Goal: Task Accomplishment & Management: Complete application form

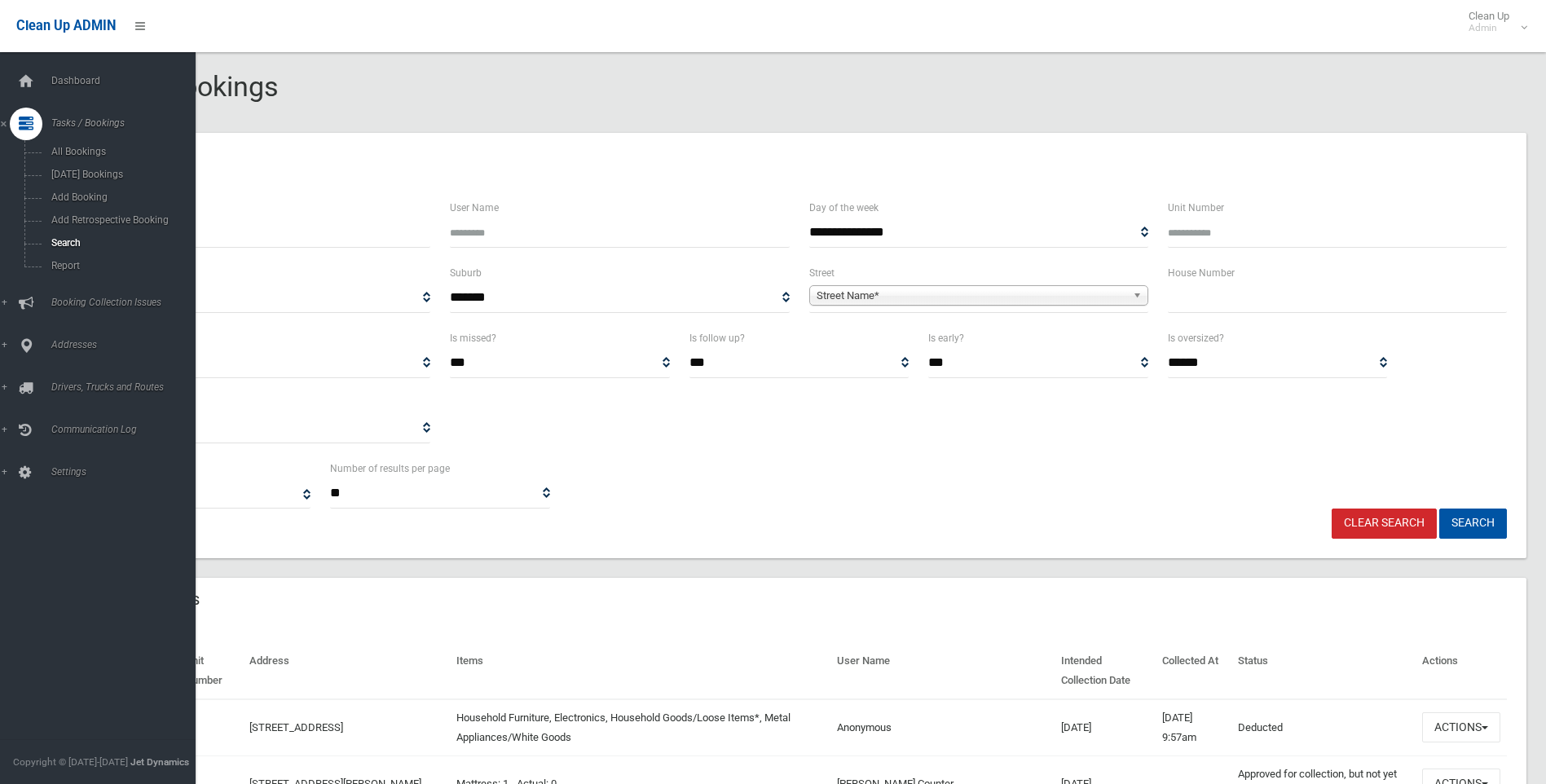
select select
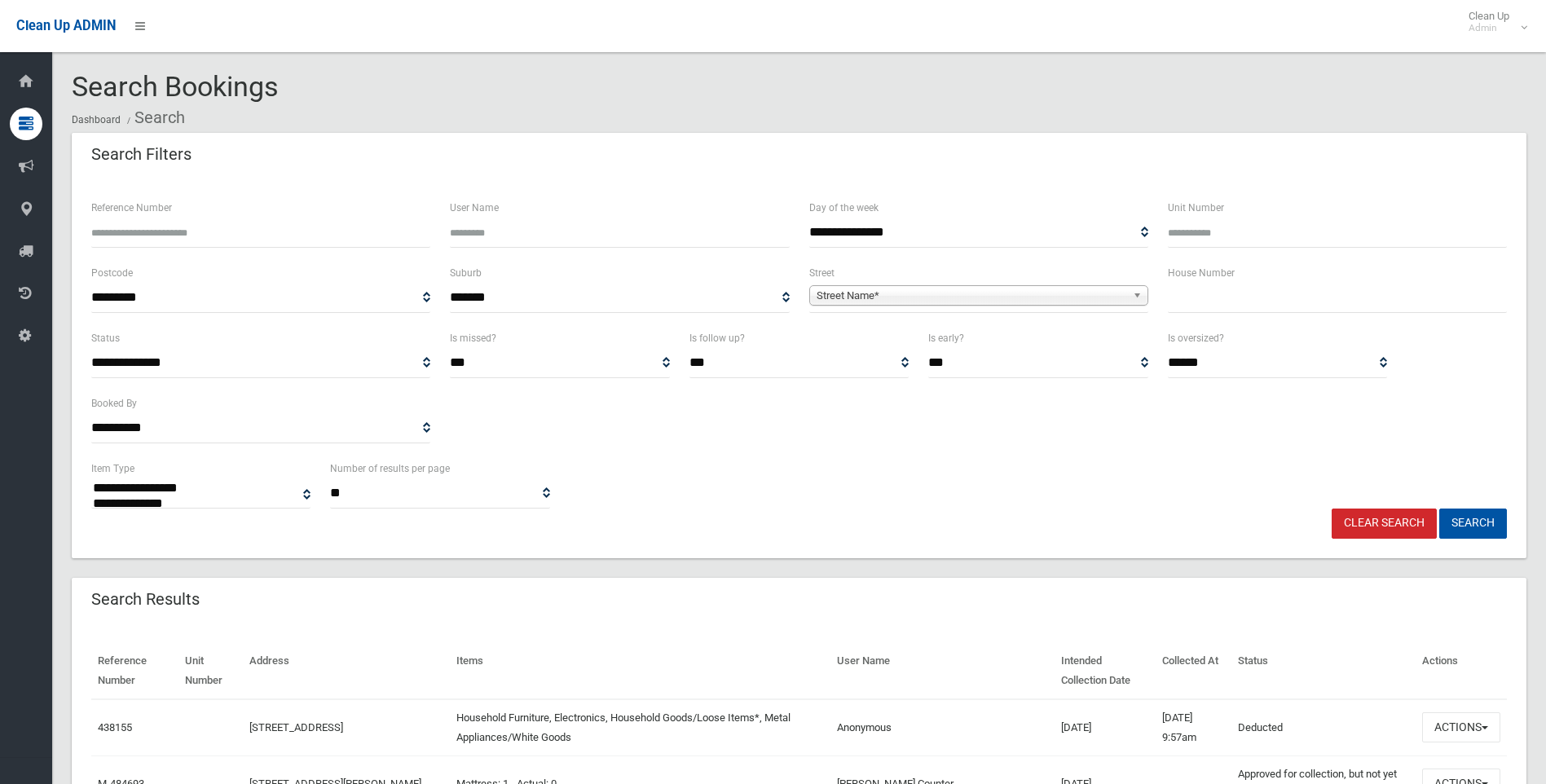
select select
click at [1180, 290] on input "text" at bounding box center [1338, 298] width 339 height 30
type input "**"
click at [1010, 300] on span "Street Name*" at bounding box center [971, 296] width 310 height 19
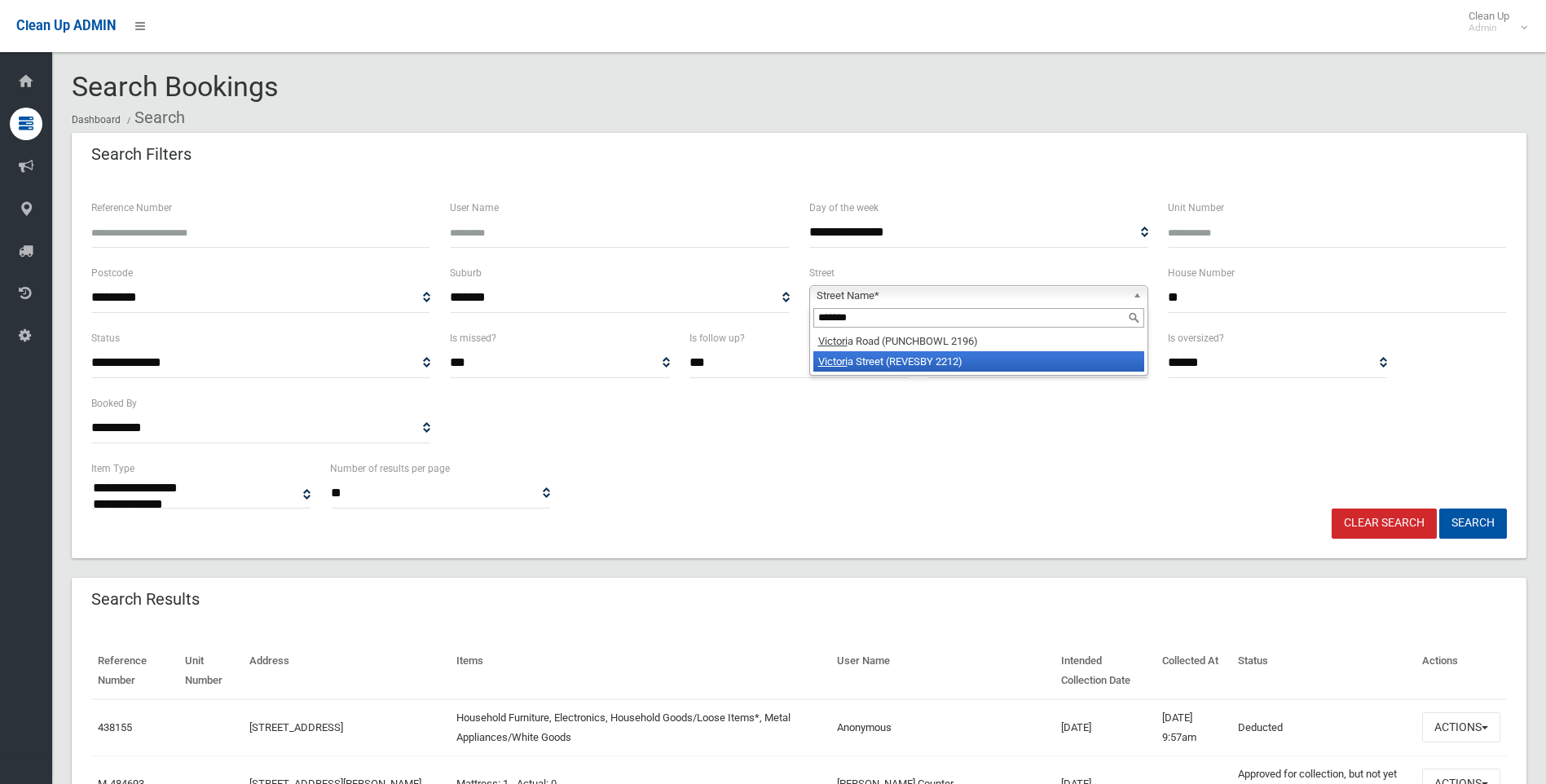
type input "*******"
click at [926, 364] on li "Victori a Street (REVESBY 2212)" at bounding box center [978, 361] width 331 height 20
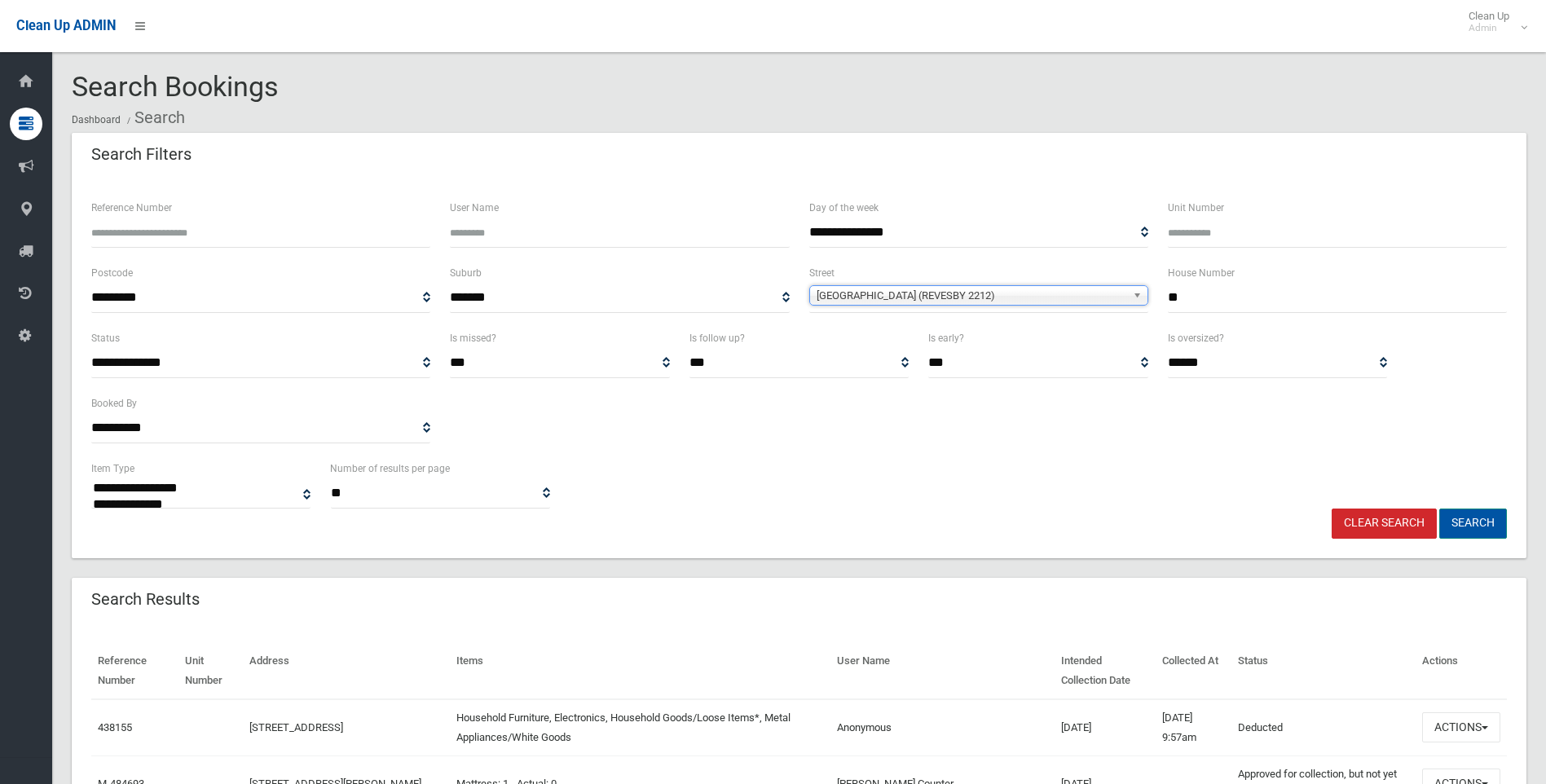
click at [1485, 522] on button "Search" at bounding box center [1473, 524] width 68 height 30
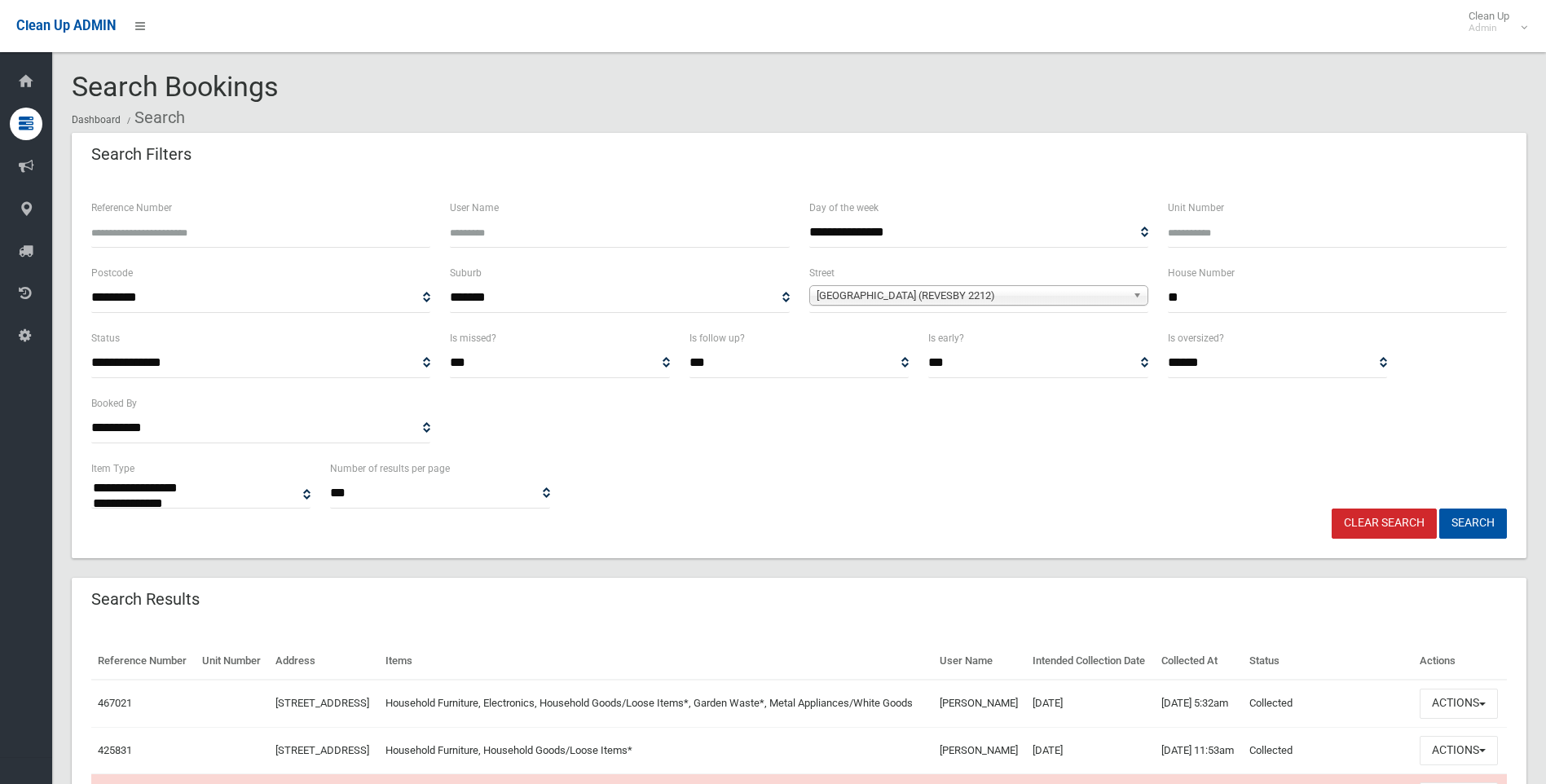
select select
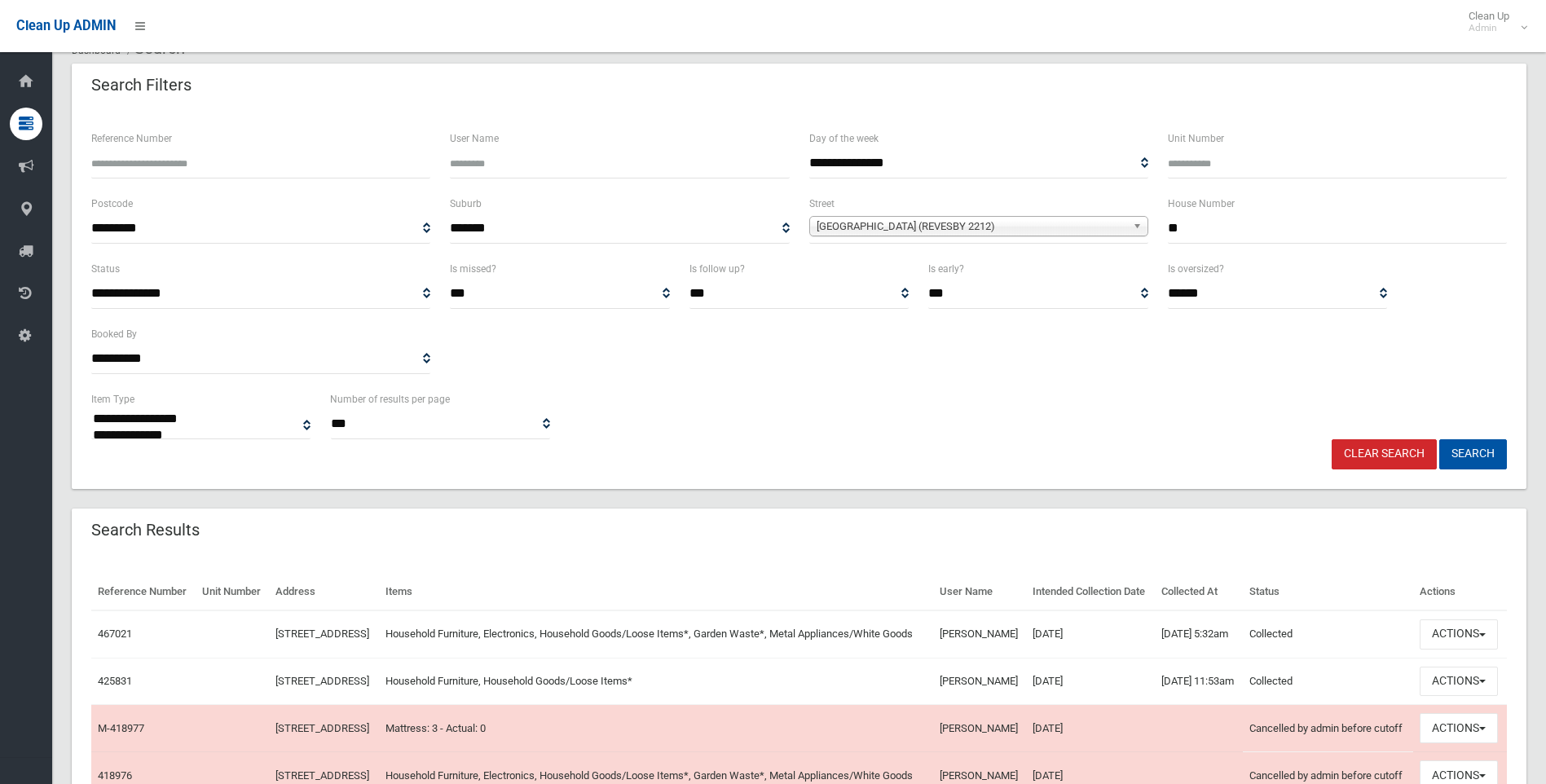
scroll to position [163, 0]
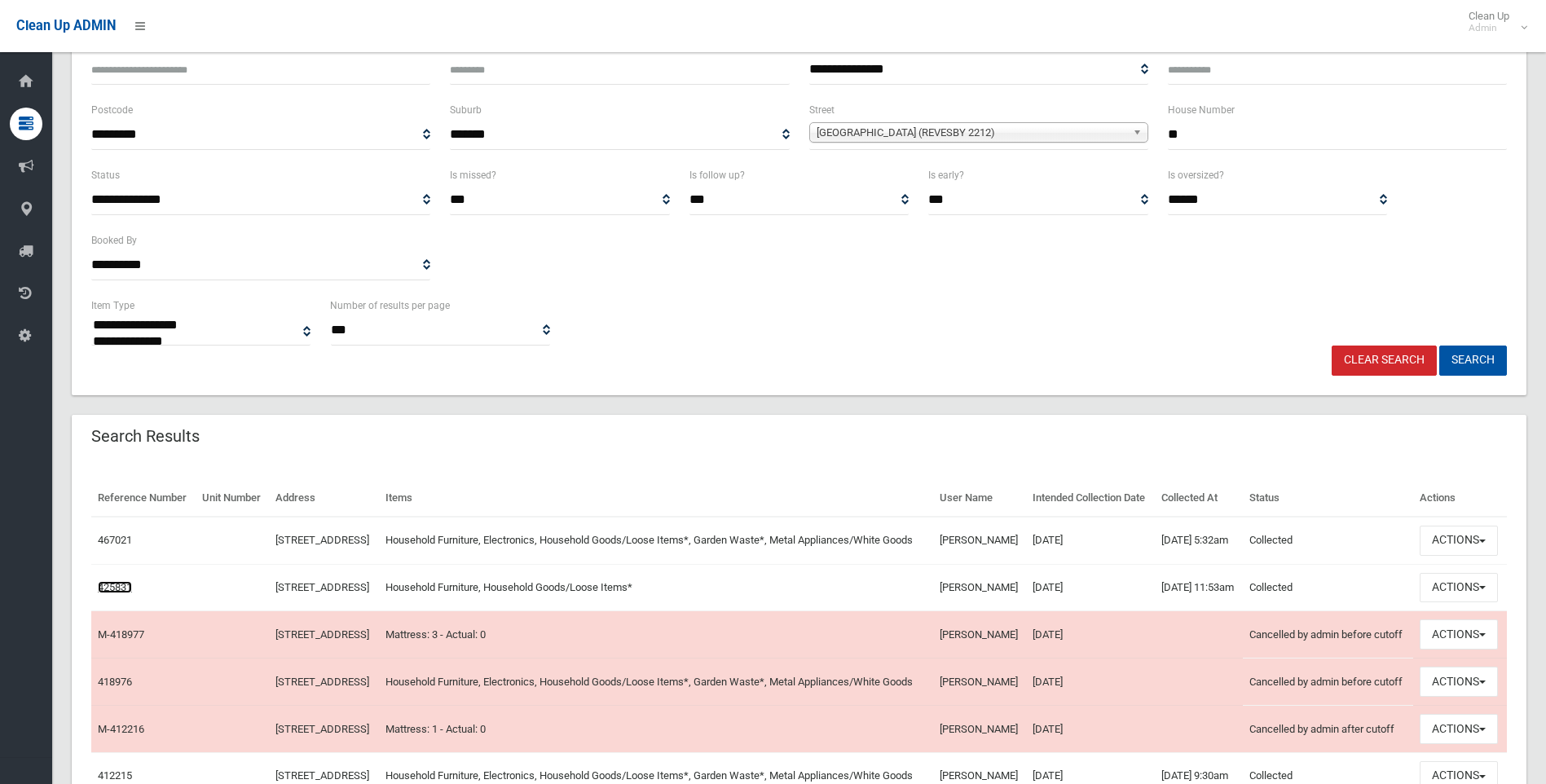
click at [130, 593] on link "425831" at bounding box center [115, 587] width 34 height 12
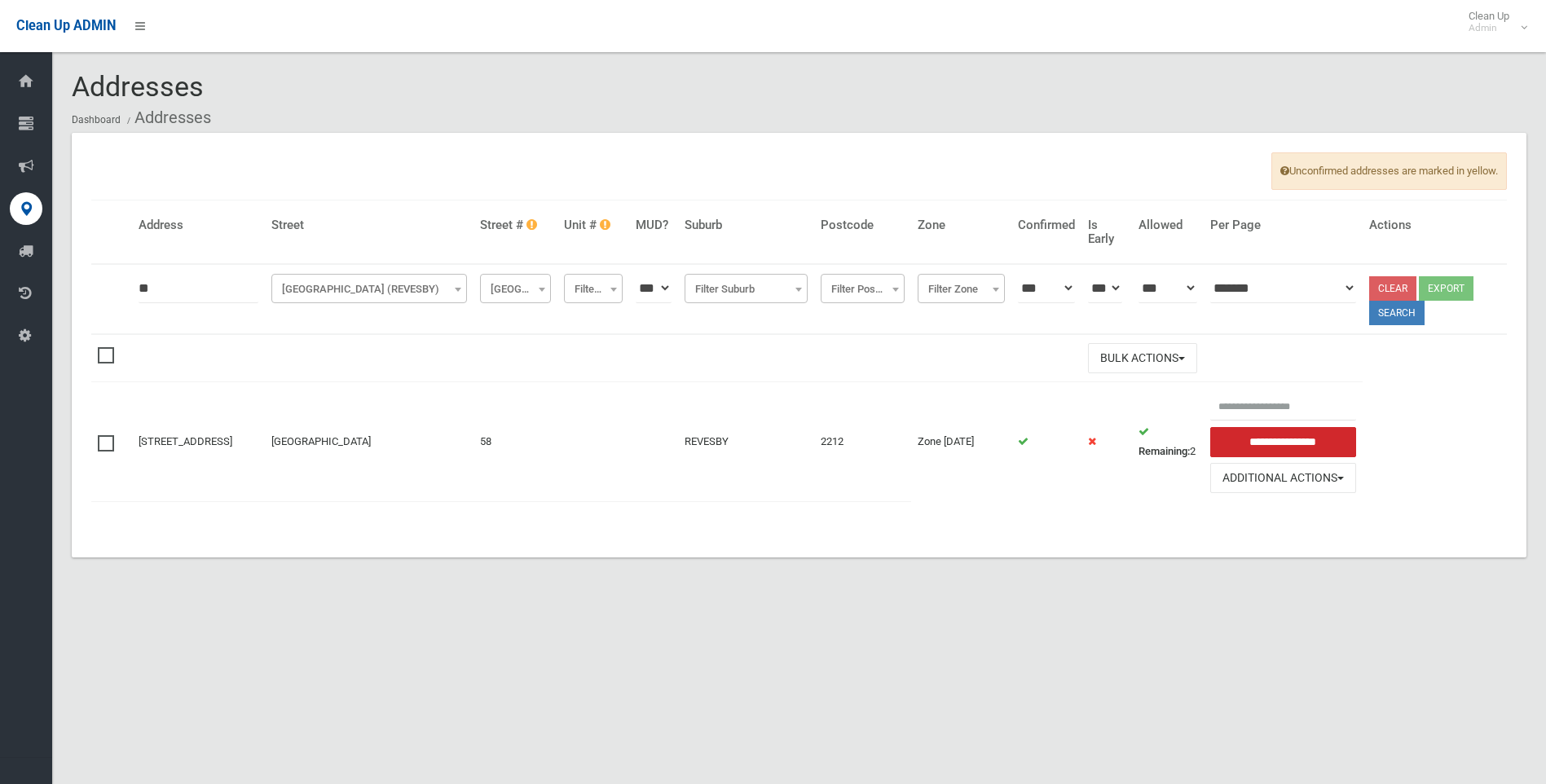
click at [203, 286] on input "**" at bounding box center [199, 288] width 120 height 30
type input "*"
type input "**"
click at [1418, 313] on button "Search" at bounding box center [1397, 313] width 56 height 25
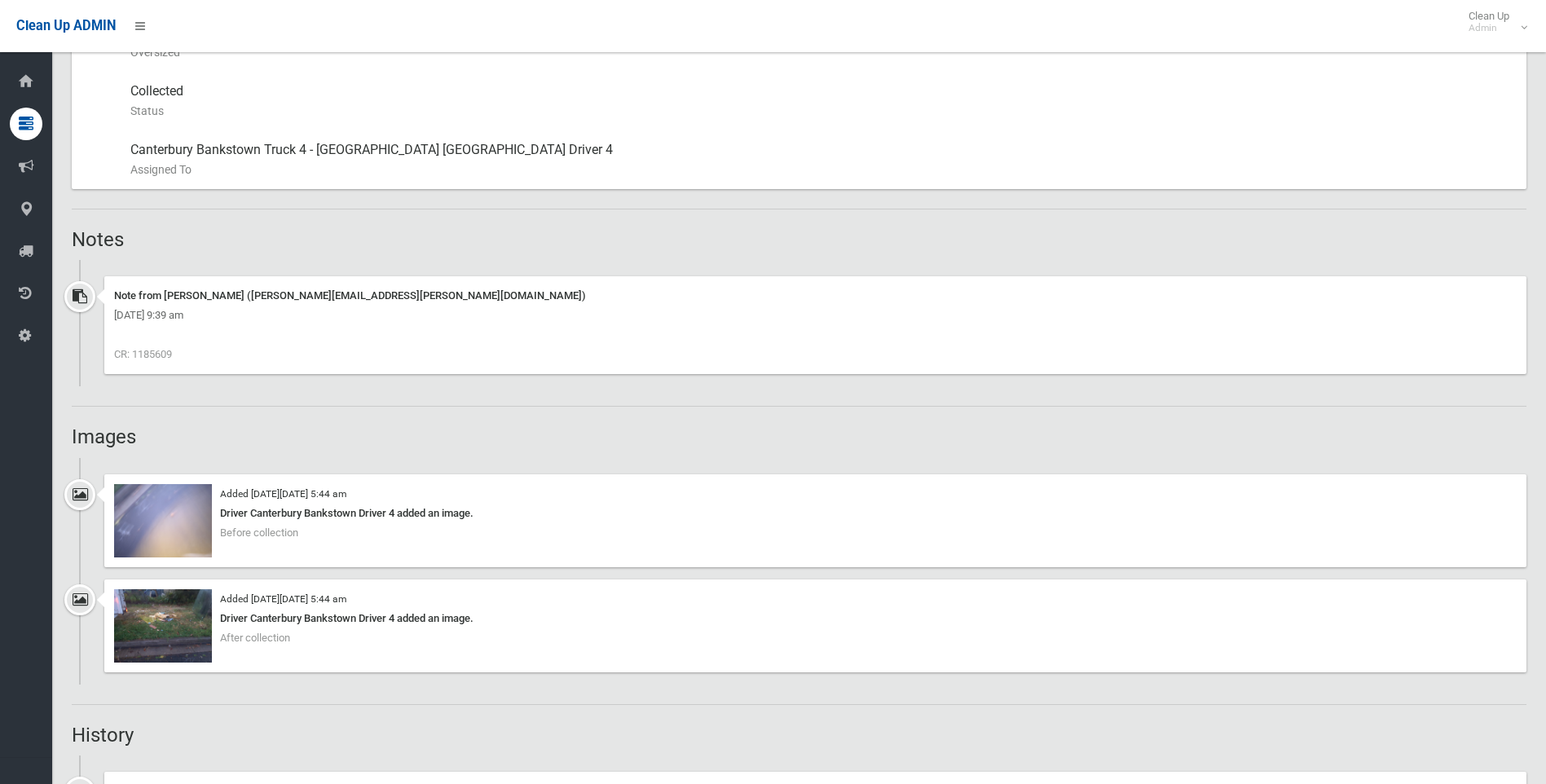
scroll to position [856, 0]
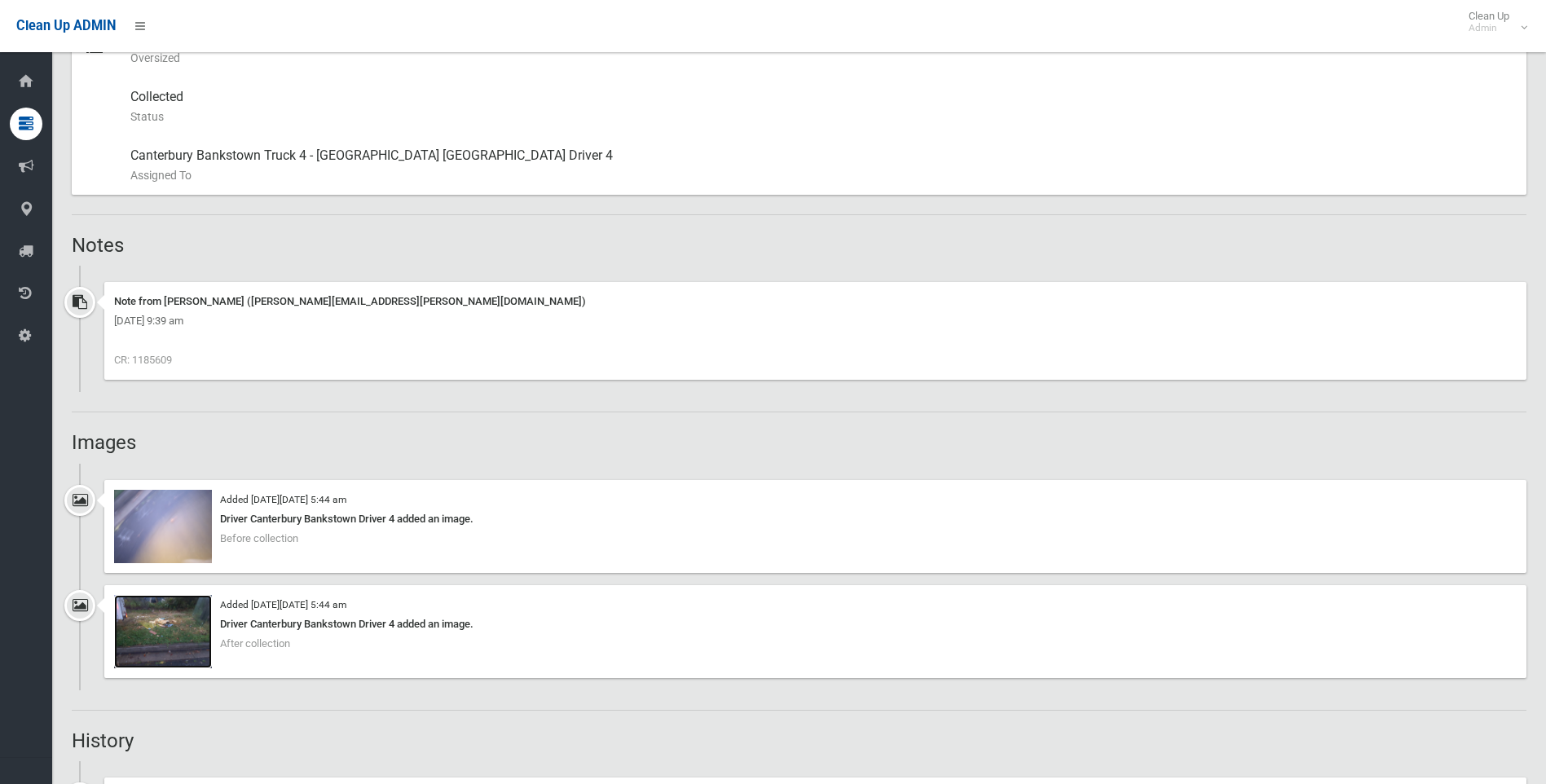
click at [195, 619] on img at bounding box center [162, 631] width 98 height 73
click at [148, 505] on img at bounding box center [162, 526] width 98 height 73
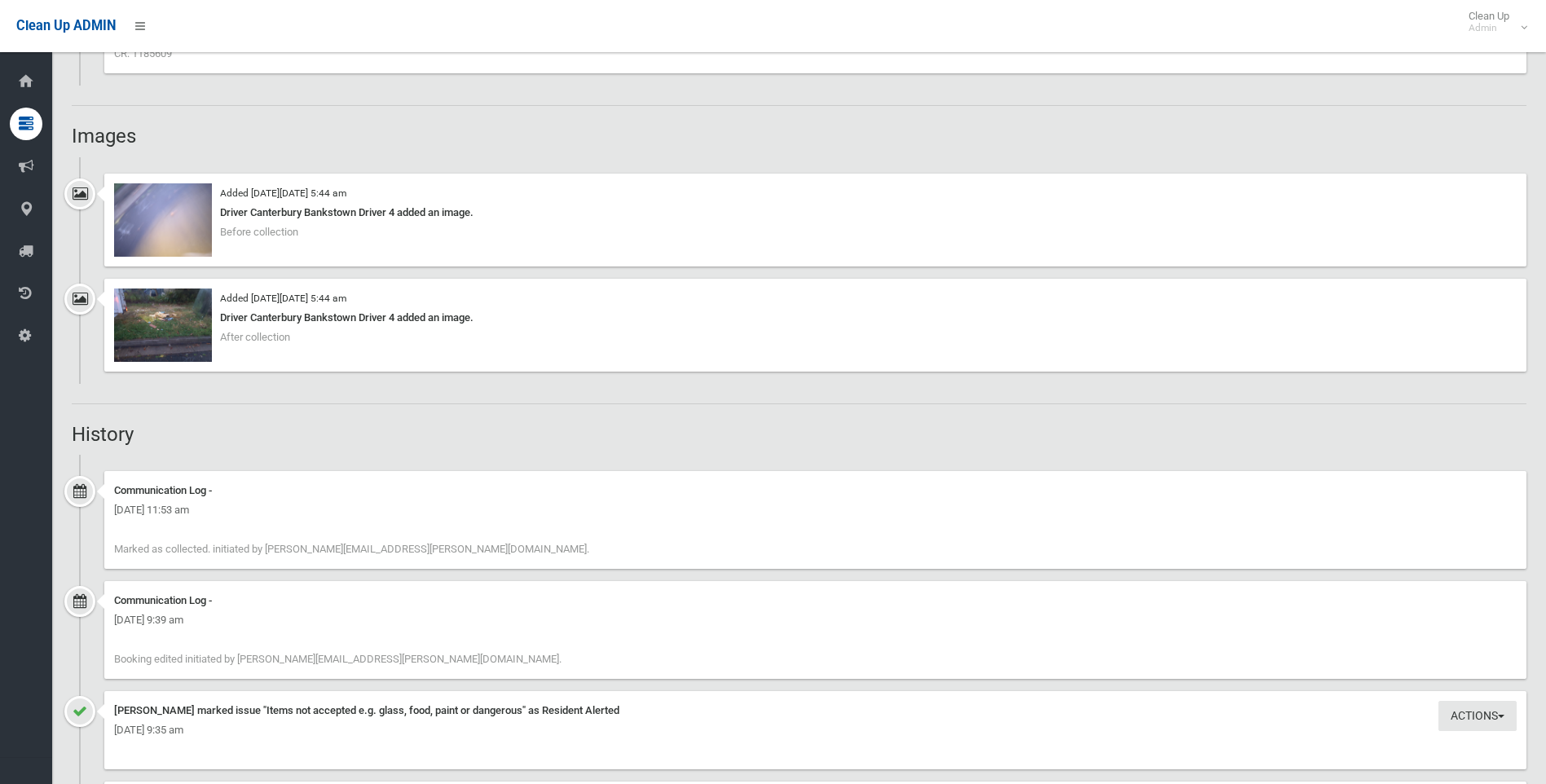
scroll to position [1181, 0]
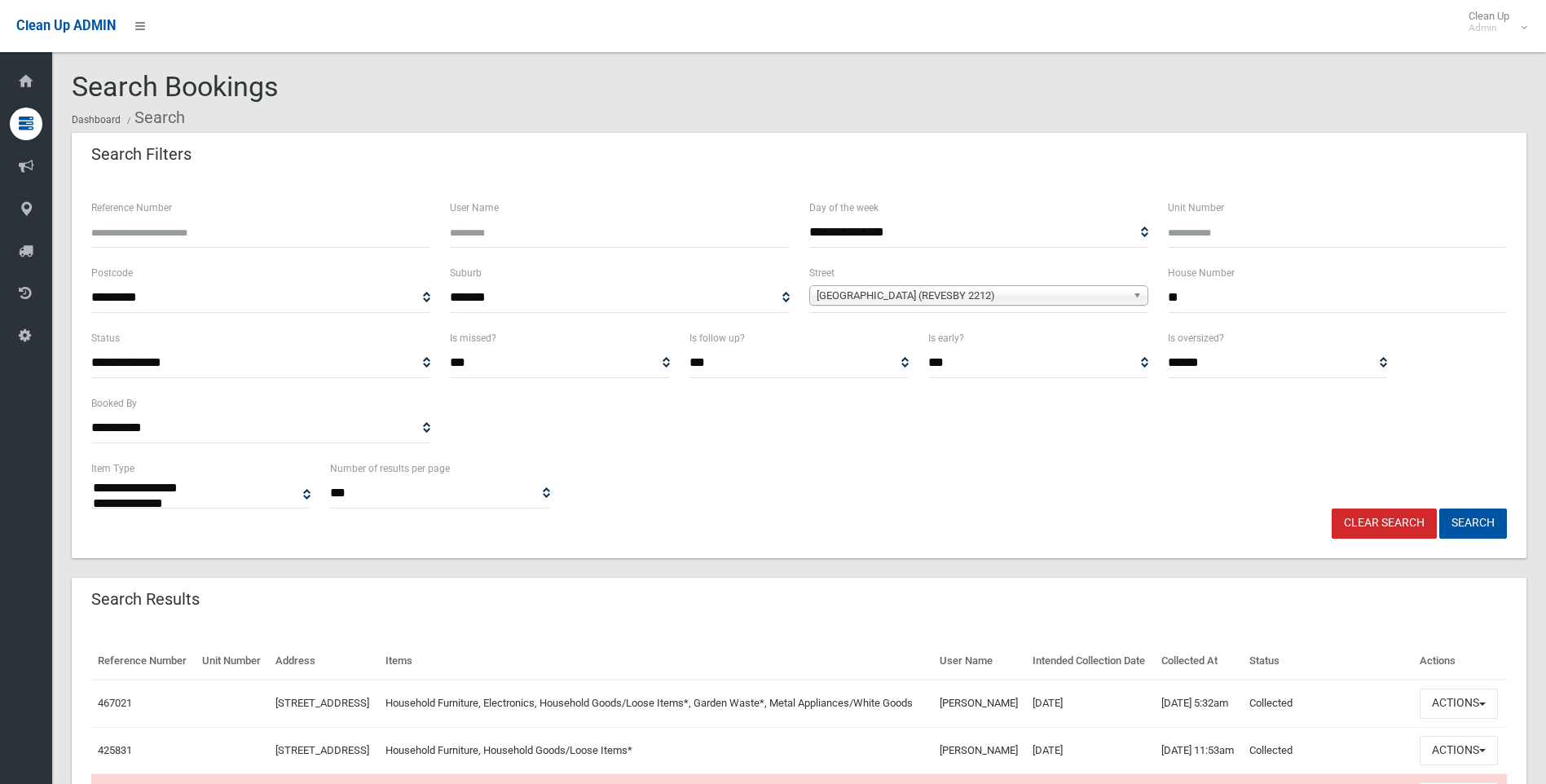
select select
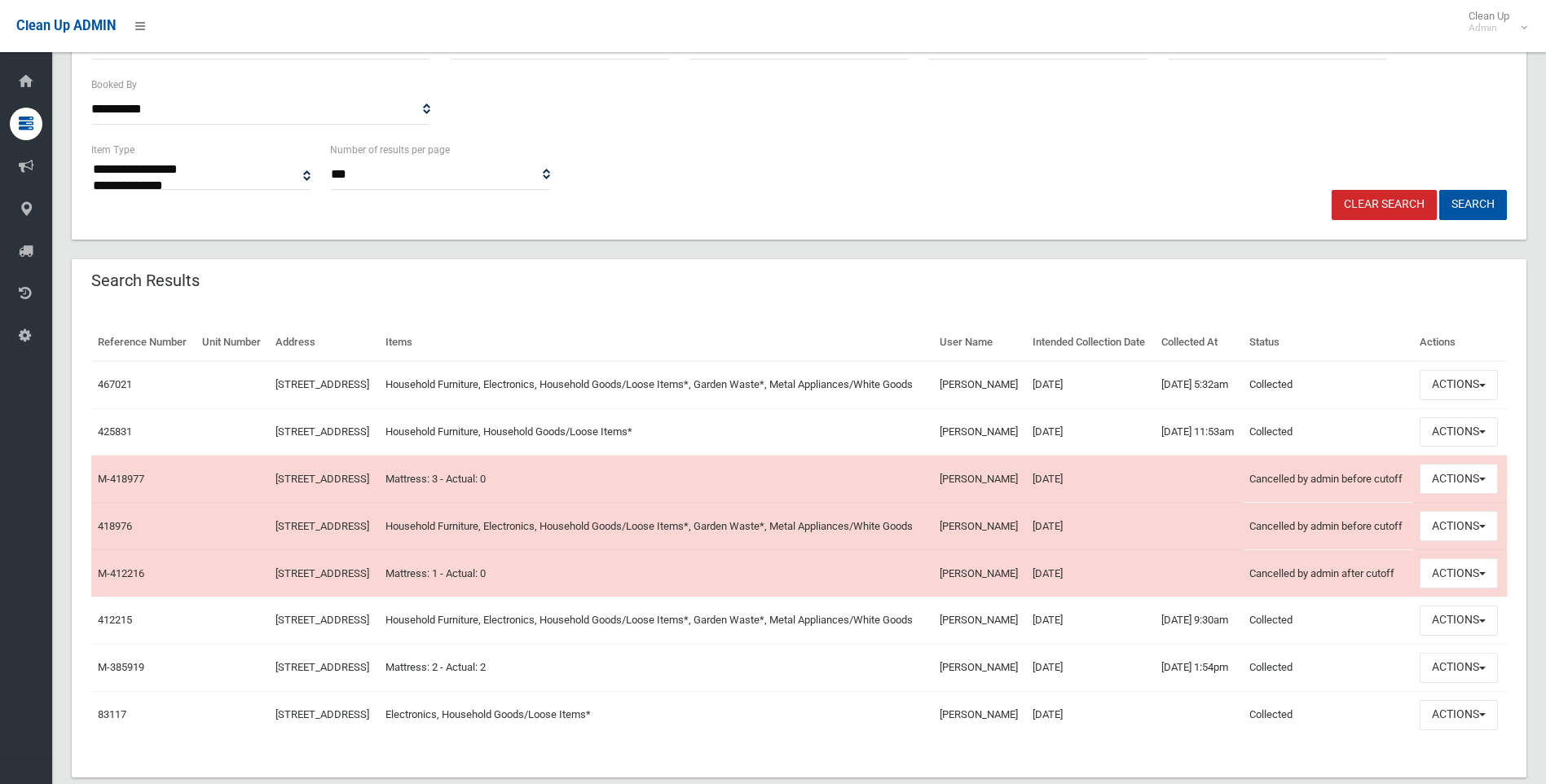
scroll to position [320, 0]
click at [109, 436] on link "425831" at bounding box center [115, 430] width 34 height 12
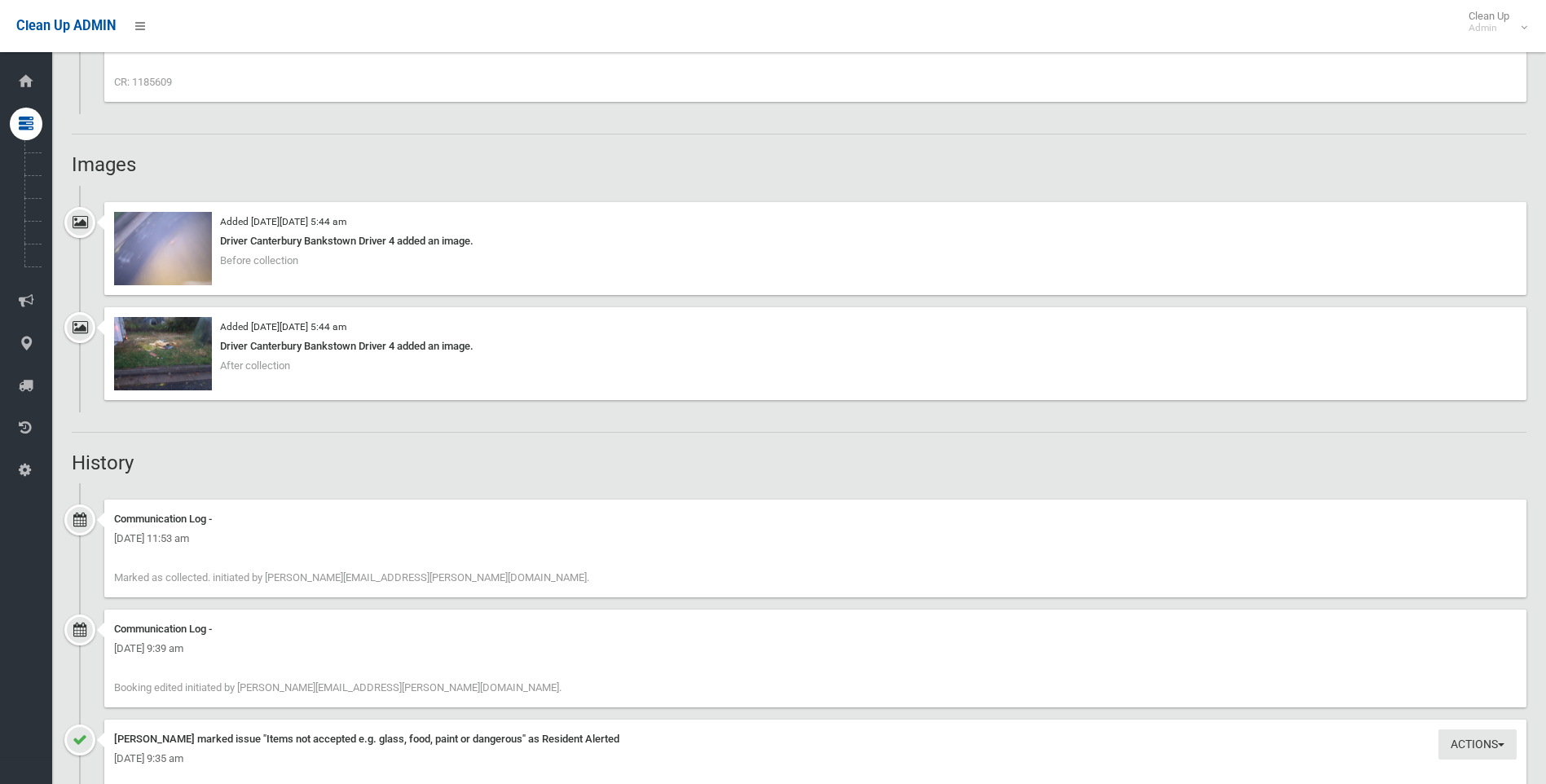
scroll to position [978, 0]
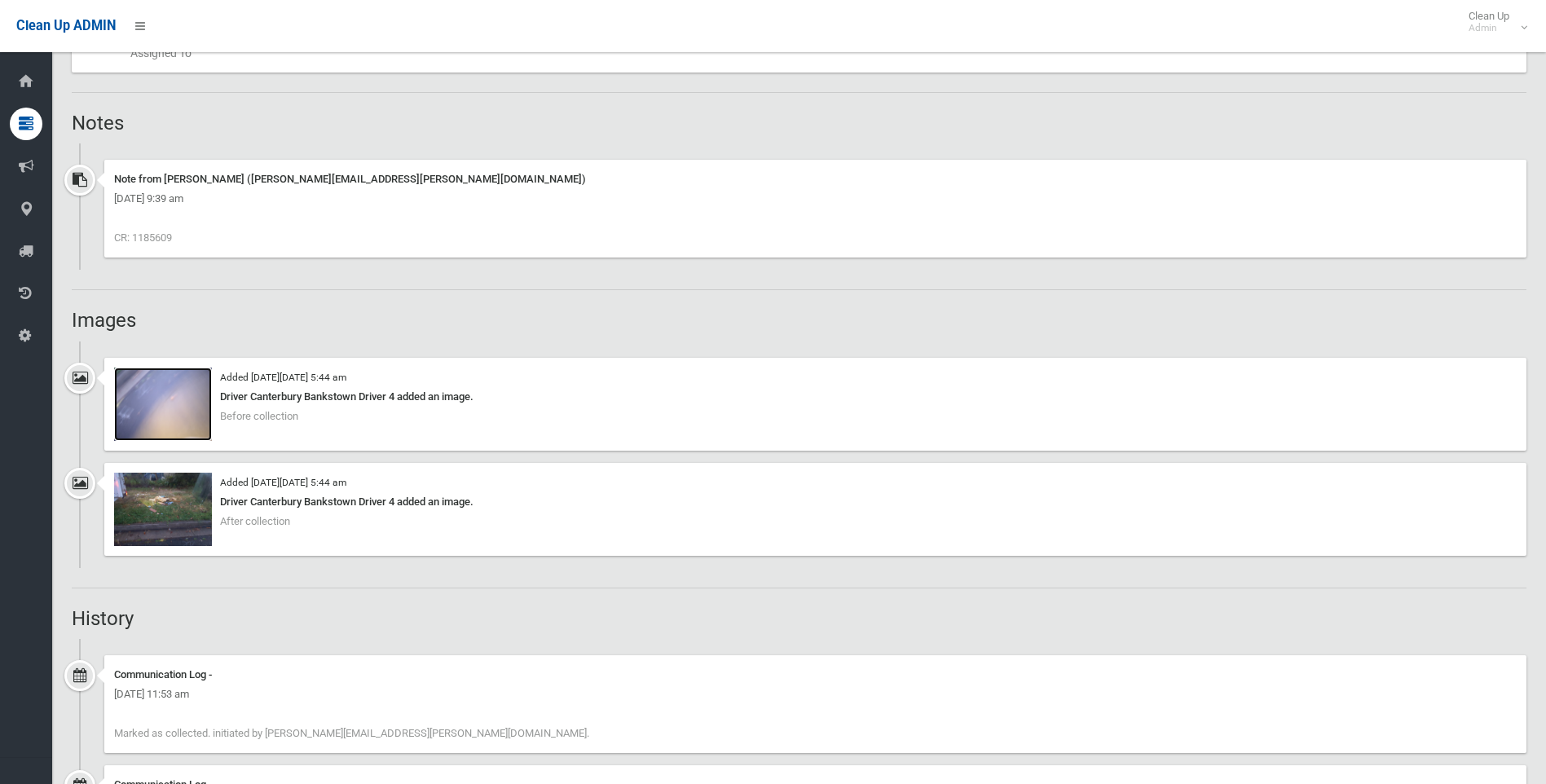
click at [150, 411] on img at bounding box center [162, 403] width 98 height 73
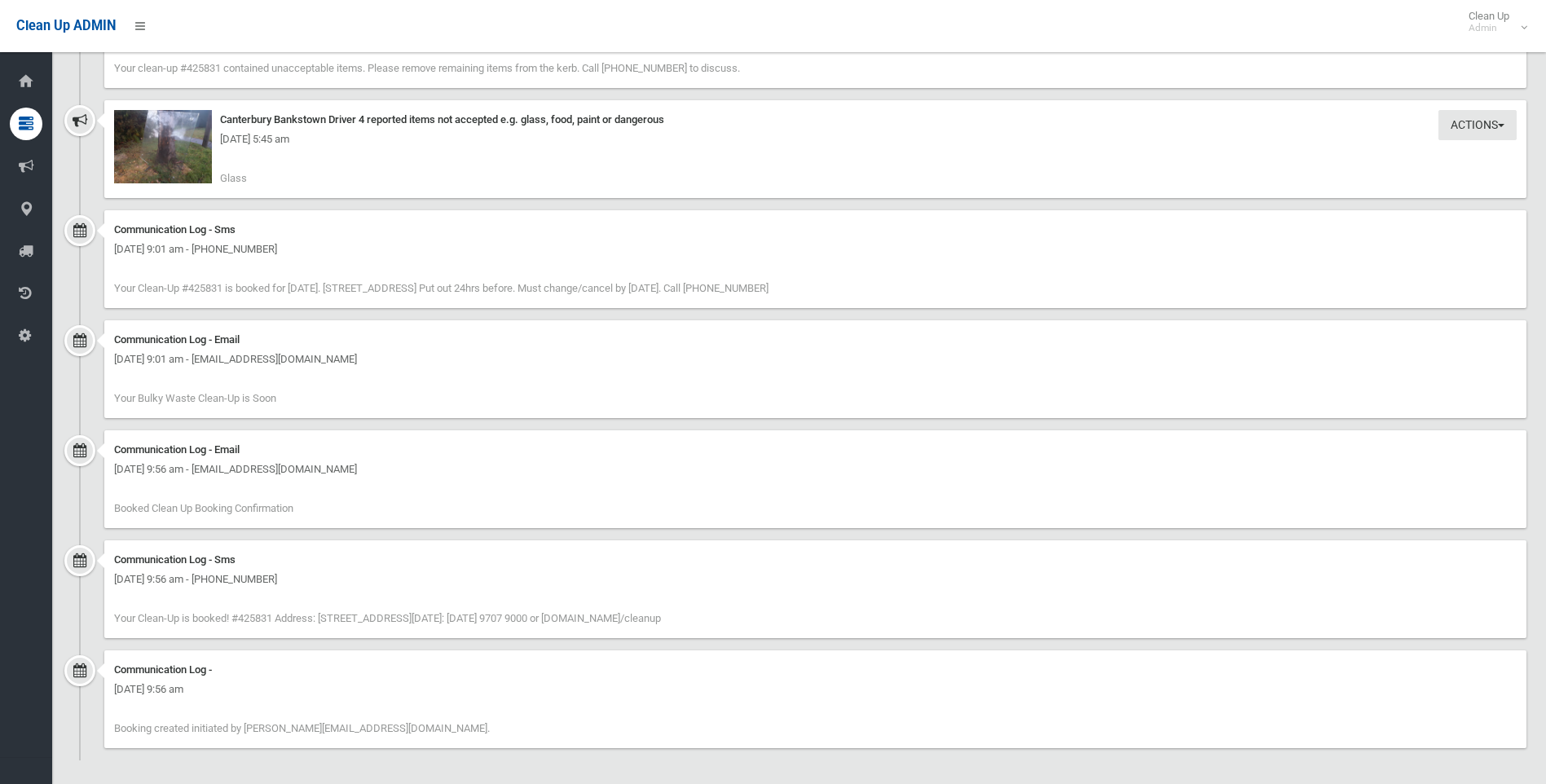
scroll to position [2160, 0]
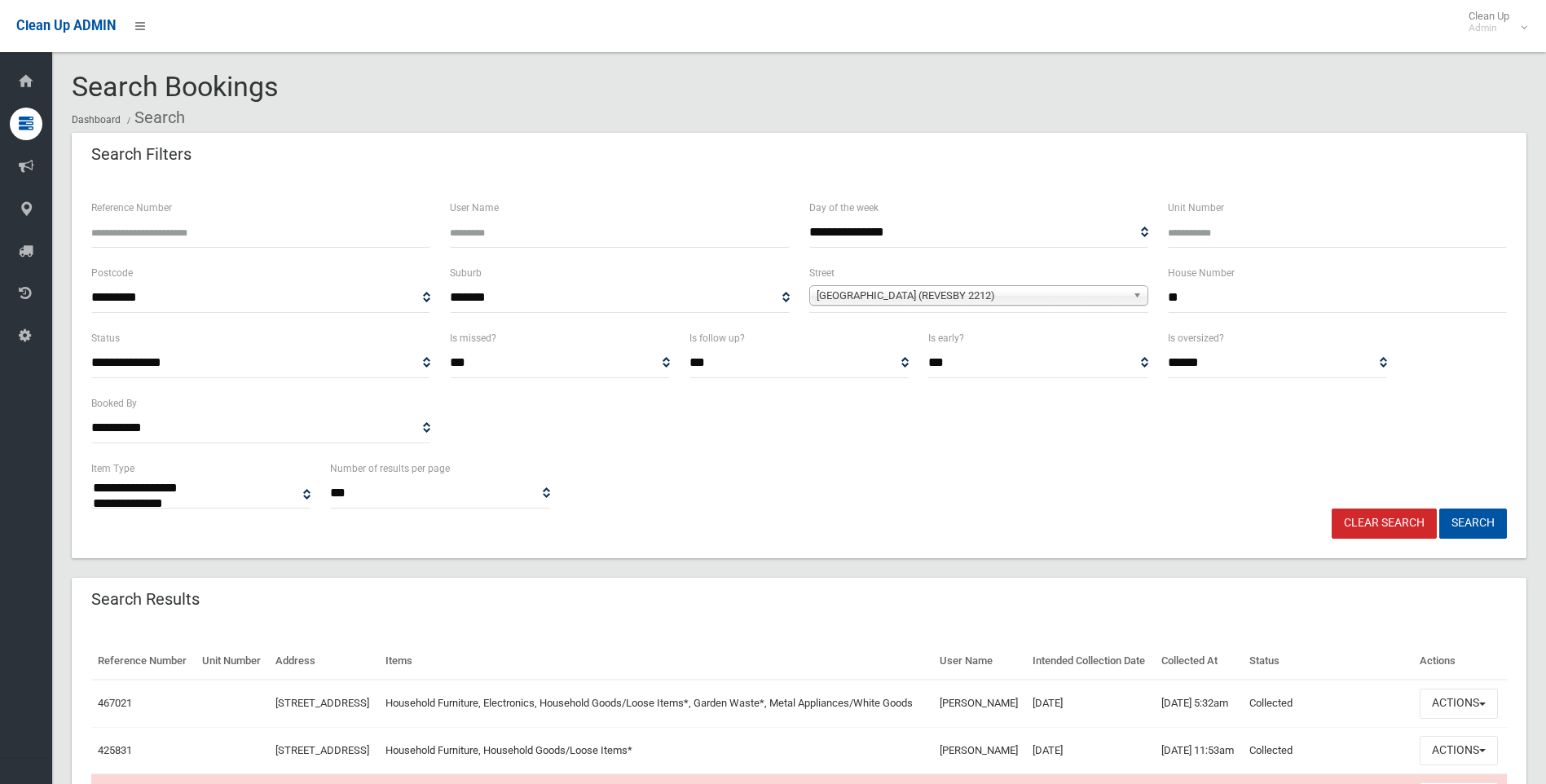
select select
click at [1376, 512] on link "Clear Search" at bounding box center [1384, 524] width 105 height 30
click at [1379, 516] on link "Clear Search" at bounding box center [1384, 524] width 105 height 30
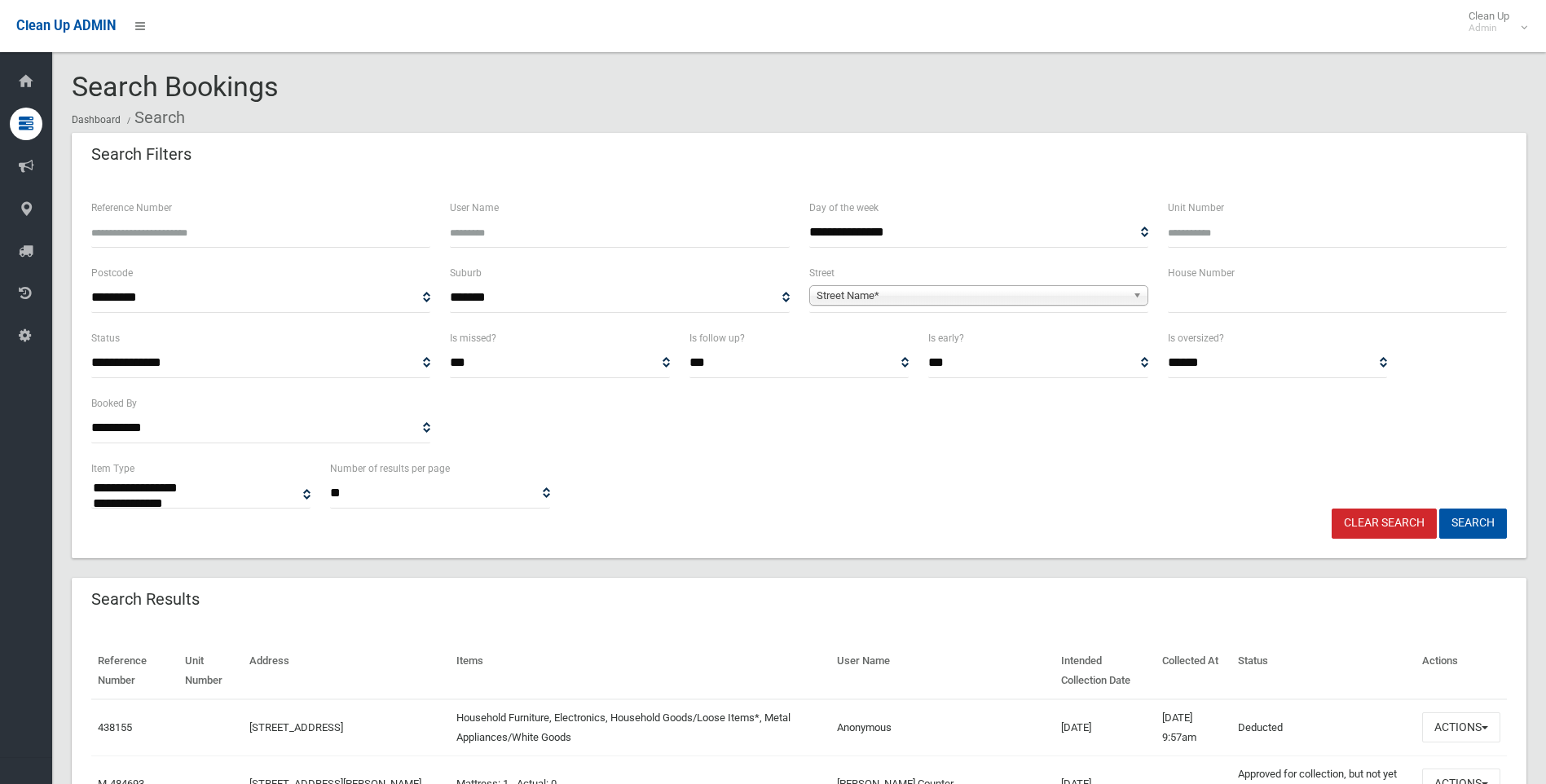
select select
click at [1251, 302] on input "text" at bounding box center [1338, 298] width 339 height 30
type input "**"
click at [955, 313] on div "**********" at bounding box center [978, 296] width 358 height 65
click at [952, 300] on span "Street Name*" at bounding box center [971, 296] width 310 height 19
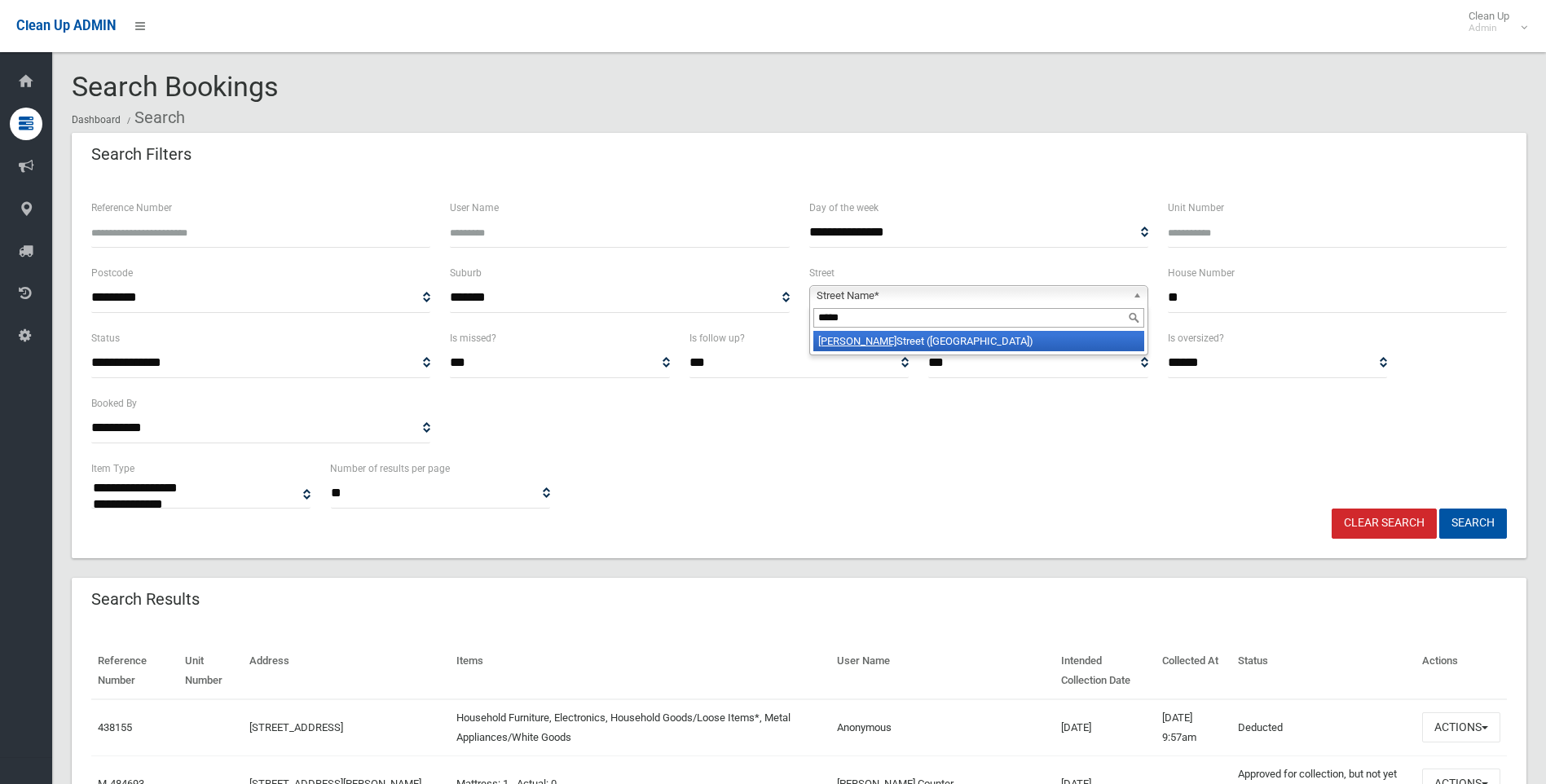
type input "*****"
click at [860, 343] on li "Colin Street (LAKEMBA 2195)" at bounding box center [978, 341] width 331 height 20
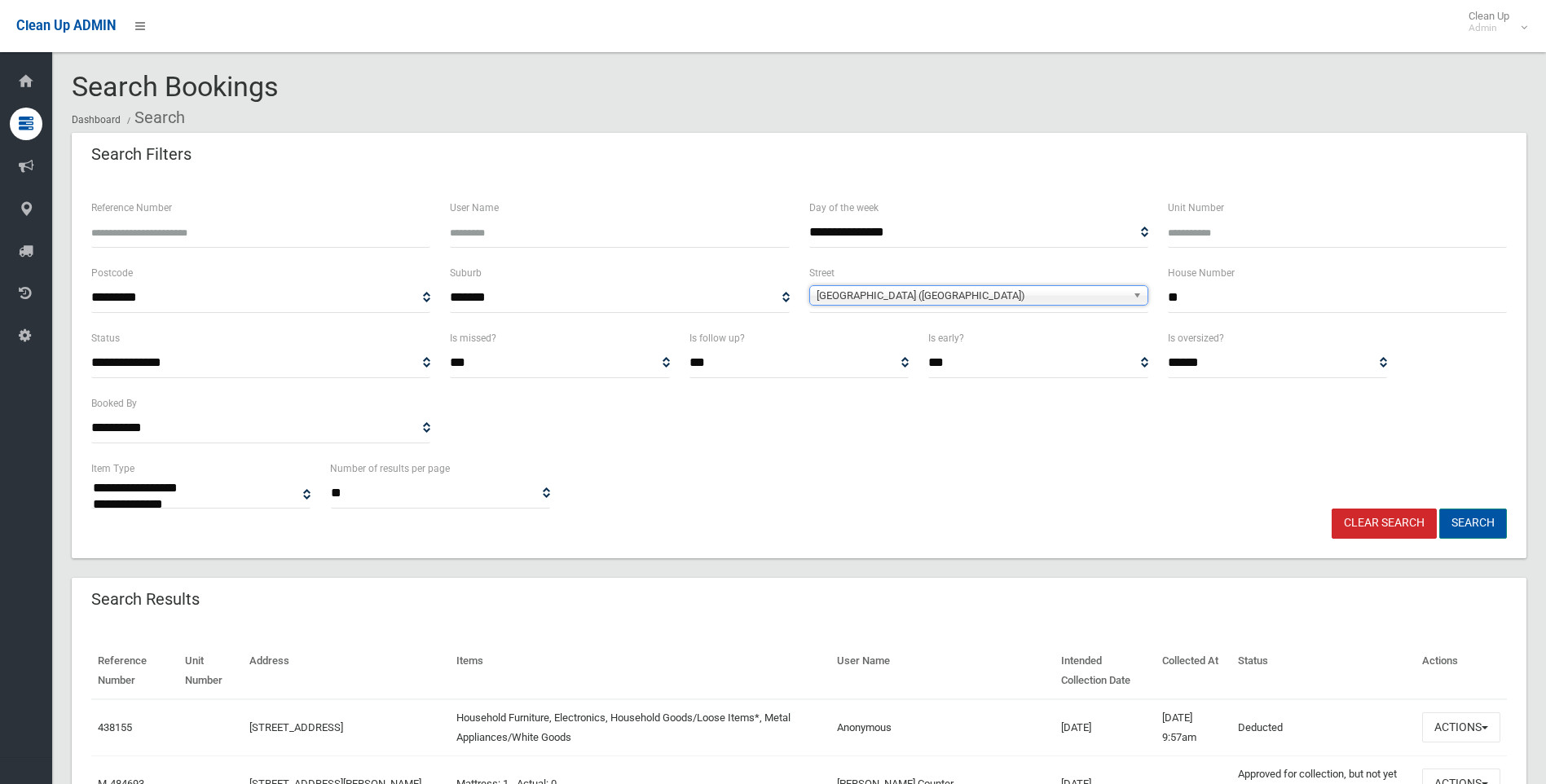
click at [1463, 520] on button "Search" at bounding box center [1473, 524] width 68 height 30
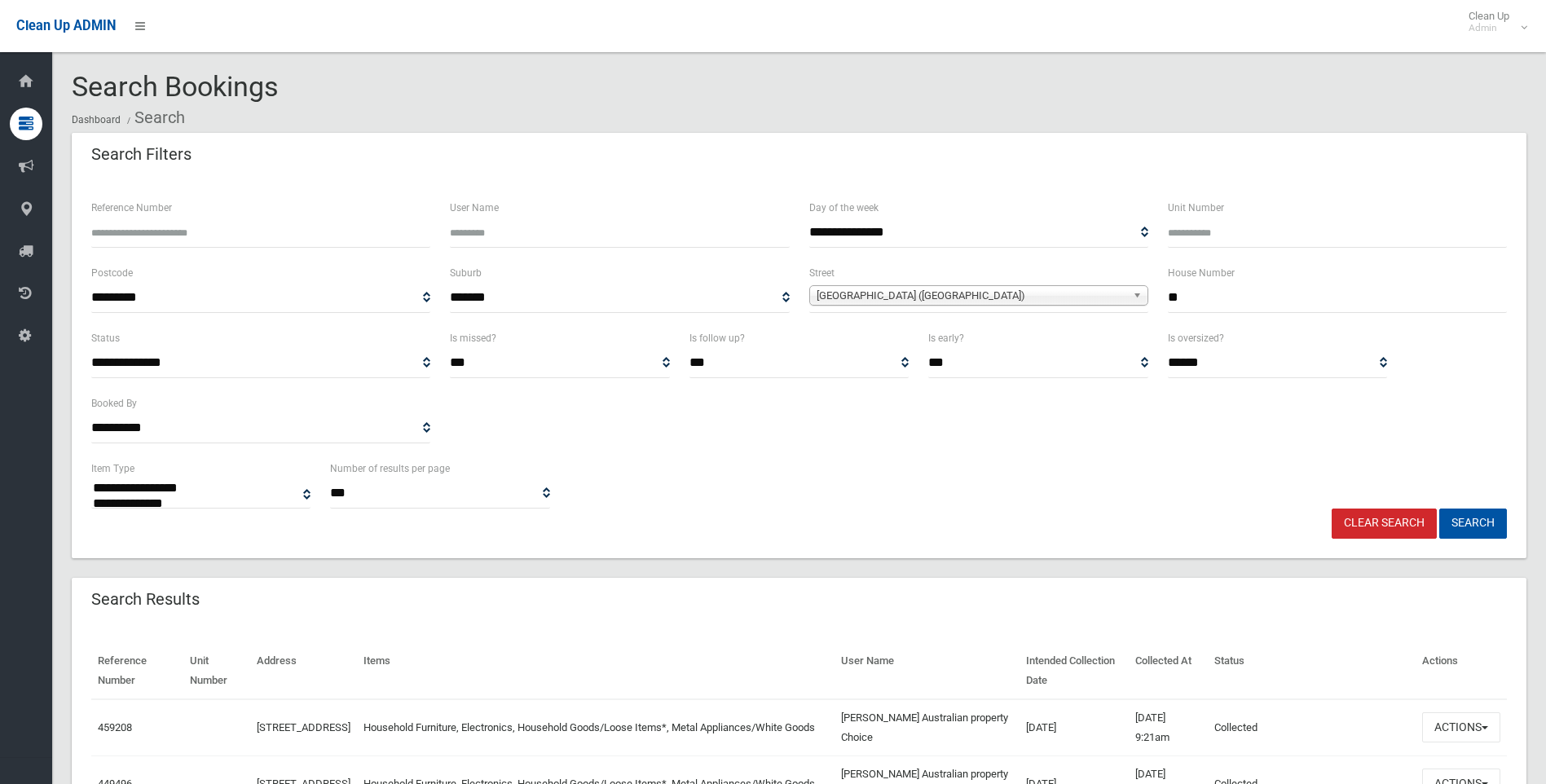
select select
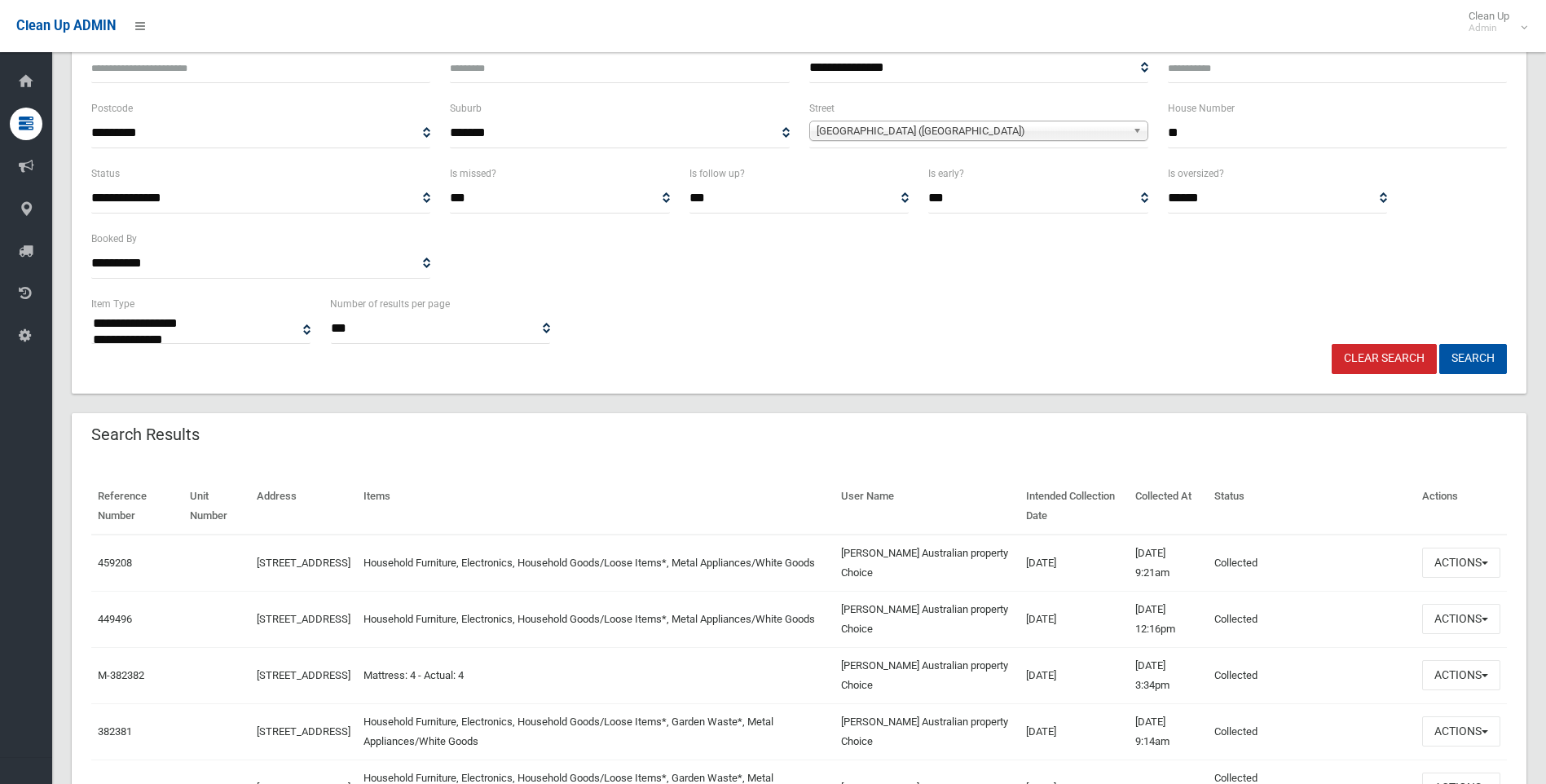
scroll to position [163, 0]
click at [1437, 562] on button "Actions" at bounding box center [1461, 564] width 79 height 30
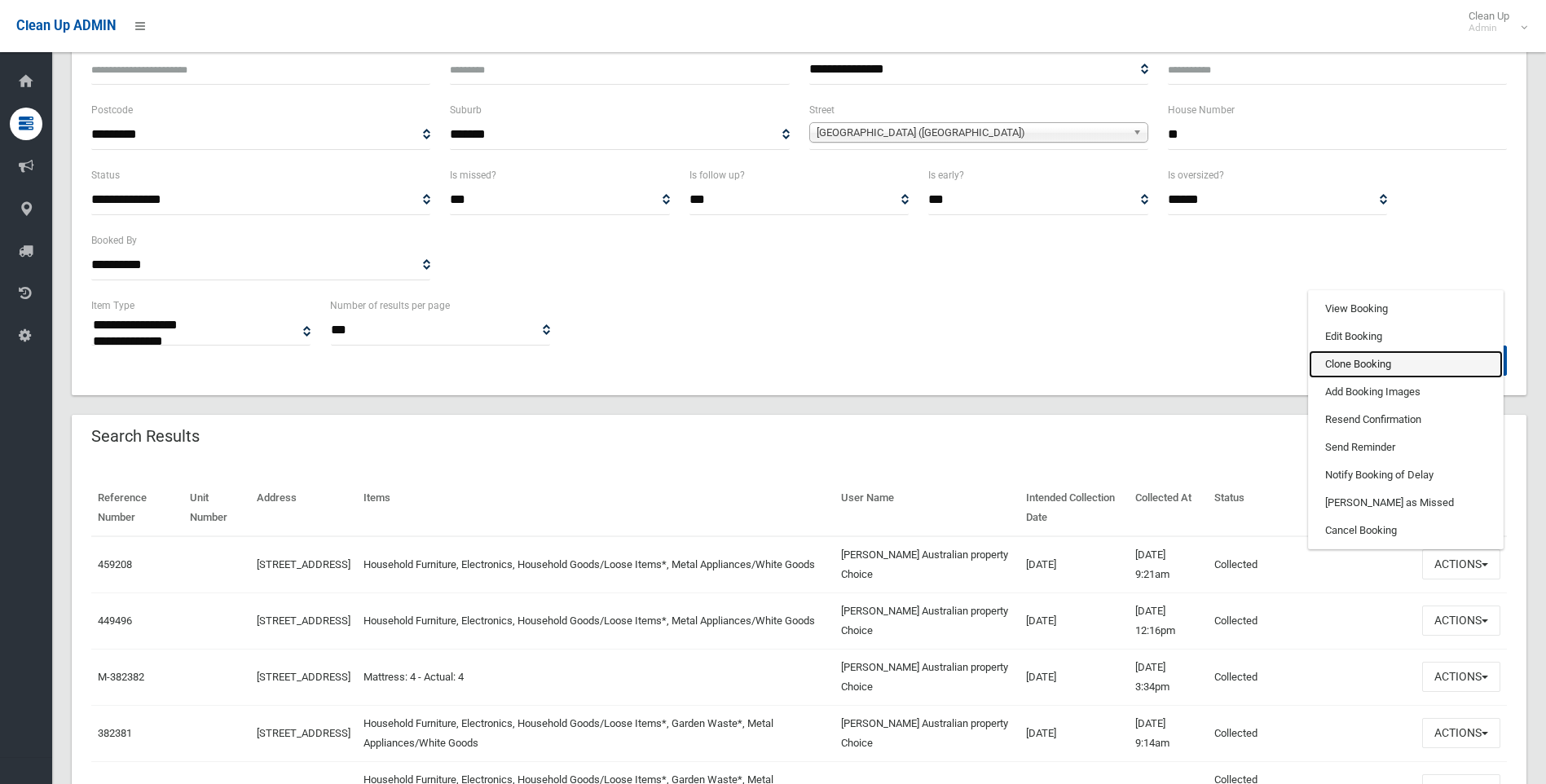
click at [1361, 365] on link "Clone Booking" at bounding box center [1406, 364] width 194 height 27
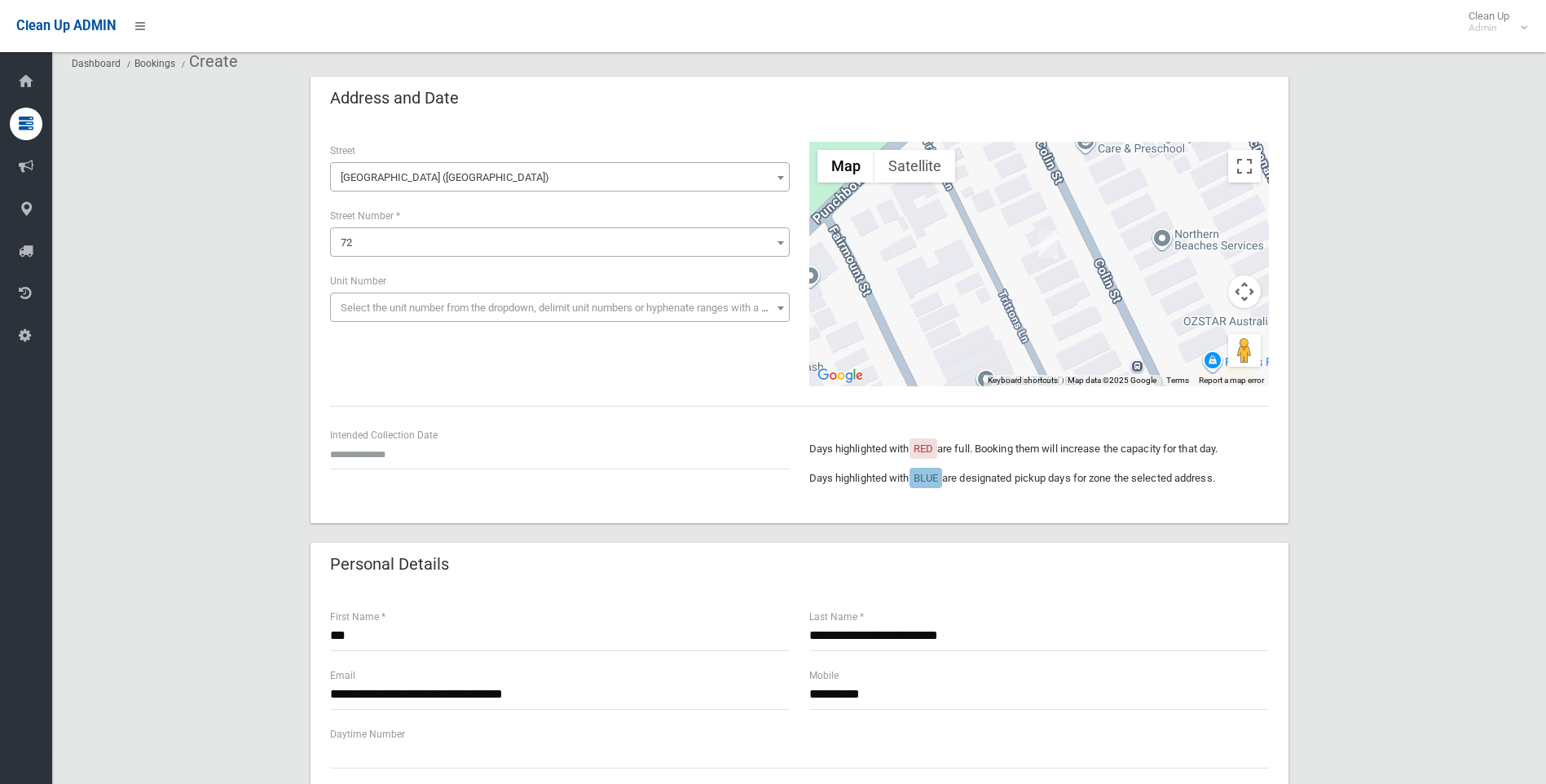
scroll to position [163, 0]
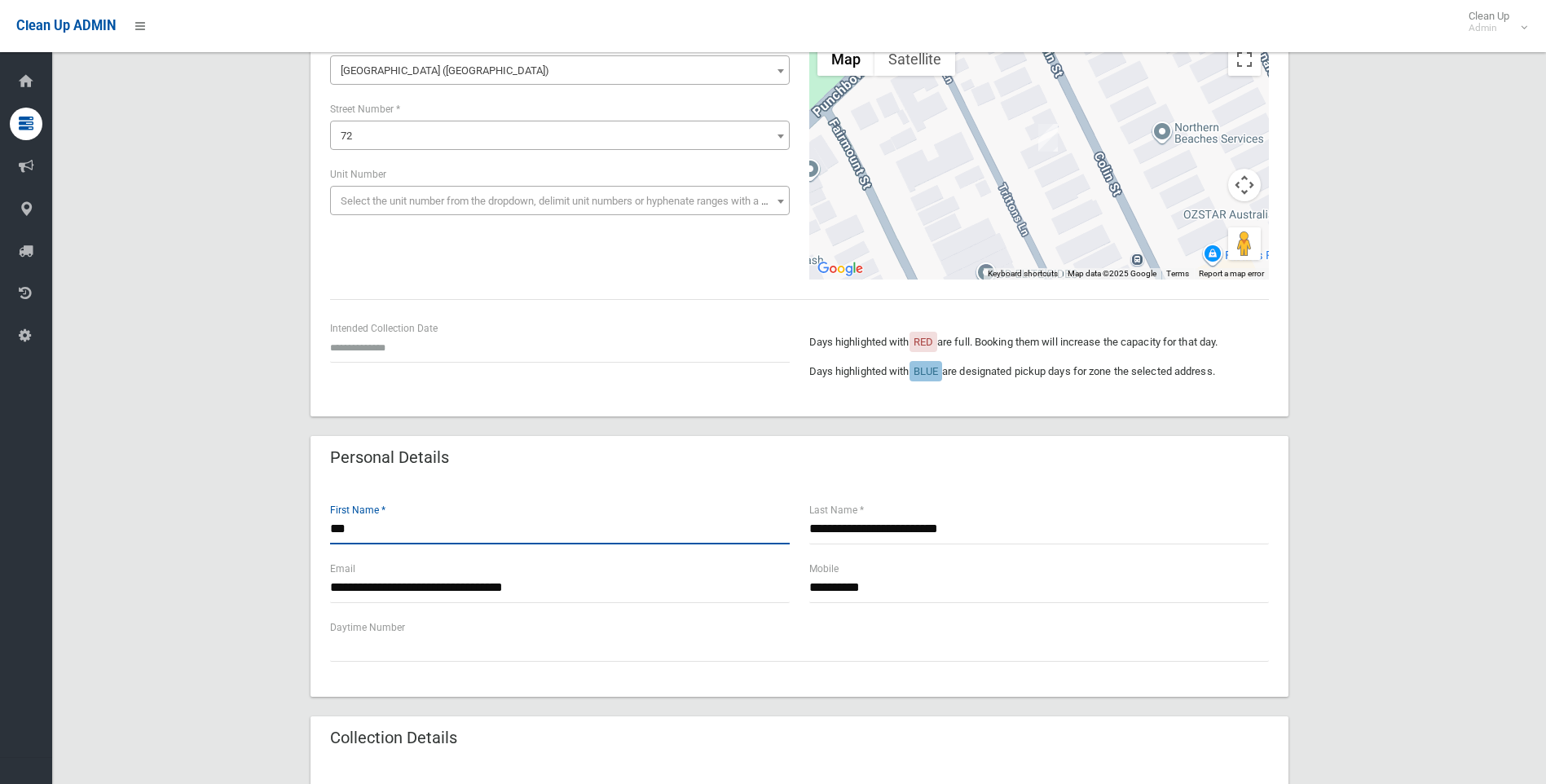
drag, startPoint x: 403, startPoint y: 534, endPoint x: 102, endPoint y: 522, distance: 301.2
click at [102, 522] on div "**********" at bounding box center [799, 681] width 1455 height 1421
type input "*****"
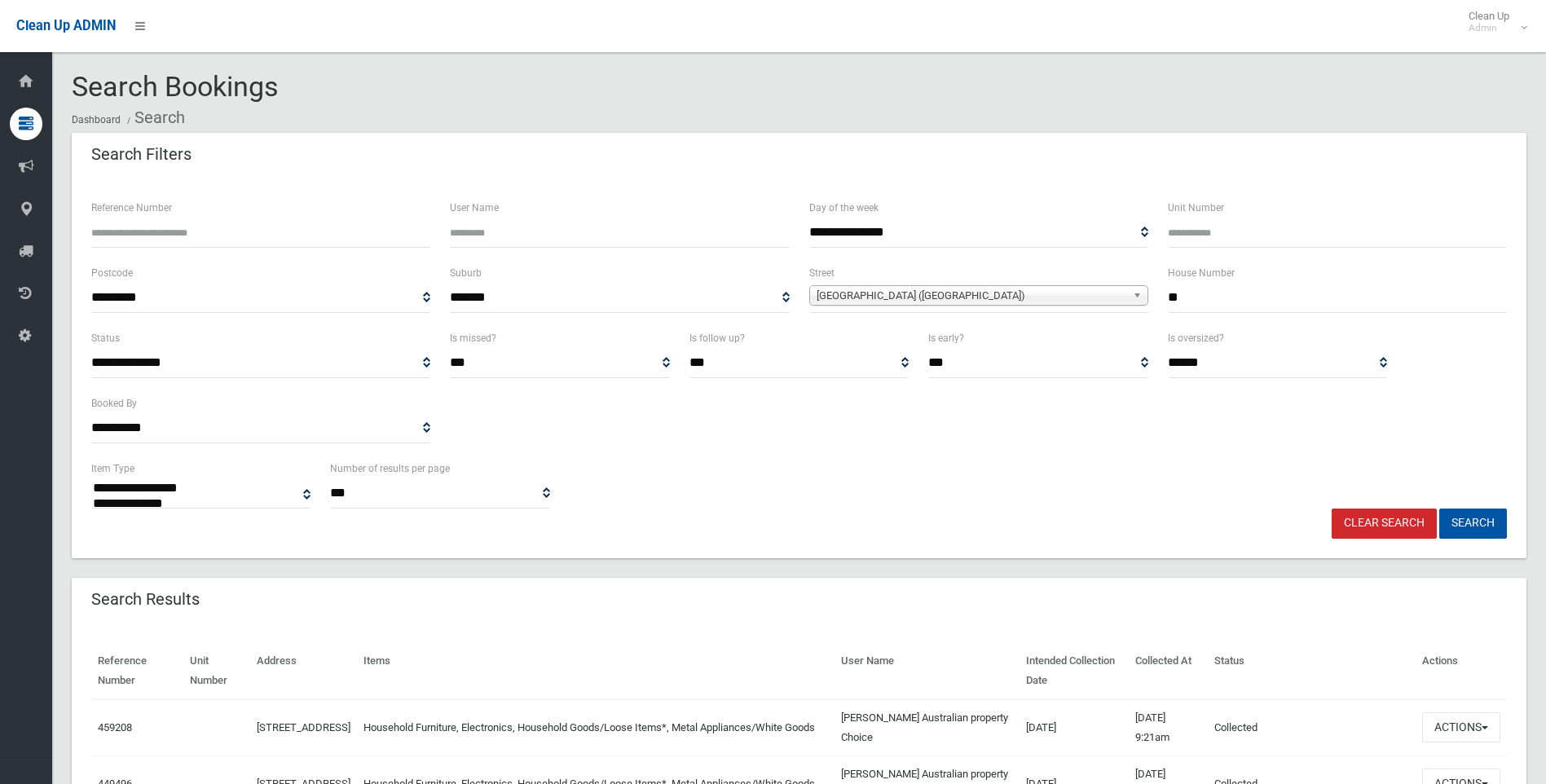
select select
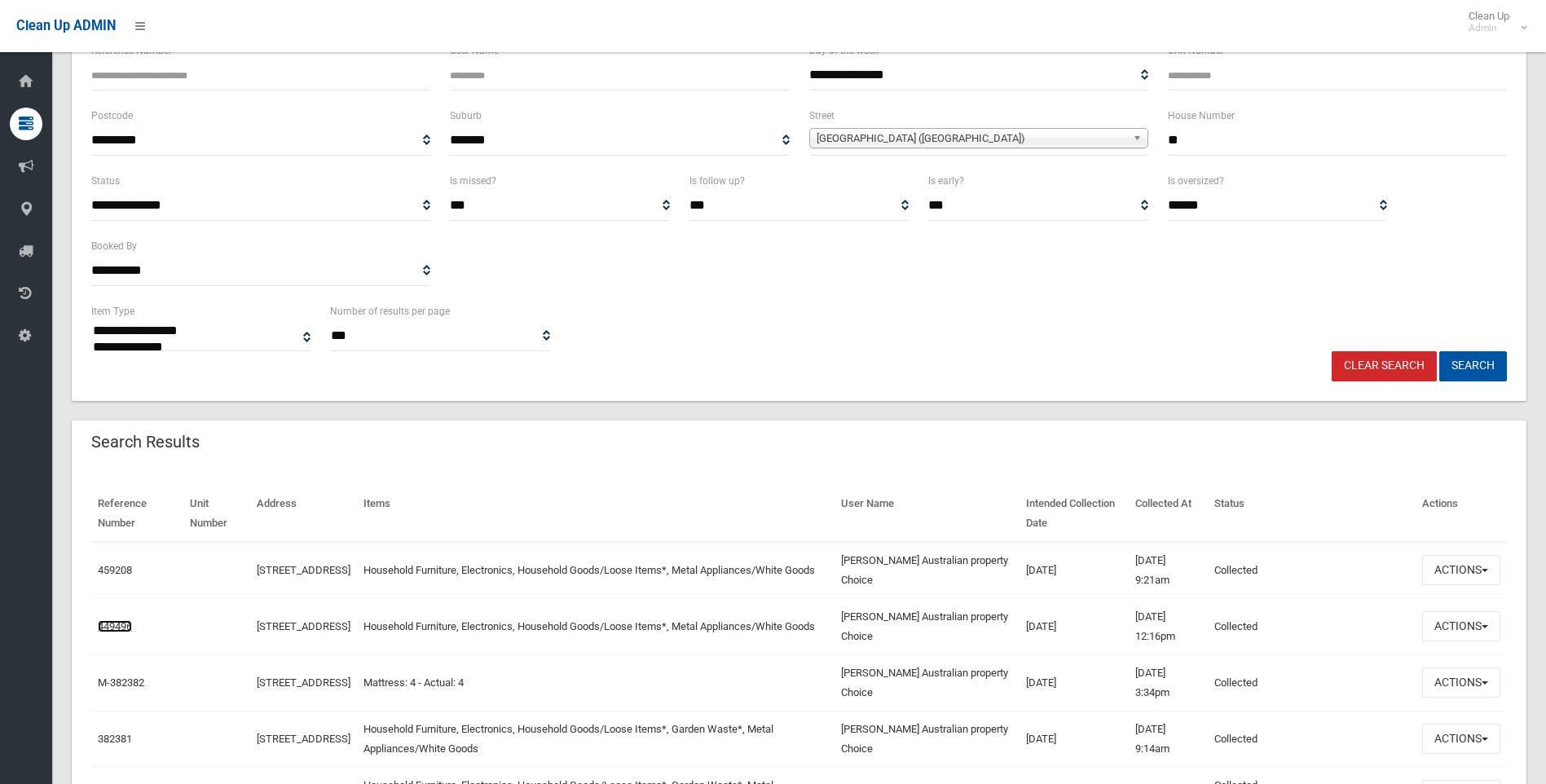
click at [122, 626] on link "449496" at bounding box center [115, 626] width 34 height 12
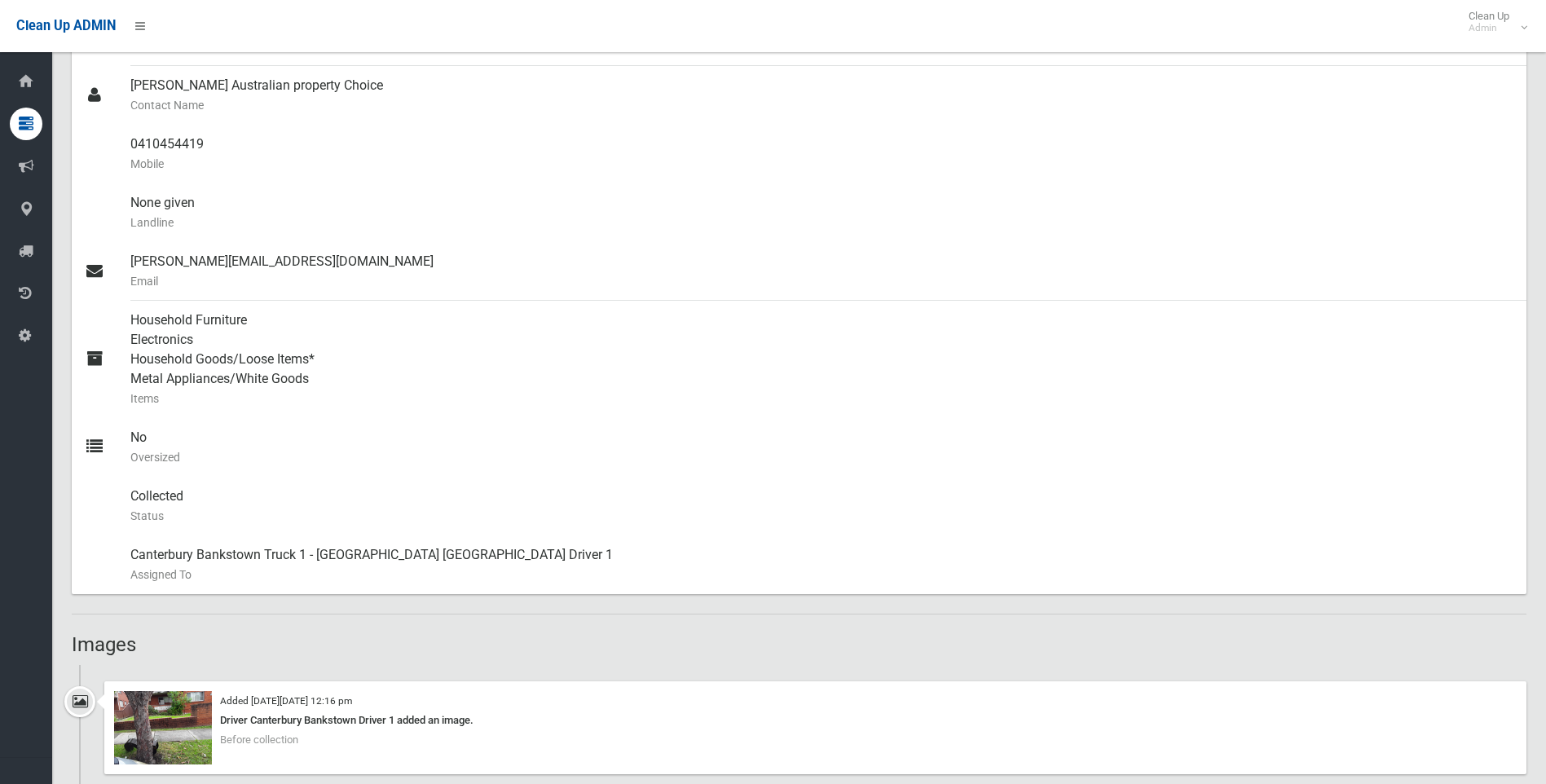
scroll to position [734, 0]
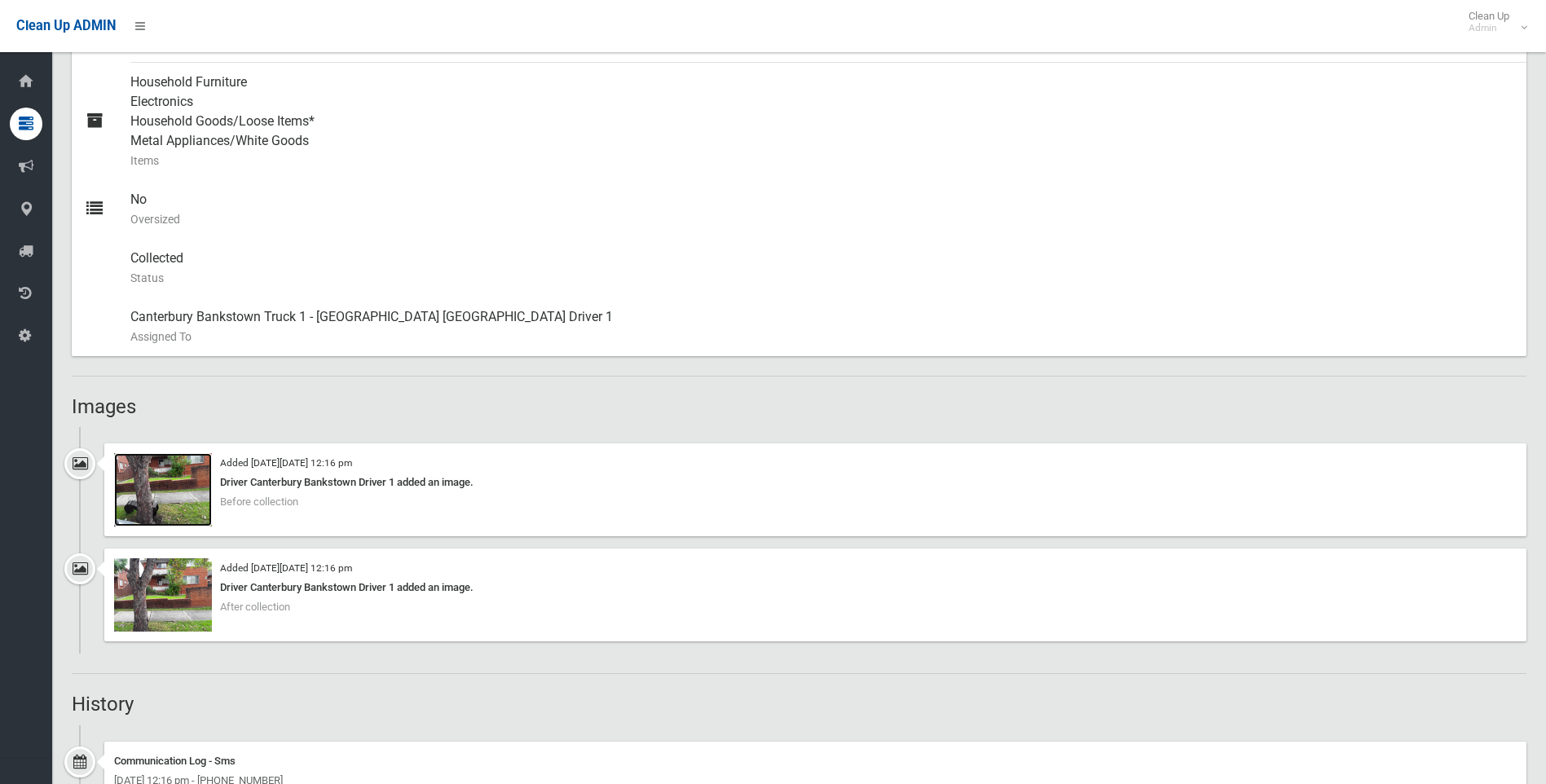
click at [160, 517] on img at bounding box center [162, 489] width 98 height 73
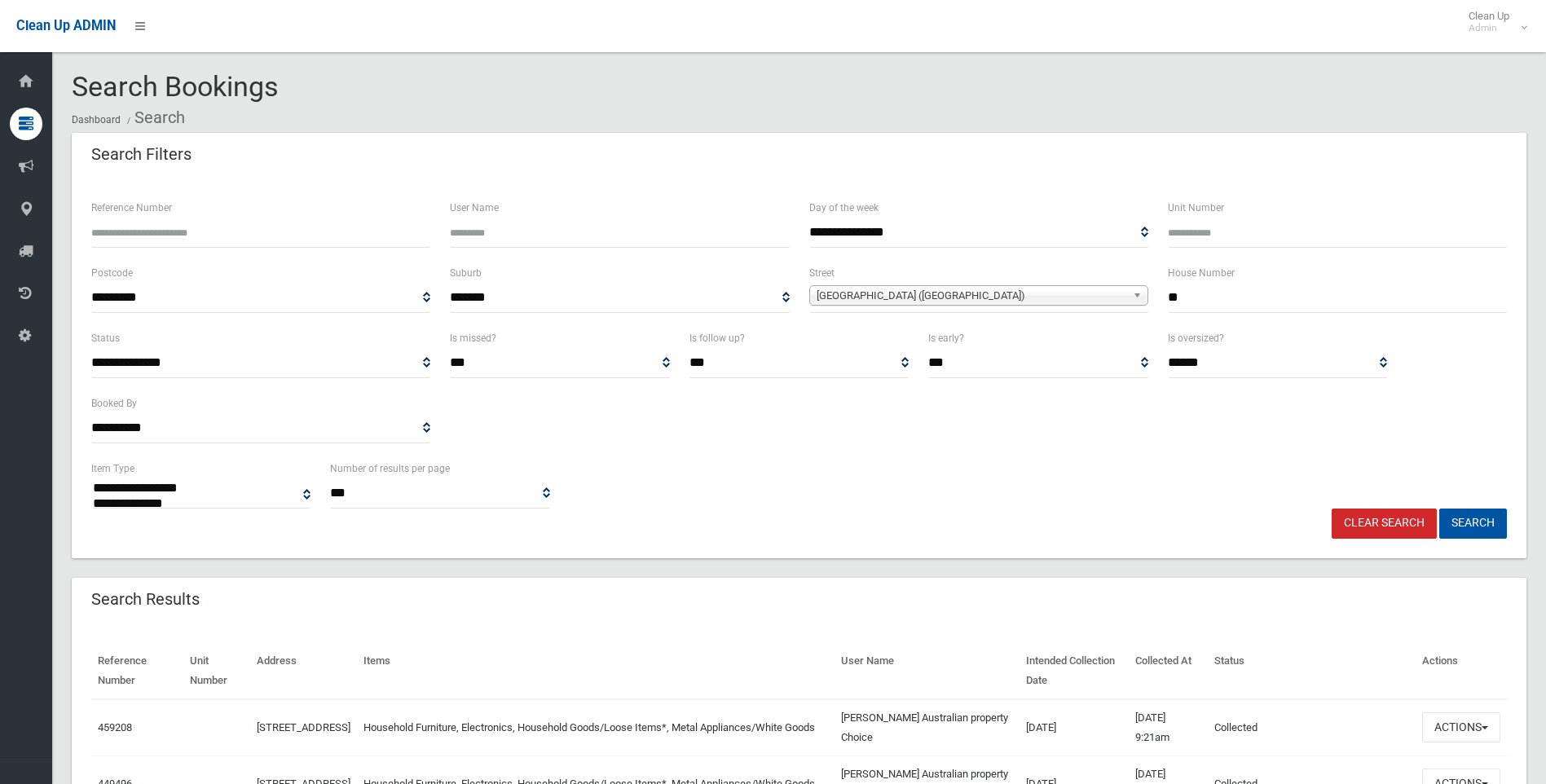
select select
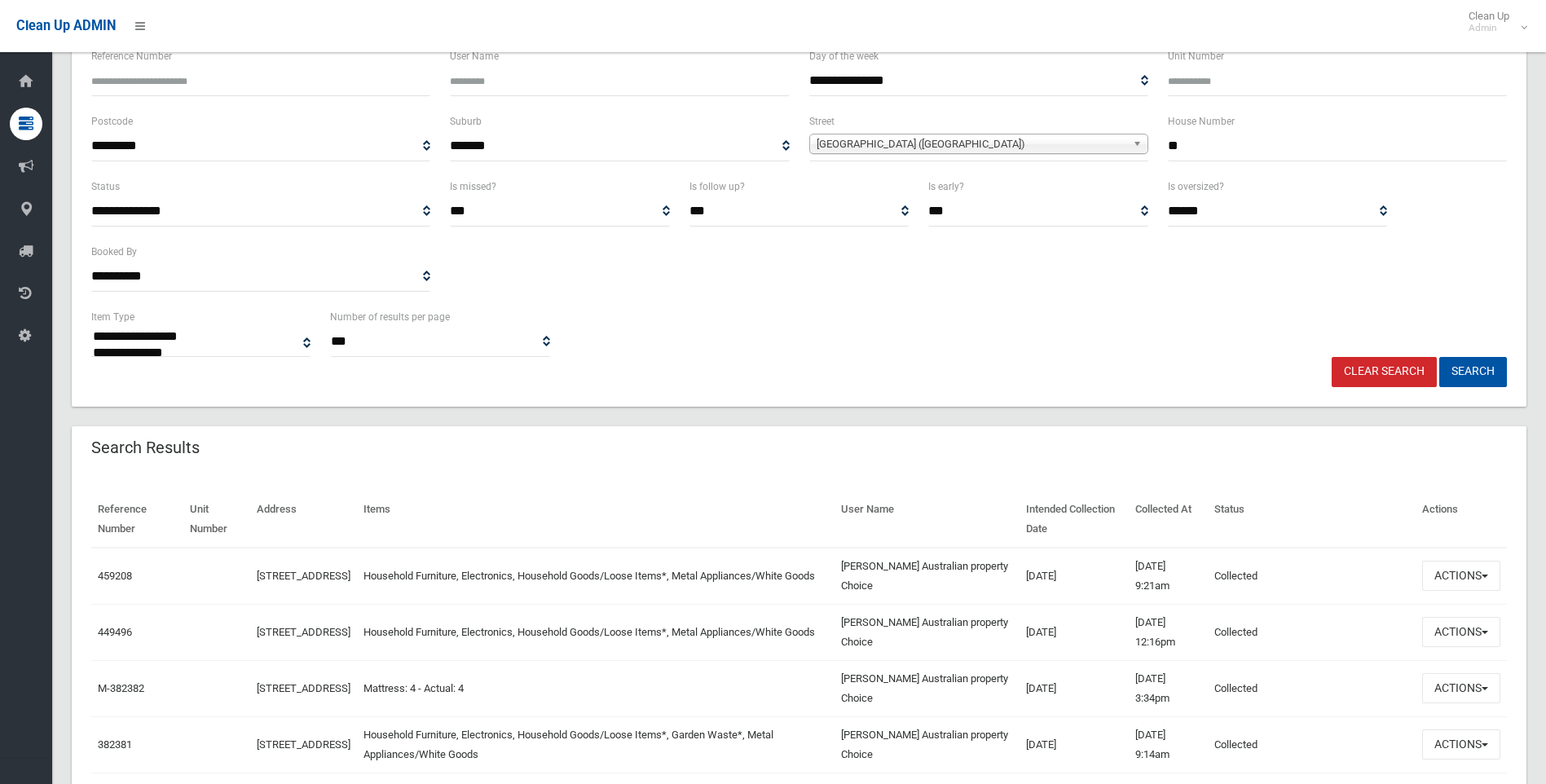
scroll to position [152, 0]
click at [126, 579] on link "459208" at bounding box center [115, 576] width 34 height 12
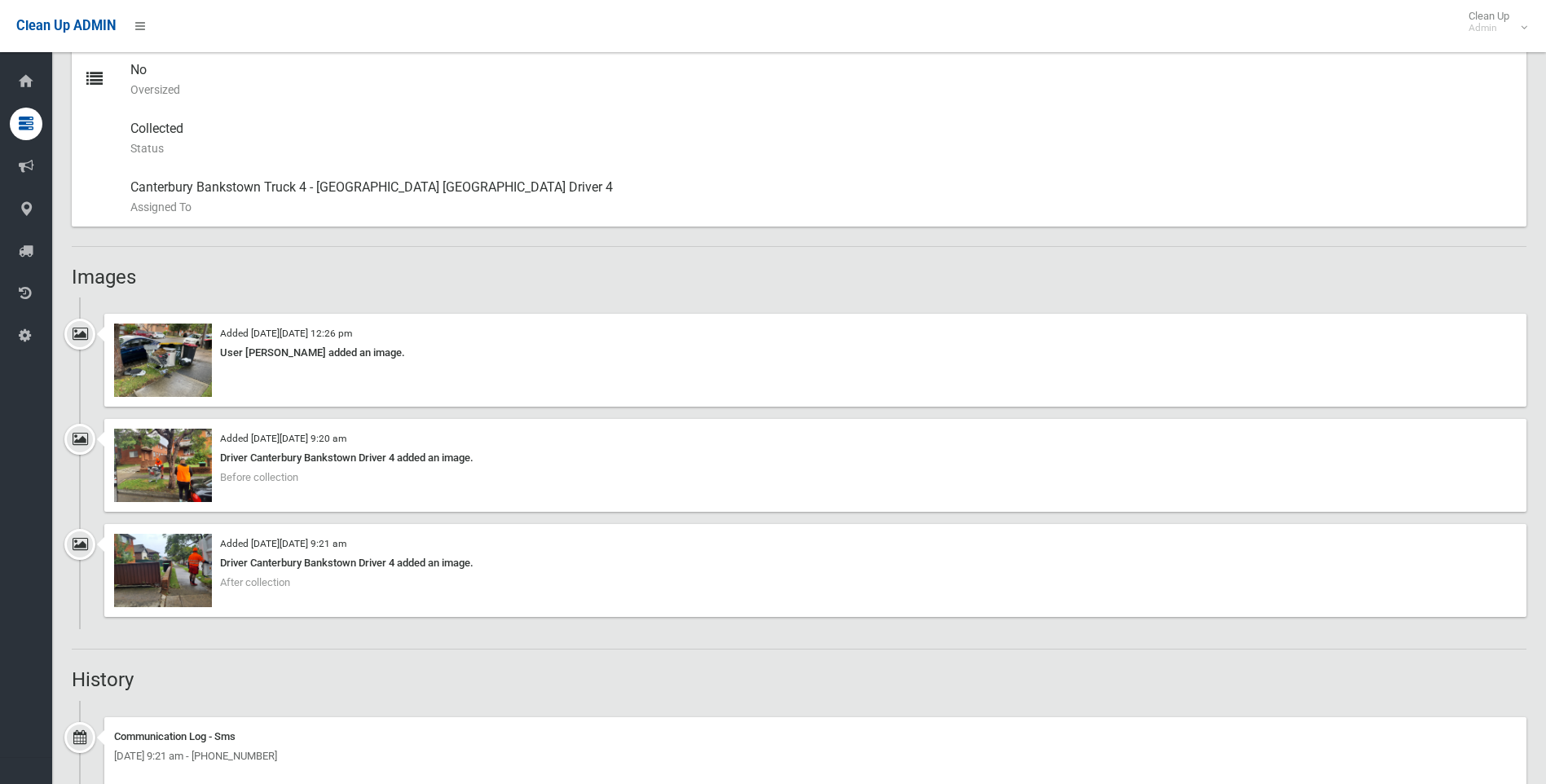
scroll to position [978, 0]
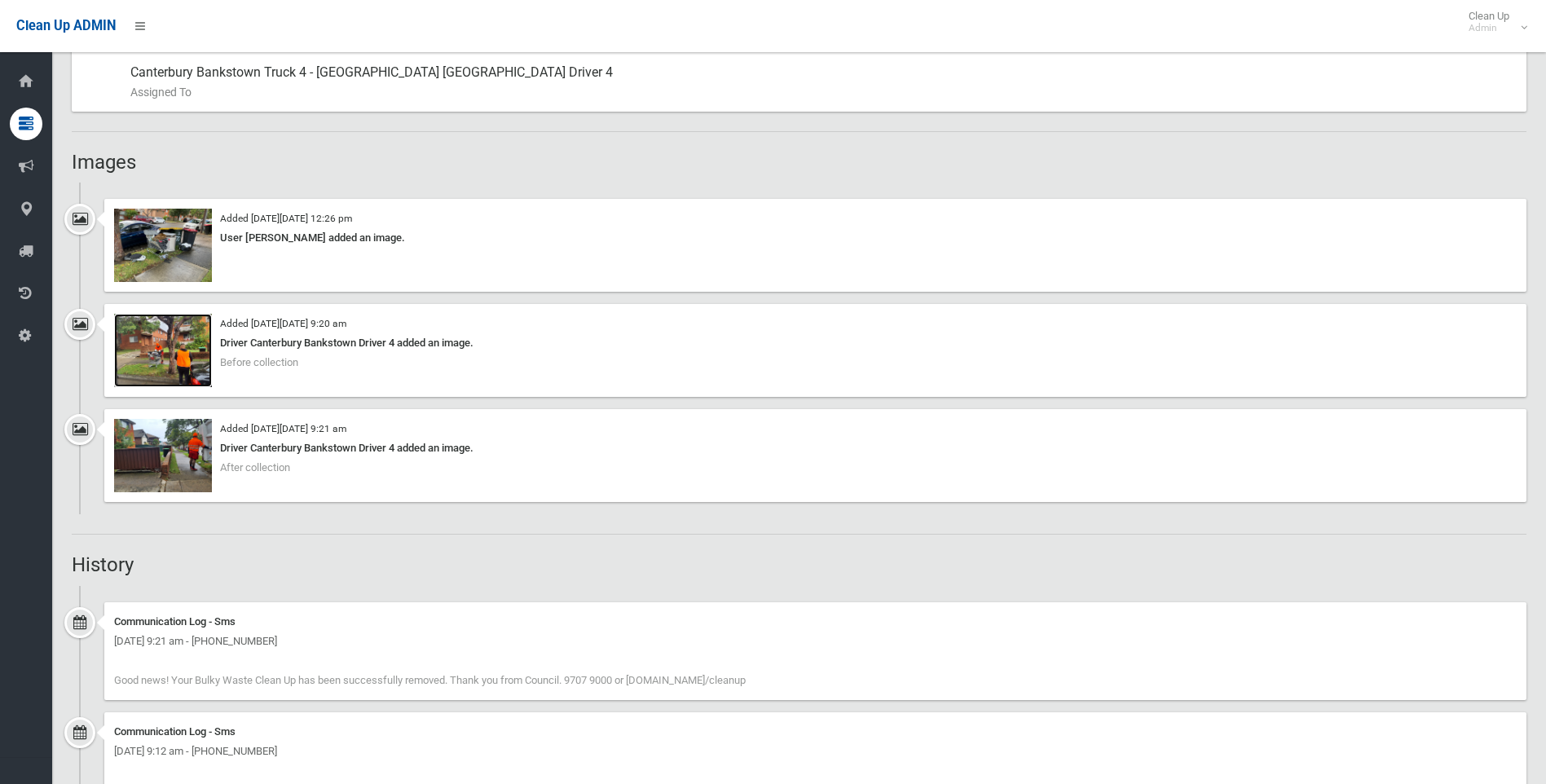
click at [162, 328] on img at bounding box center [162, 350] width 98 height 73
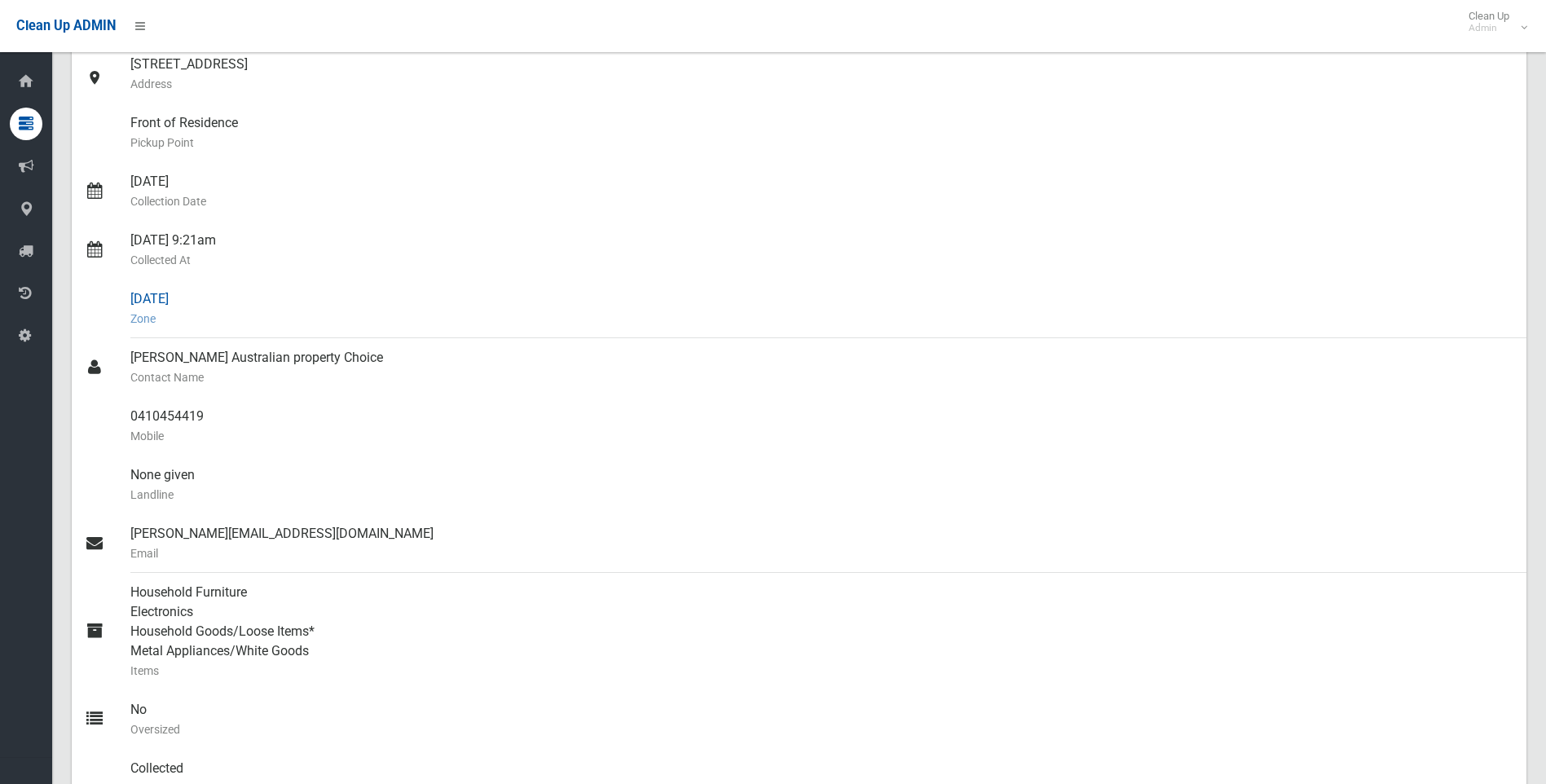
scroll to position [0, 0]
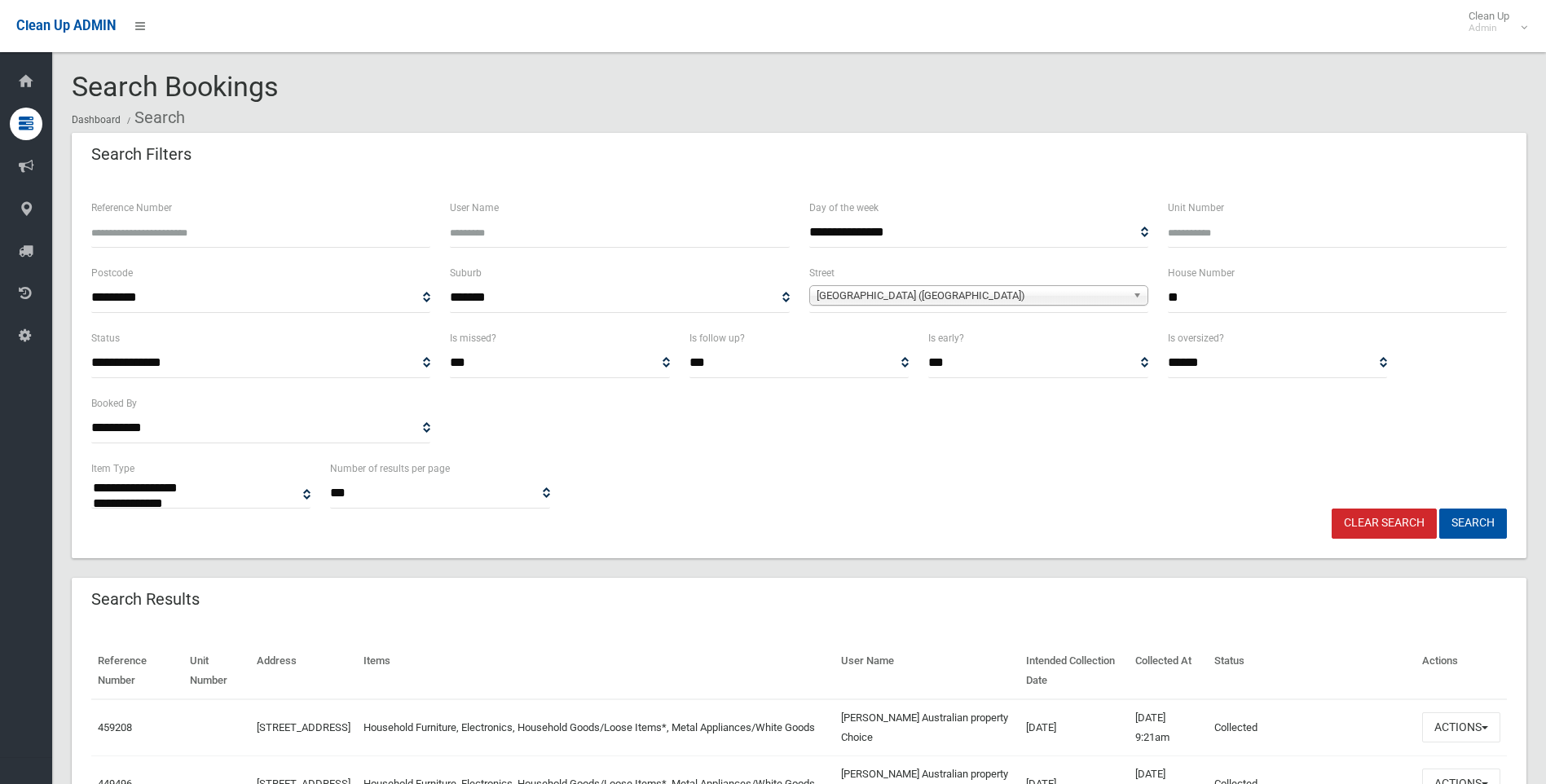
select select
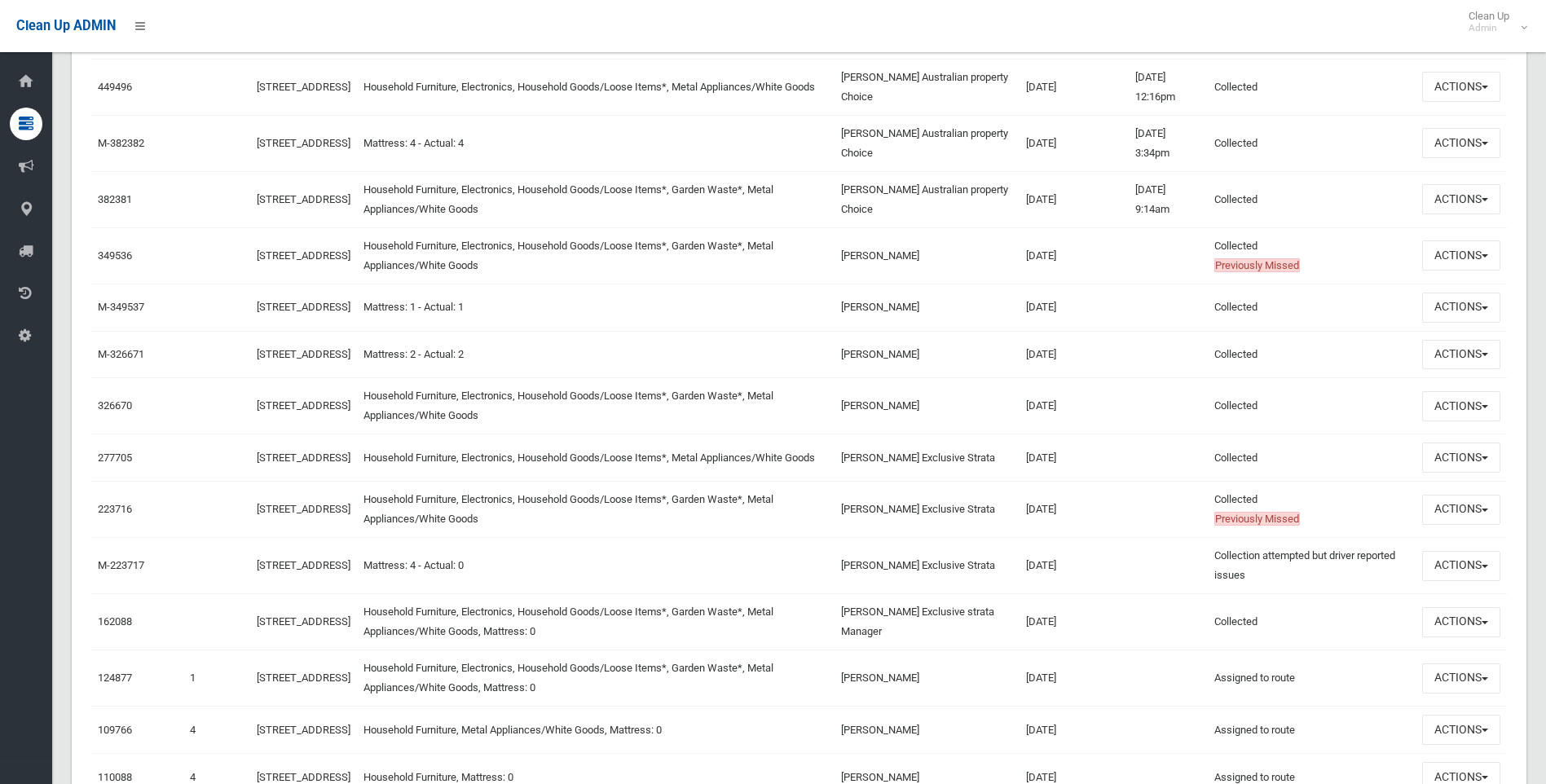
scroll to position [734, 0]
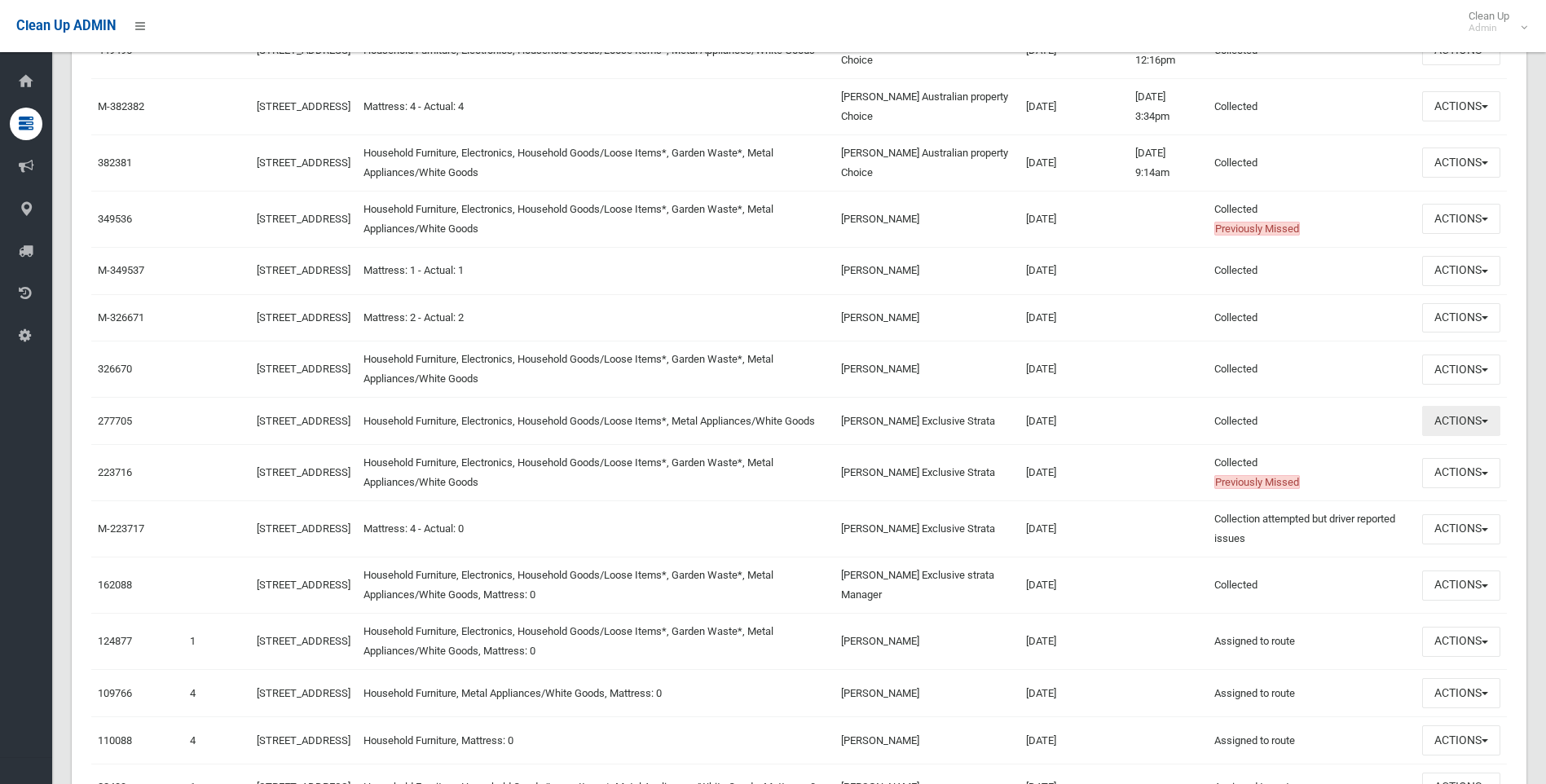
click at [1469, 436] on button "Actions" at bounding box center [1461, 421] width 79 height 30
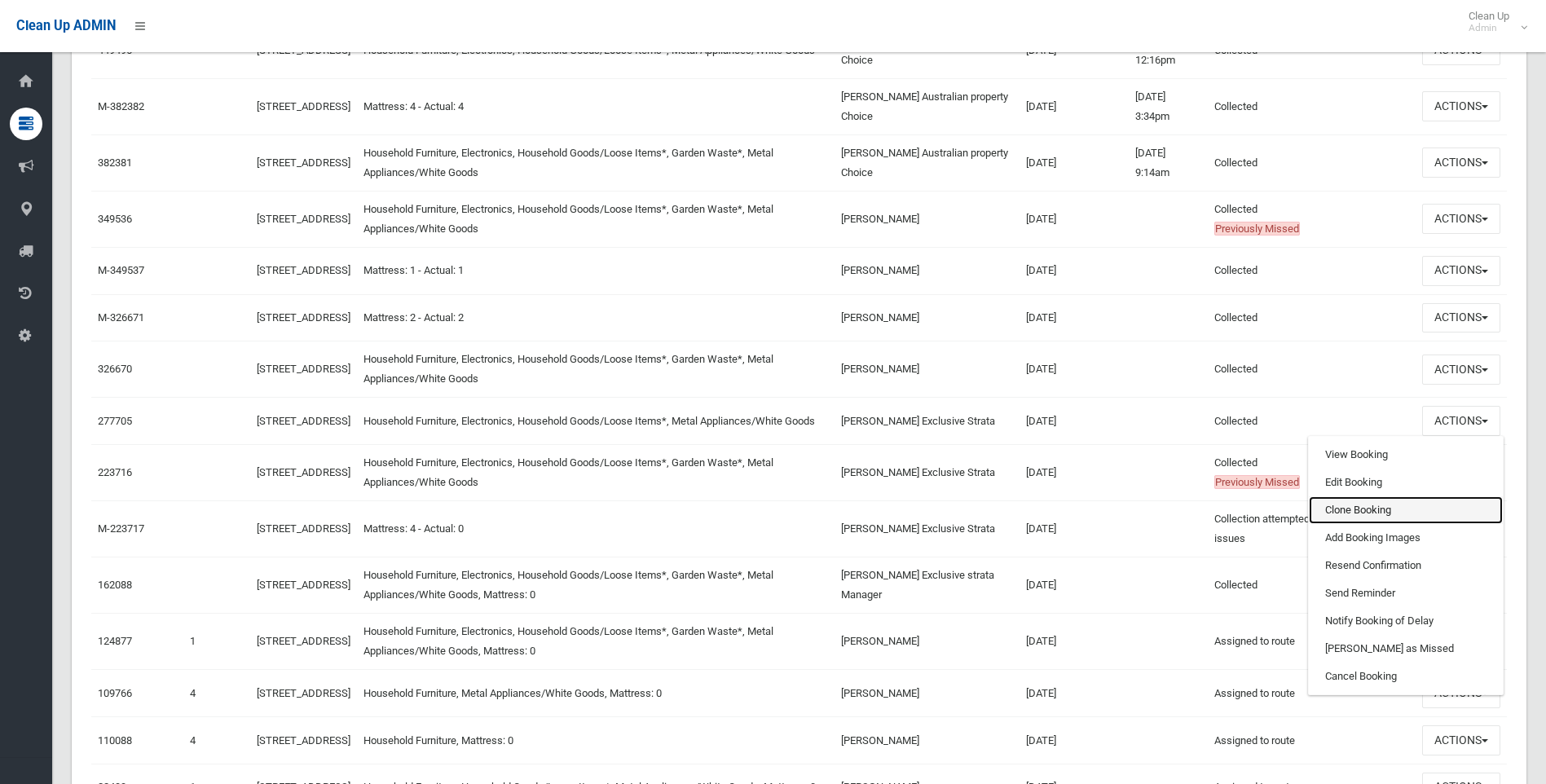
click at [1361, 524] on link "Clone Booking" at bounding box center [1406, 509] width 194 height 27
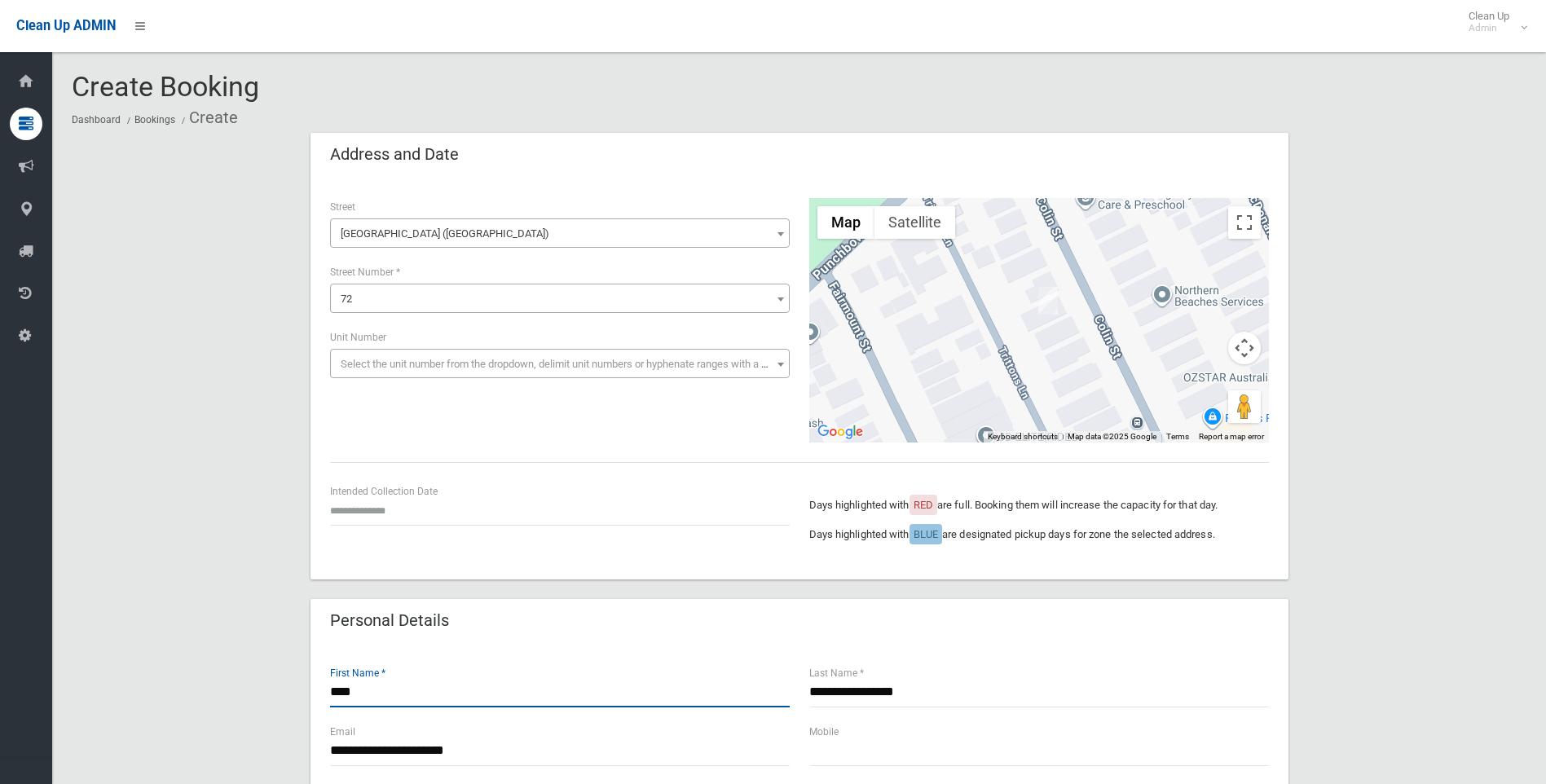
drag, startPoint x: 369, startPoint y: 689, endPoint x: 256, endPoint y: 682, distance: 113.2
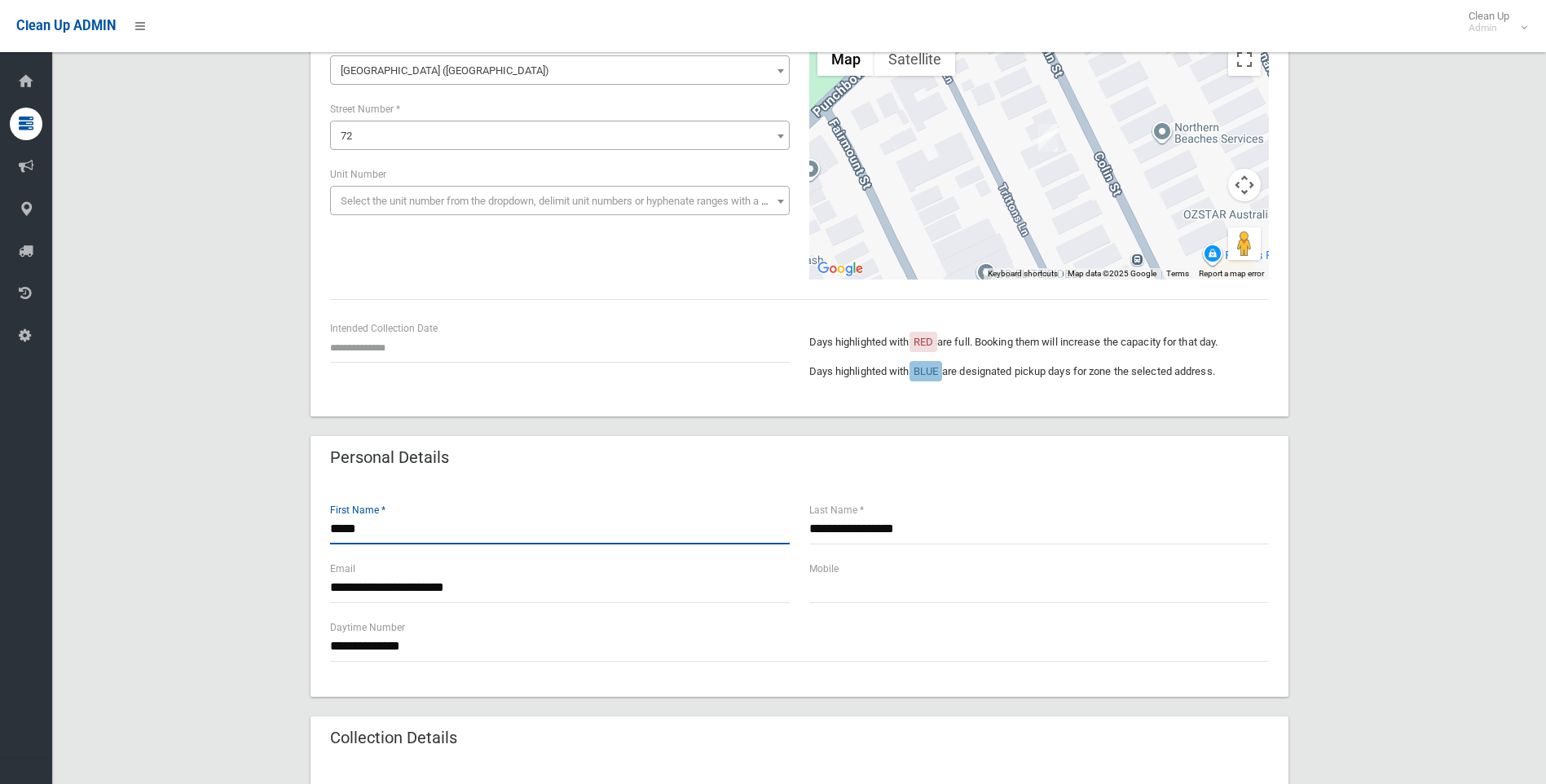
type input "*****"
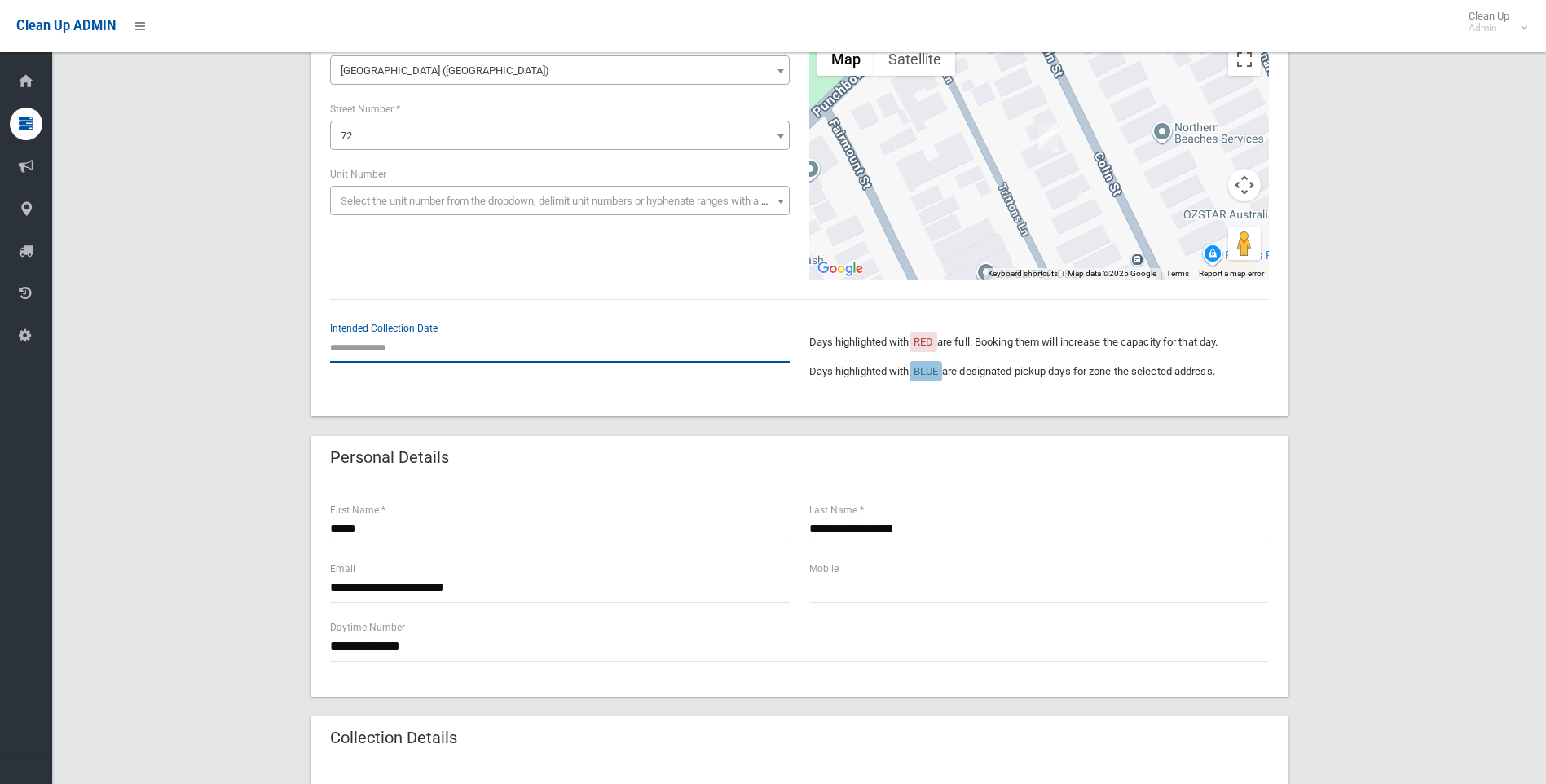
click at [388, 340] on input "text" at bounding box center [560, 348] width 460 height 30
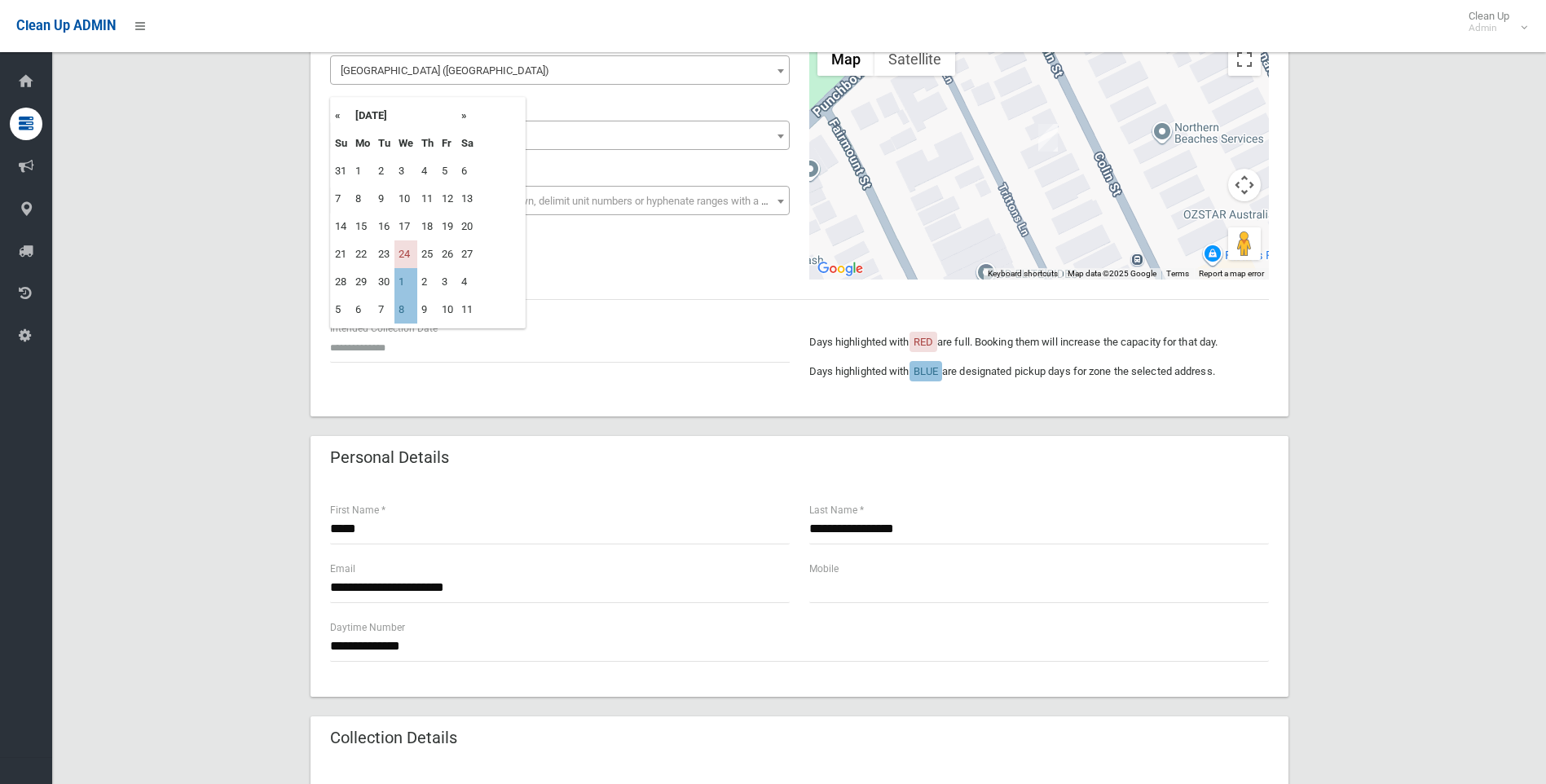
click at [463, 116] on th "»" at bounding box center [467, 115] width 20 height 27
click at [334, 116] on th "«" at bounding box center [341, 115] width 20 height 27
click at [399, 280] on td "1" at bounding box center [406, 282] width 23 height 27
type input "**********"
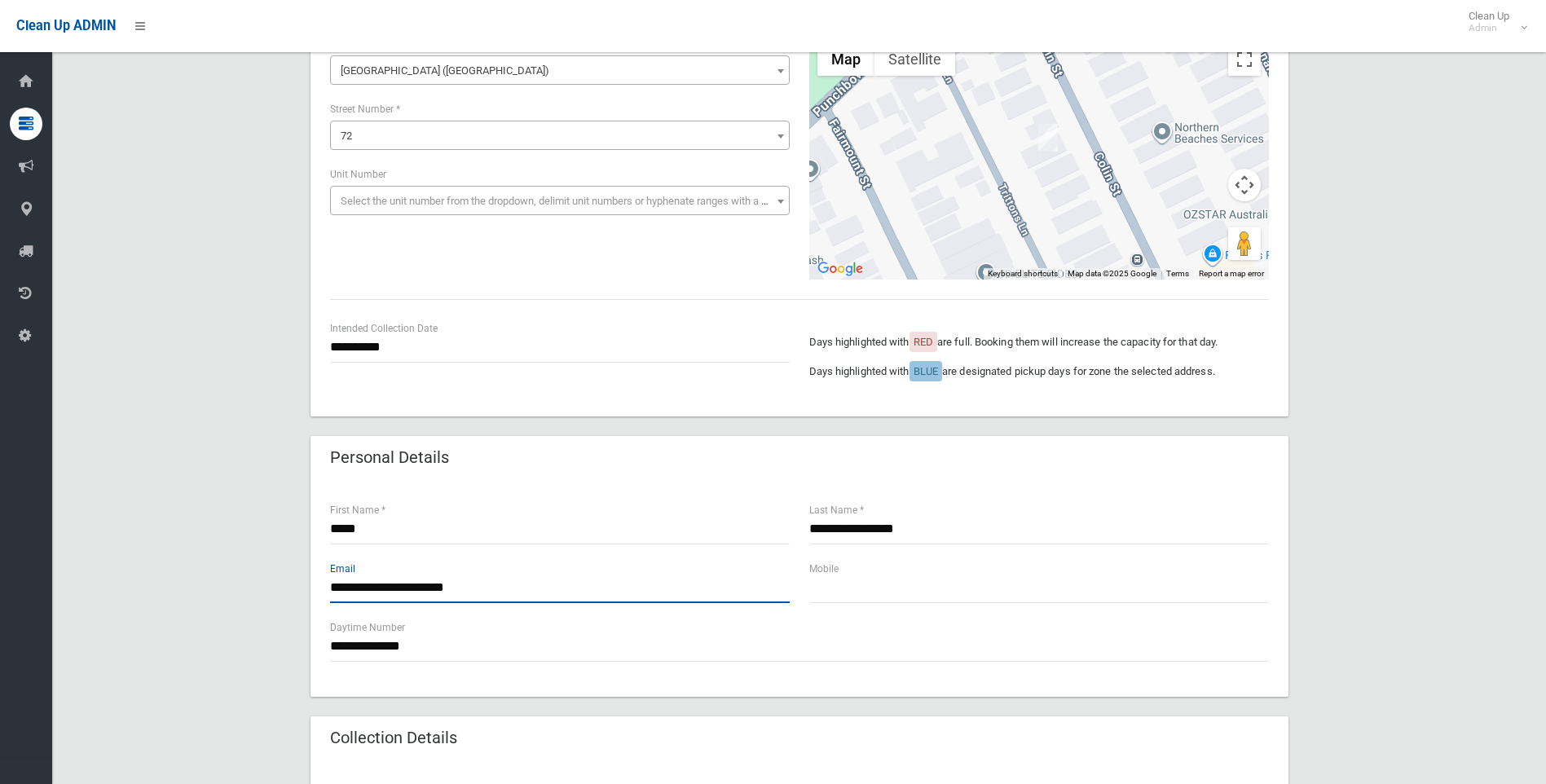
click at [356, 583] on input "**********" at bounding box center [560, 588] width 460 height 30
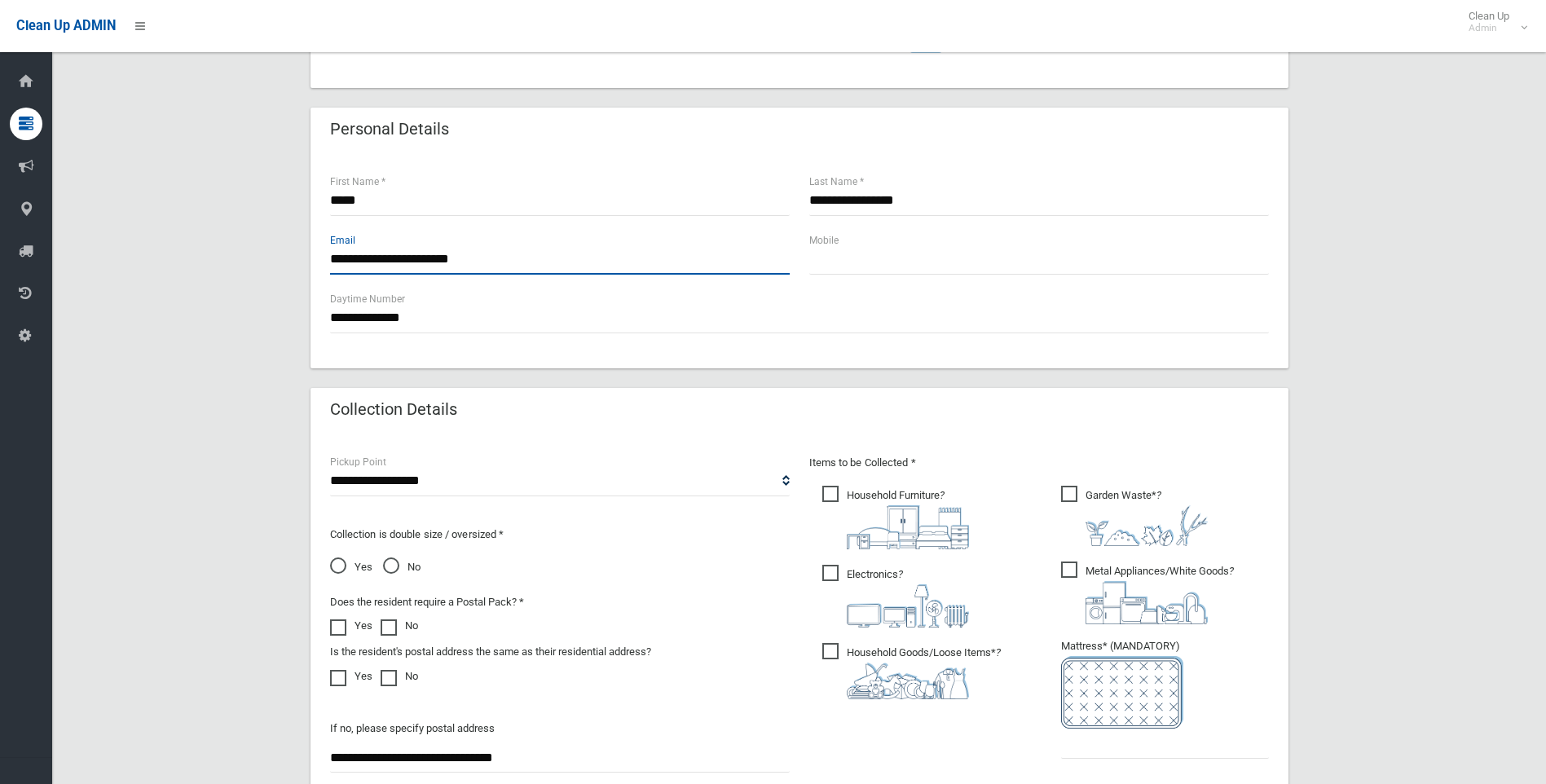
scroll to position [734, 0]
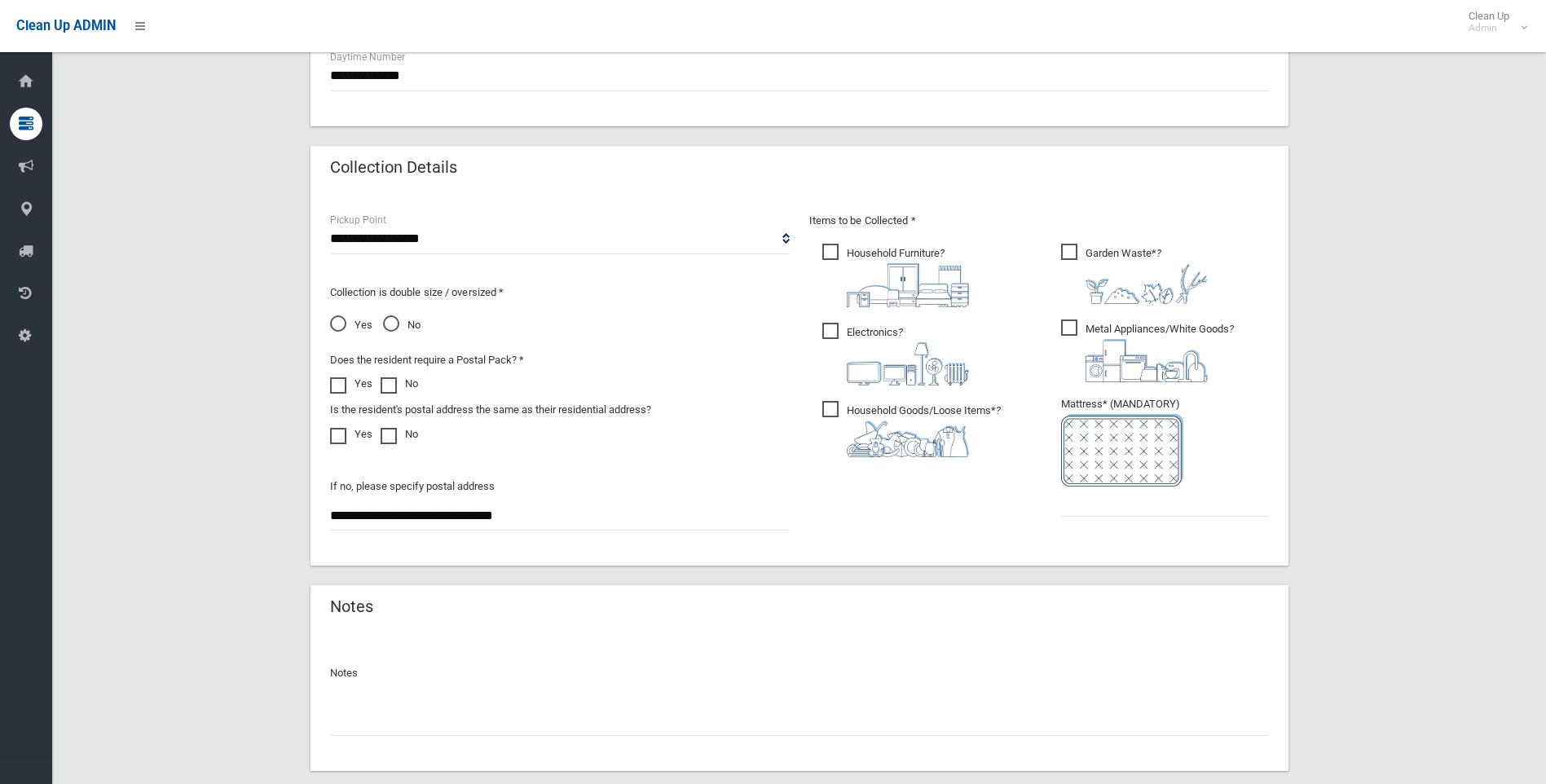
type input "**********"
click at [1127, 509] on input "text" at bounding box center [1165, 501] width 207 height 30
type input "*"
drag, startPoint x: 570, startPoint y: 518, endPoint x: 111, endPoint y: 502, distance: 459.3
click at [117, 501] on div "**********" at bounding box center [799, 110] width 1455 height 1421
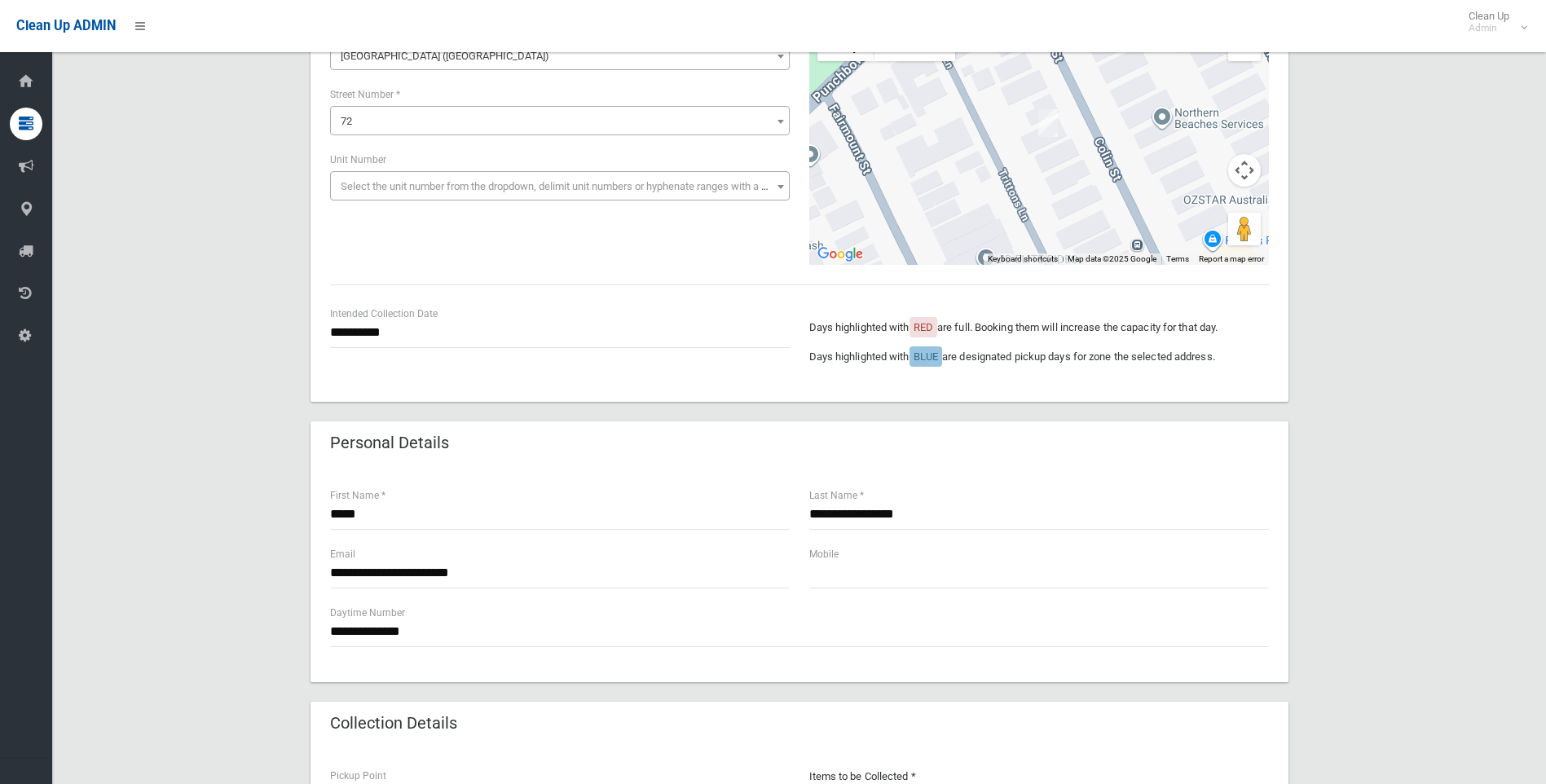
scroll to position [0, 0]
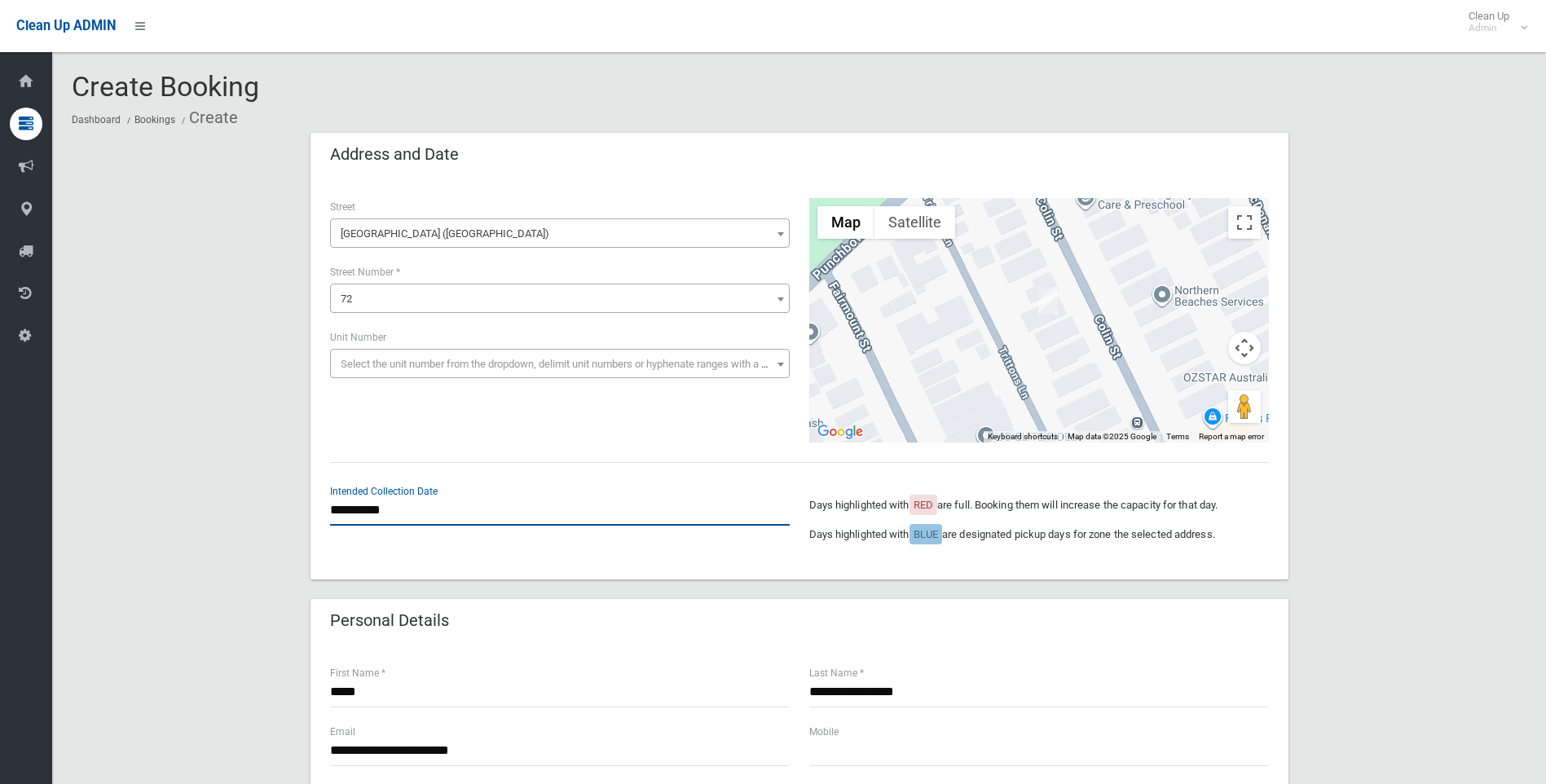
click at [396, 516] on input "**********" at bounding box center [560, 510] width 460 height 30
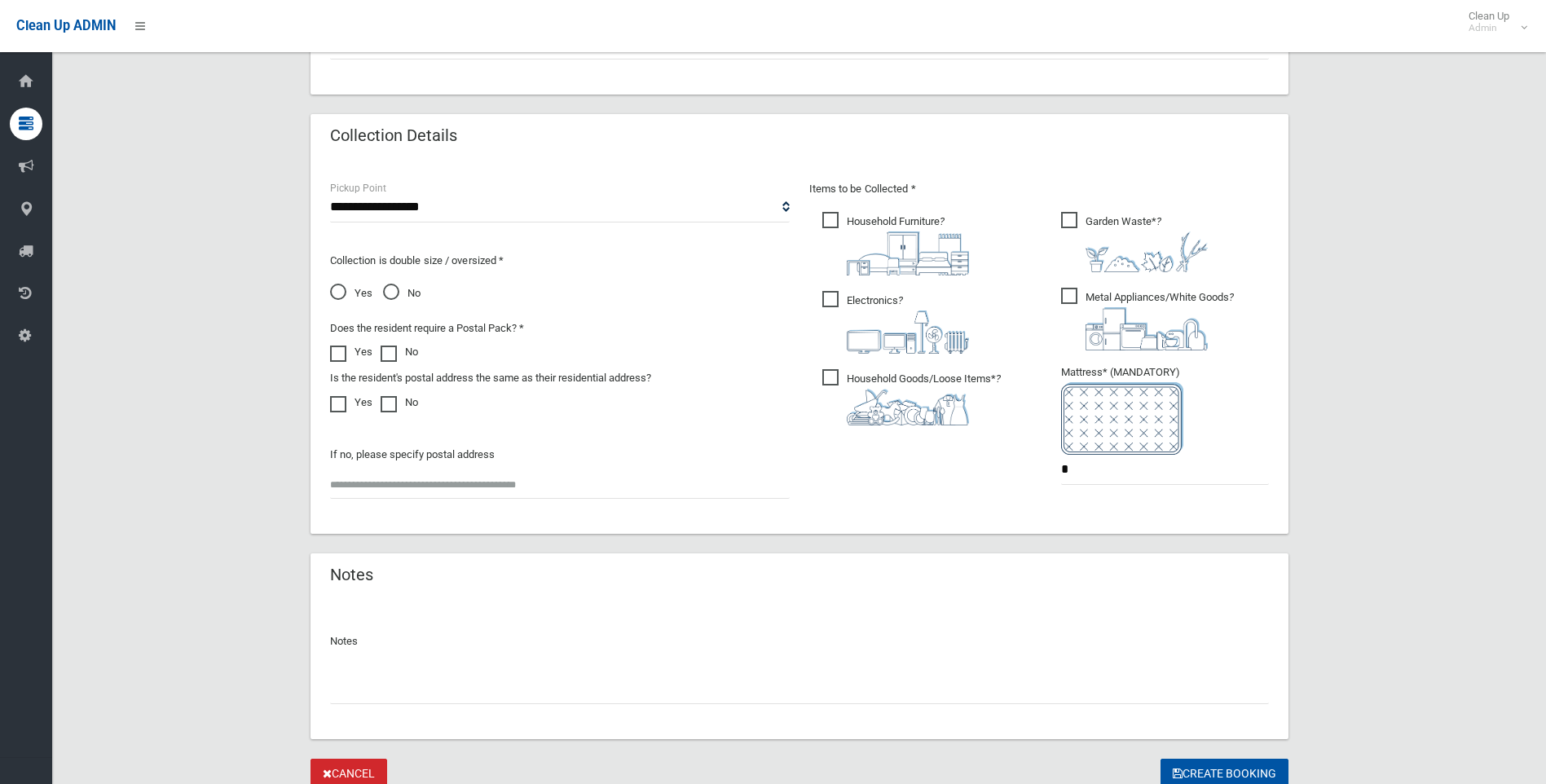
scroll to position [829, 0]
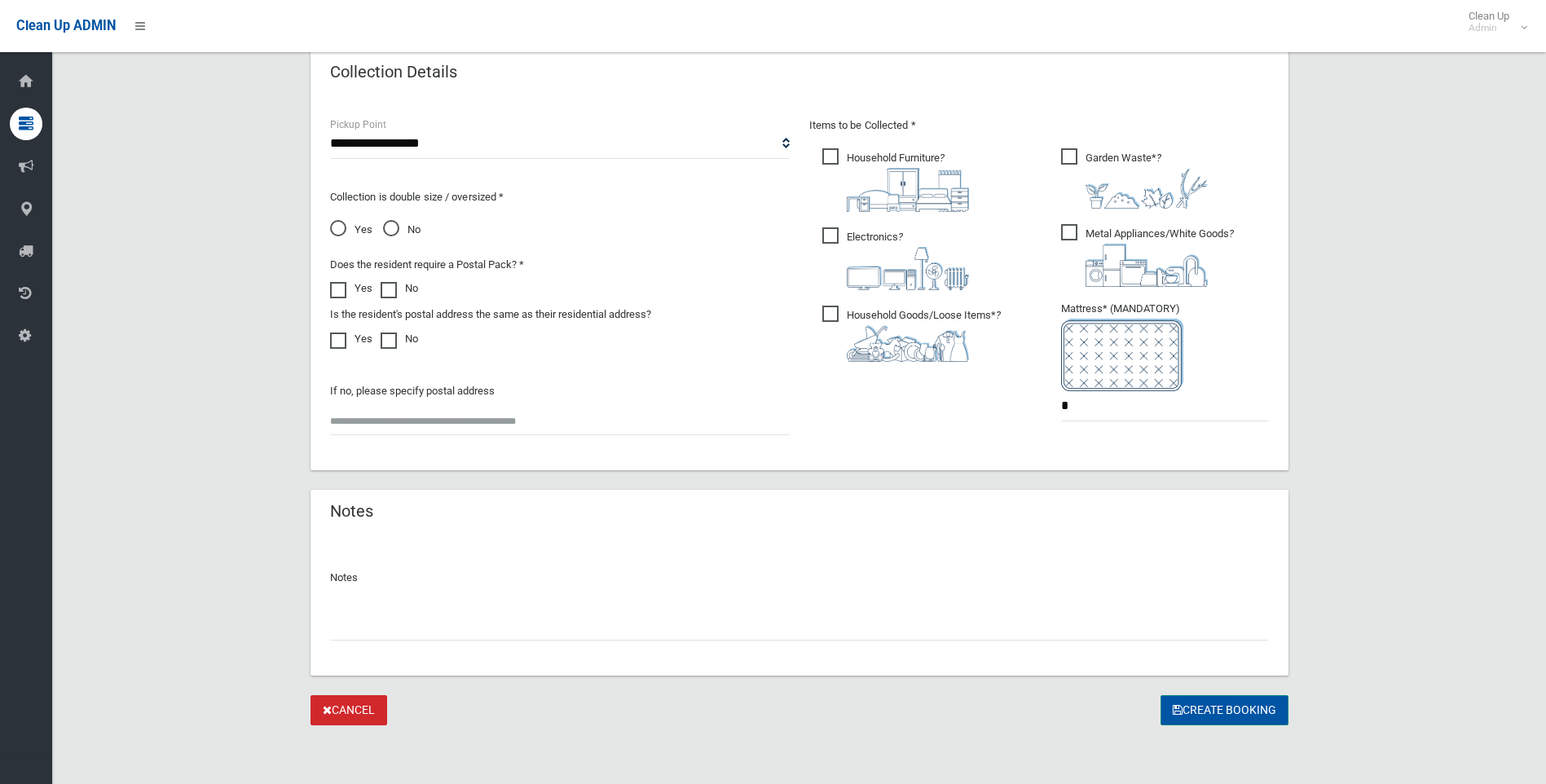
click at [1224, 711] on button "Create Booking" at bounding box center [1224, 710] width 128 height 30
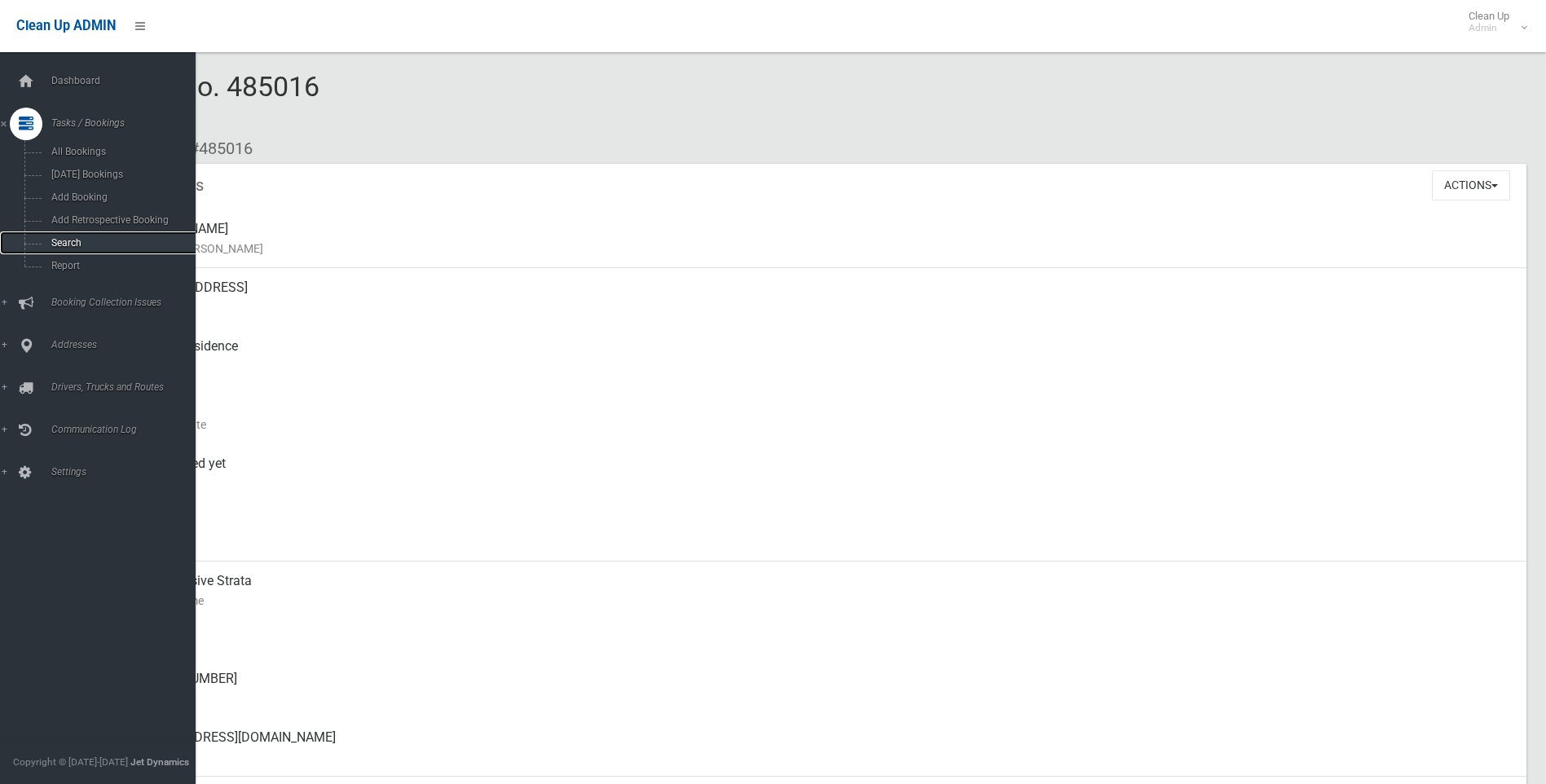
click at [74, 253] on link "Search" at bounding box center [103, 243] width 207 height 23
click at [72, 244] on span "Search" at bounding box center [120, 243] width 147 height 11
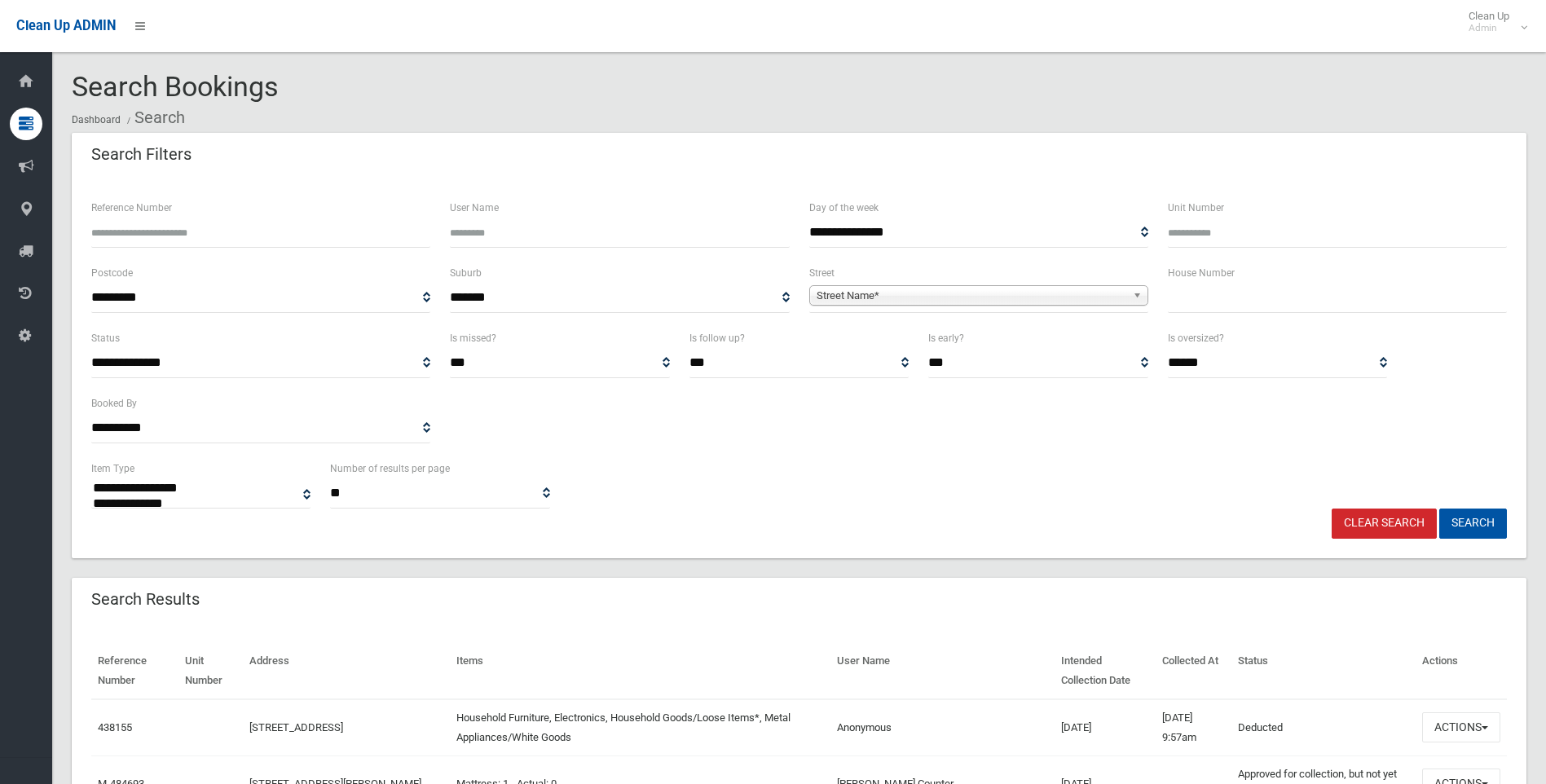
select select
click at [1444, 416] on div "**********" at bounding box center [798, 394] width 1435 height 131
click at [1455, 284] on input "text" at bounding box center [1338, 298] width 339 height 30
click at [1217, 295] on input "text" at bounding box center [1338, 298] width 339 height 30
type input "*****"
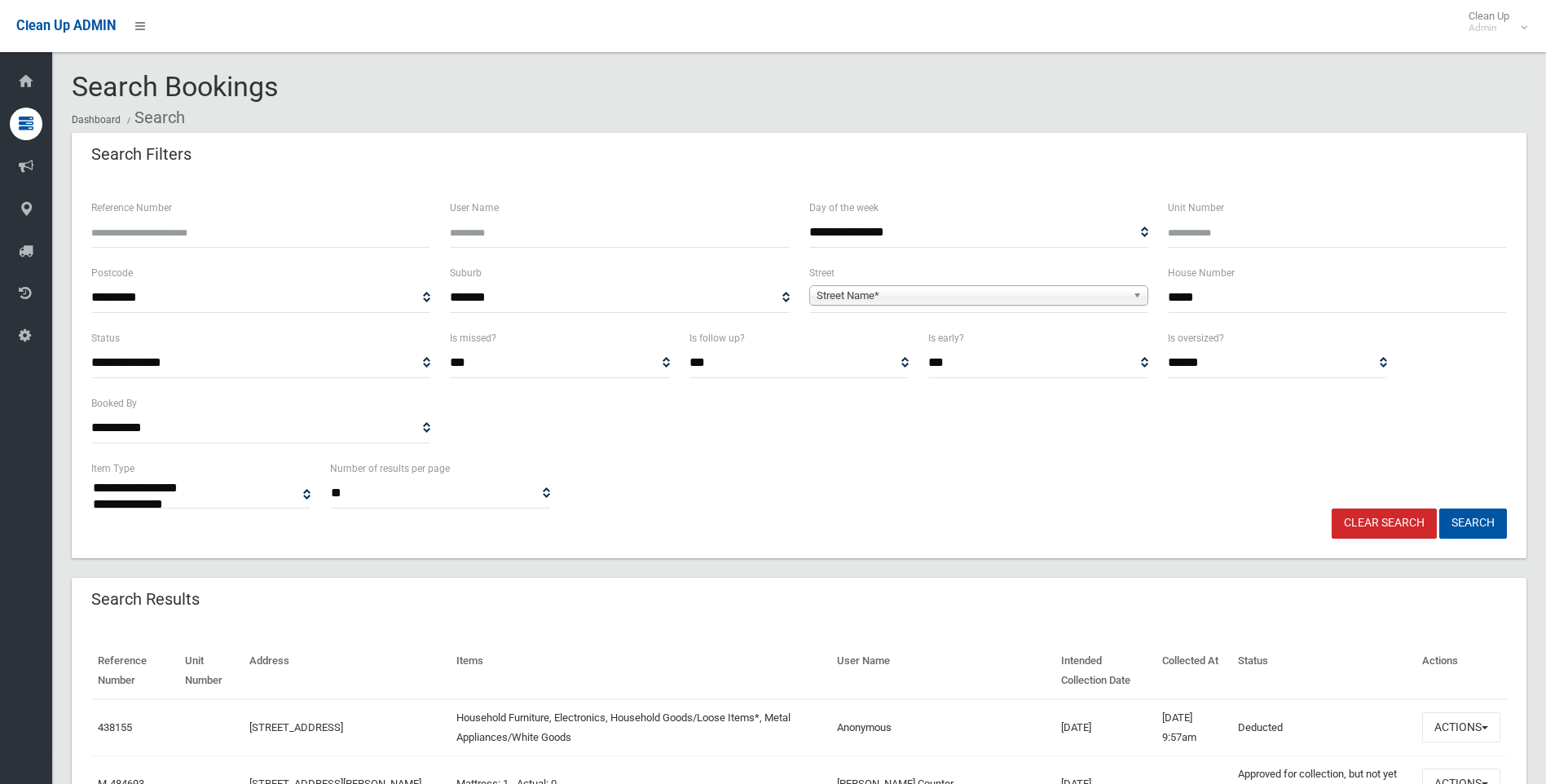
click at [962, 296] on span "Street Name*" at bounding box center [971, 296] width 310 height 19
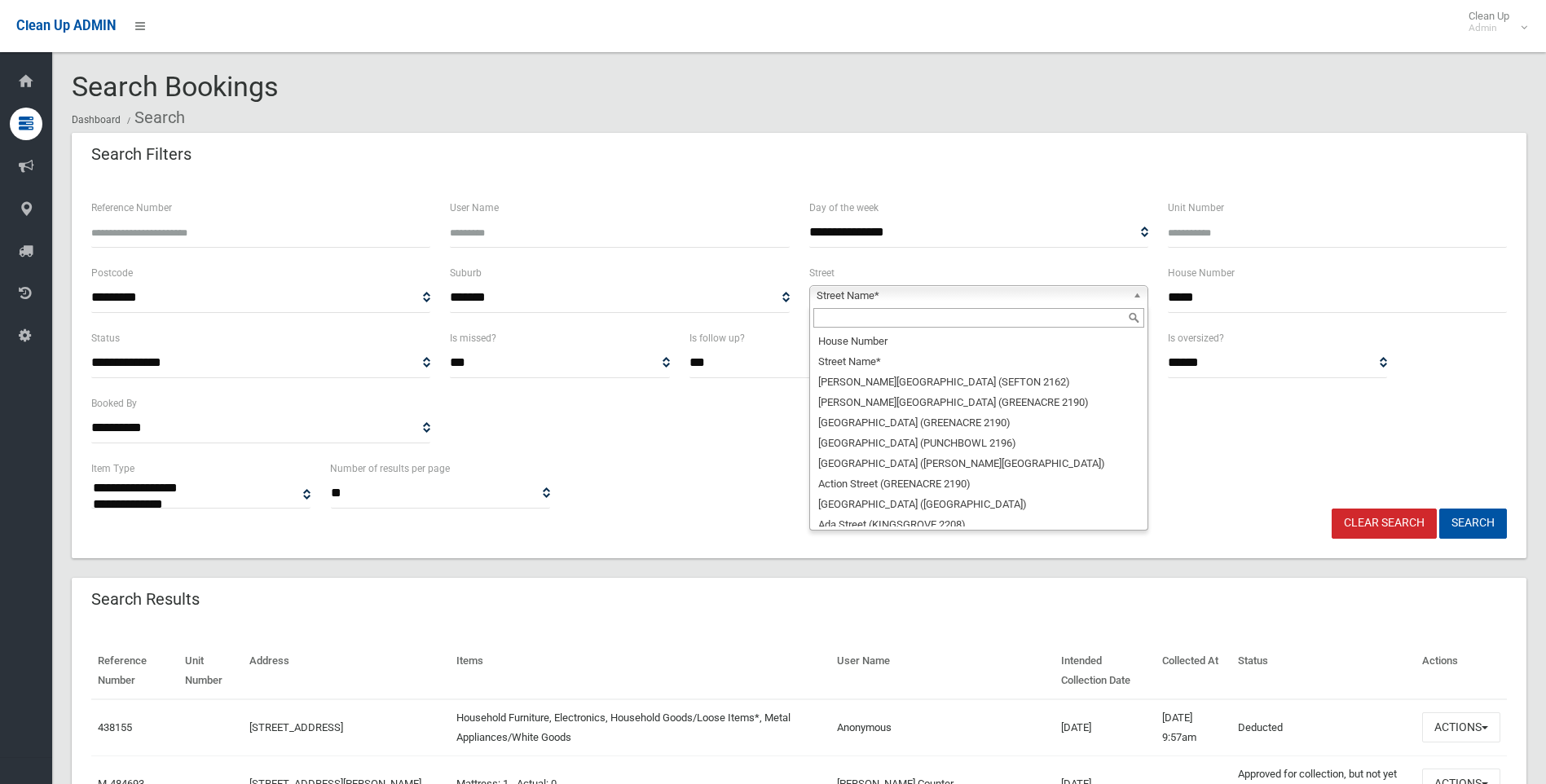
click at [958, 321] on input "text" at bounding box center [978, 318] width 331 height 19
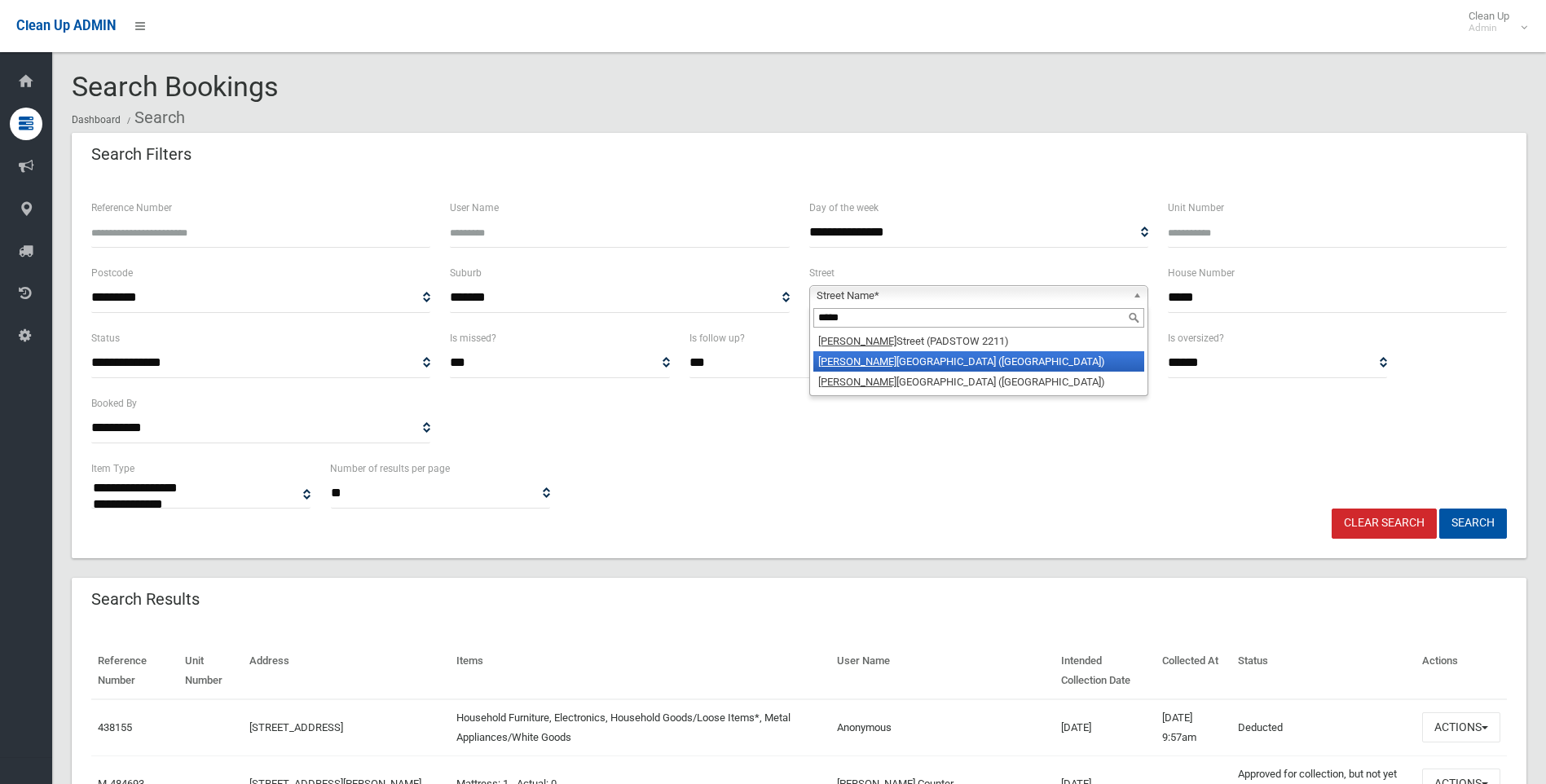
type input "*****"
click at [977, 355] on li "Alice Street North (WILEY PARK 2195)" at bounding box center [978, 361] width 331 height 20
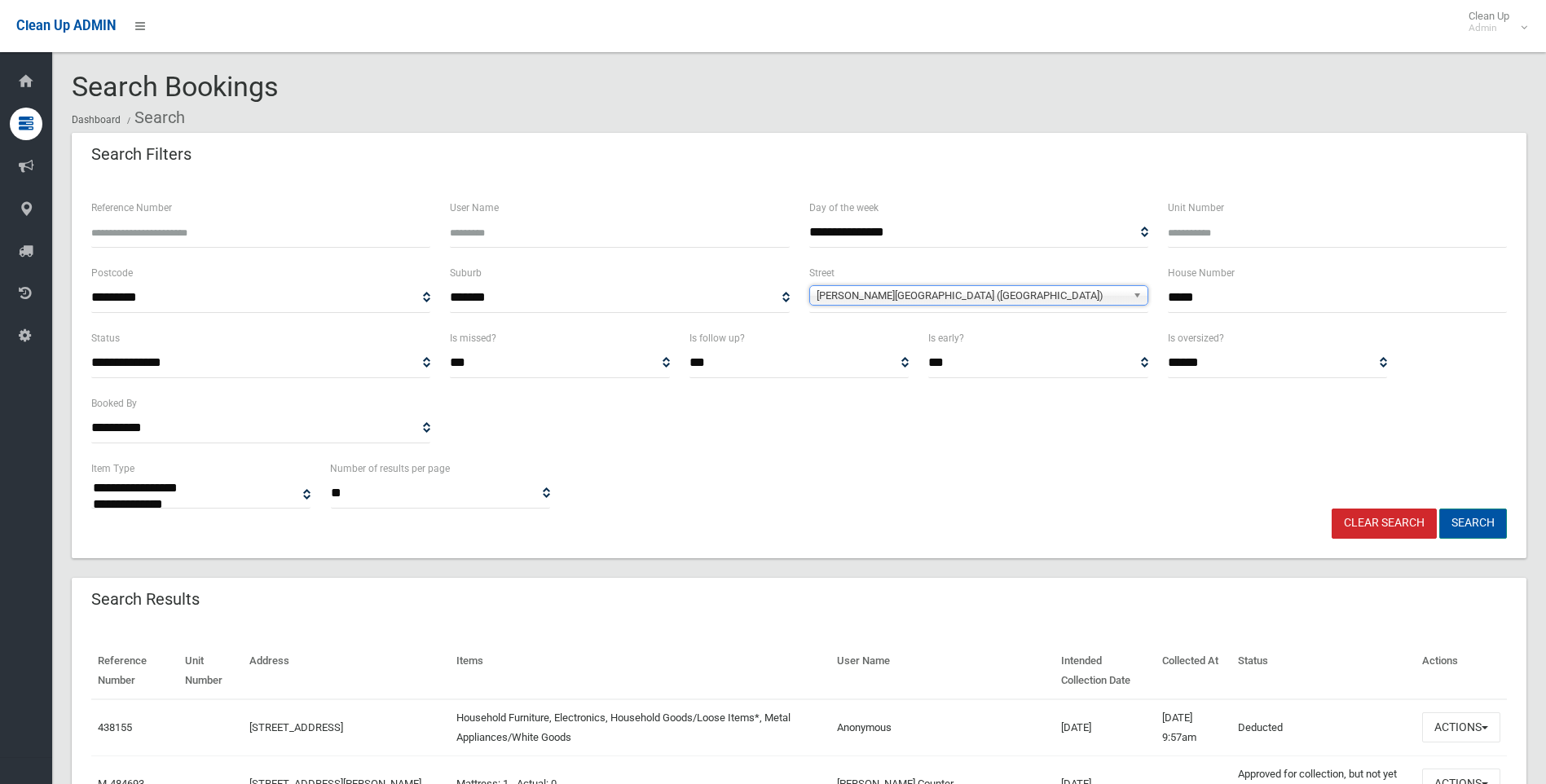
click at [1482, 524] on button "Search" at bounding box center [1473, 524] width 68 height 30
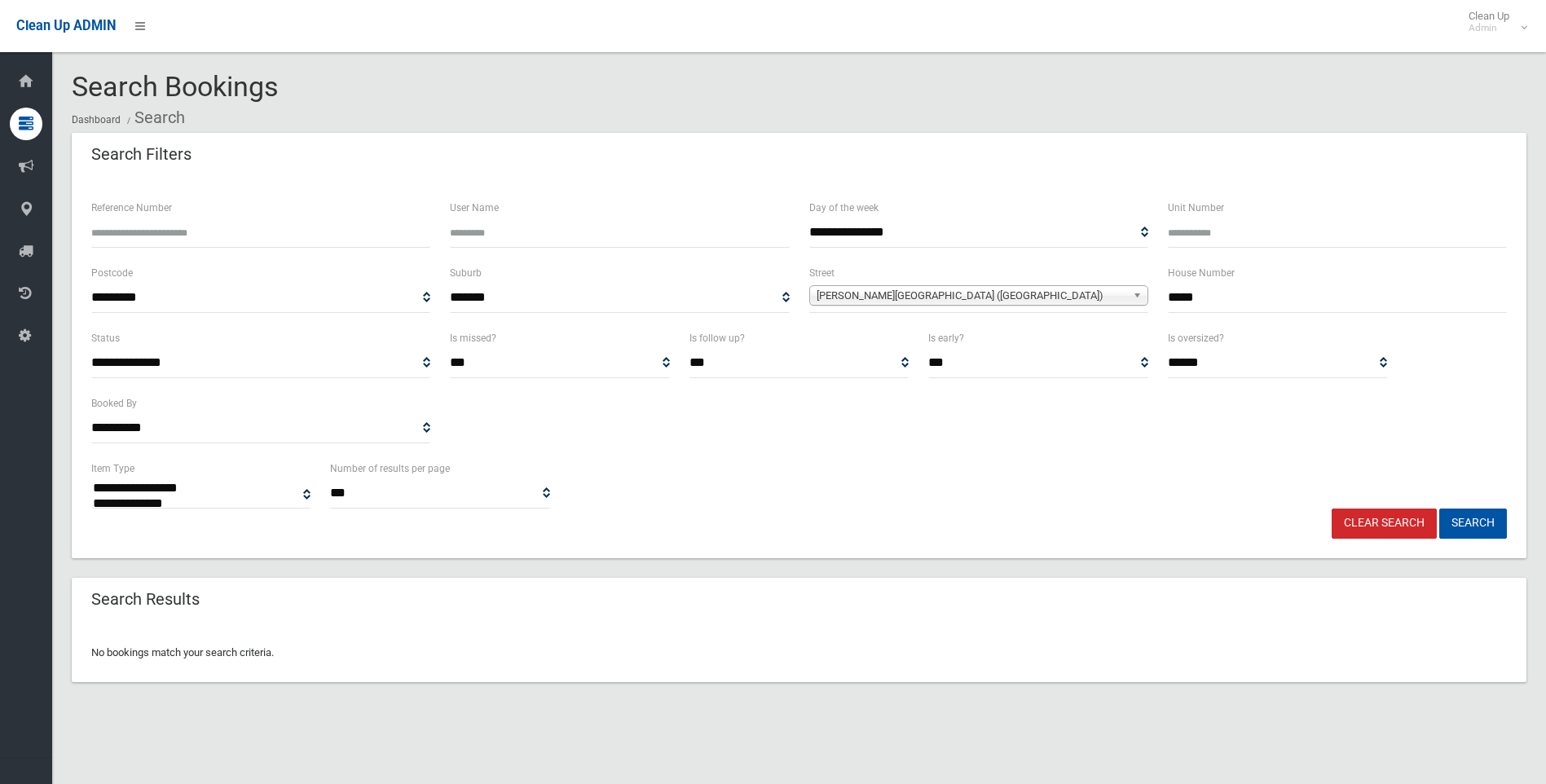
select select
click at [1037, 296] on span "[PERSON_NAME][GEOGRAPHIC_DATA] ([GEOGRAPHIC_DATA])" at bounding box center [971, 296] width 310 height 19
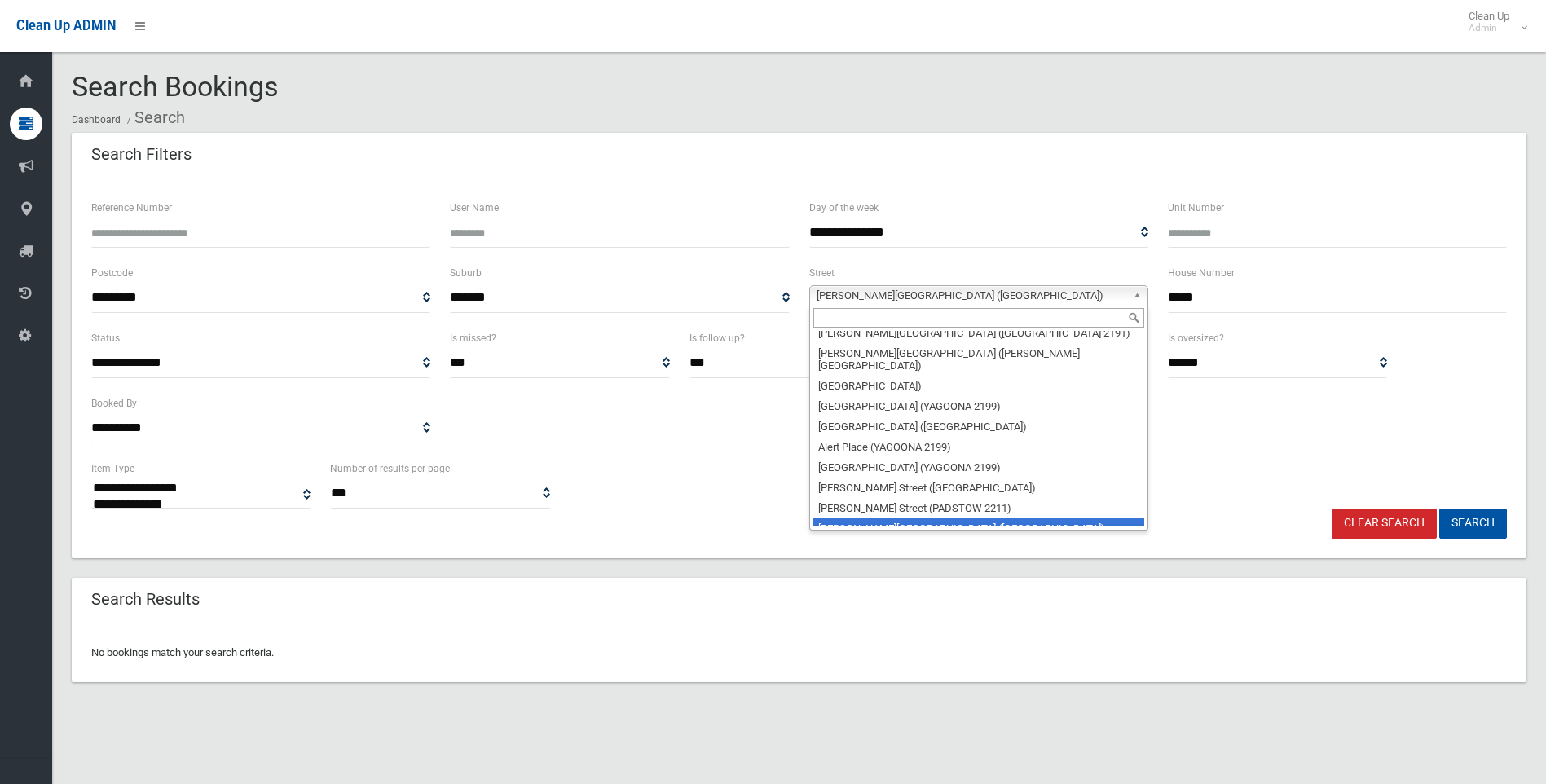
scroll to position [558, 0]
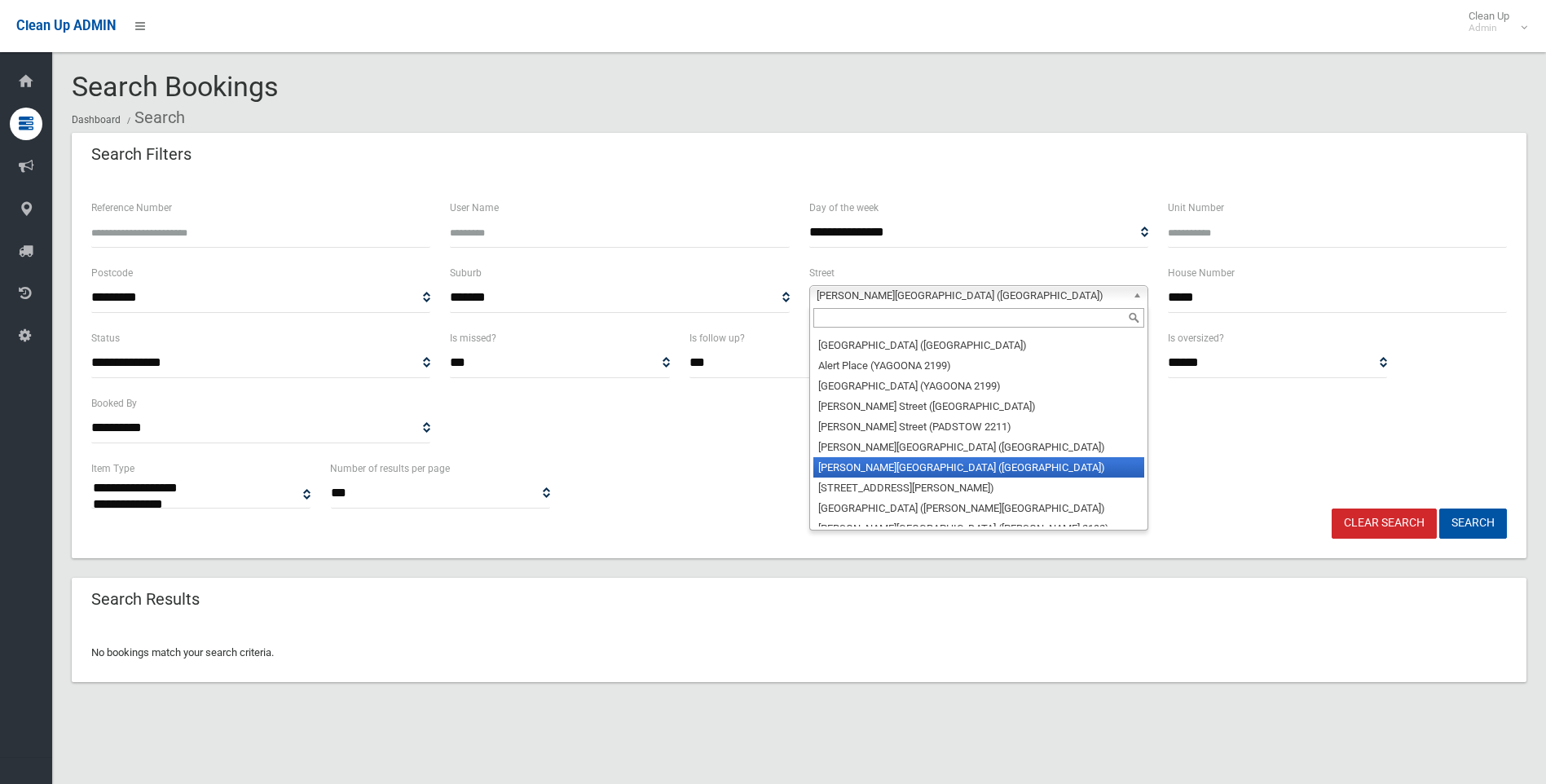
click at [966, 457] on li "[PERSON_NAME][GEOGRAPHIC_DATA] ([GEOGRAPHIC_DATA])" at bounding box center [978, 467] width 331 height 20
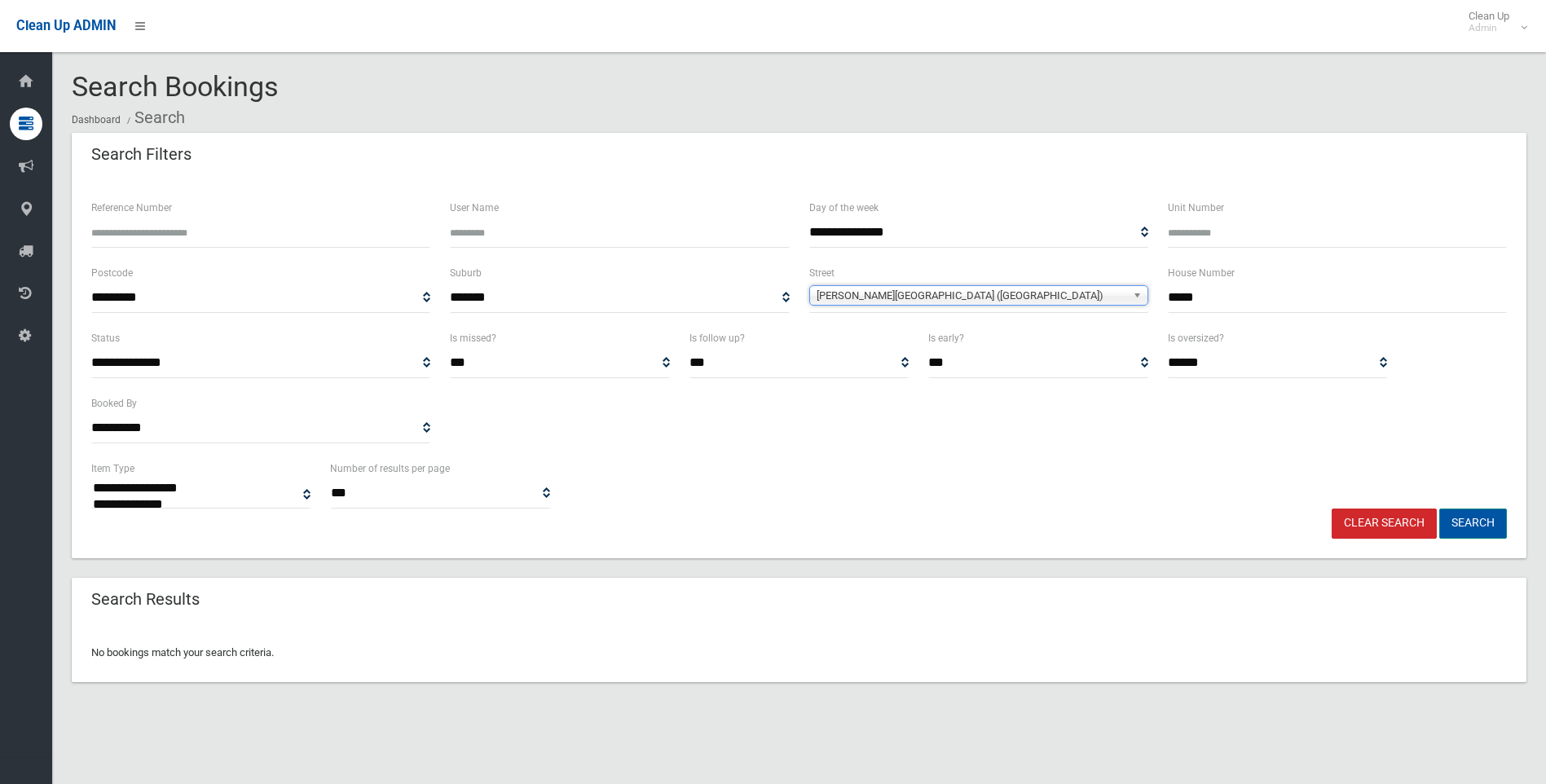
click at [1477, 520] on button "Search" at bounding box center [1473, 524] width 68 height 30
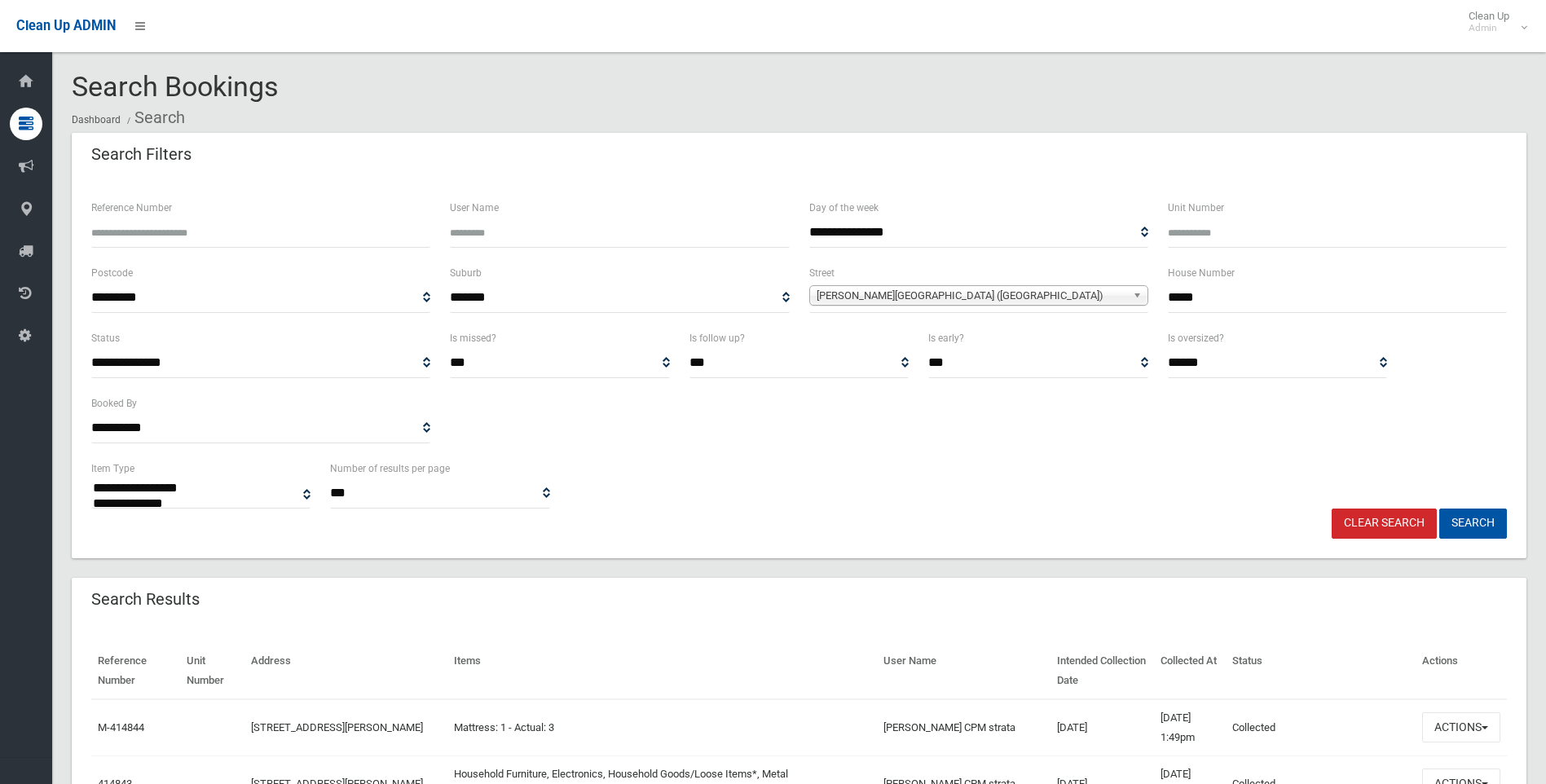
select select
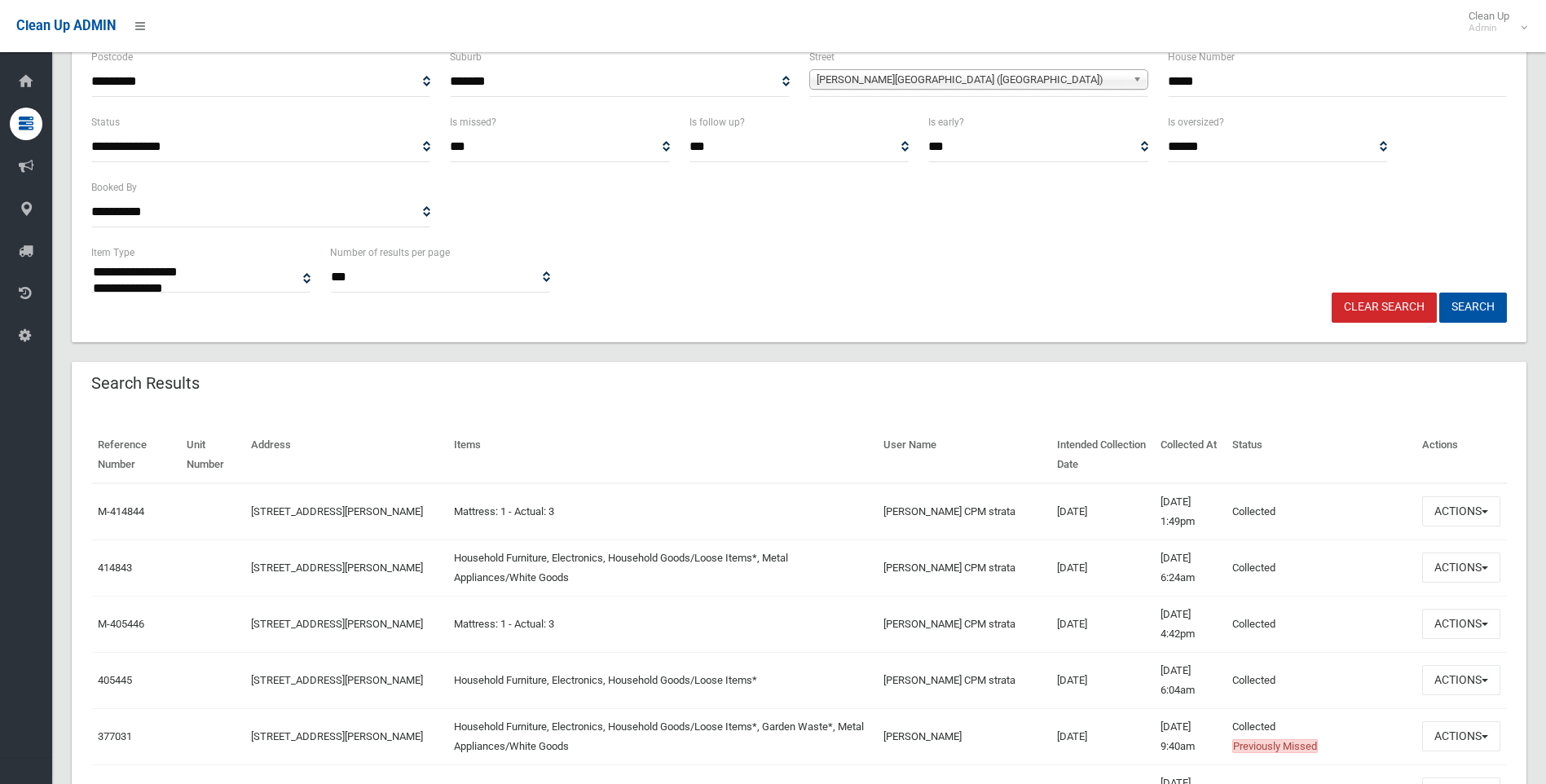
scroll to position [245, 0]
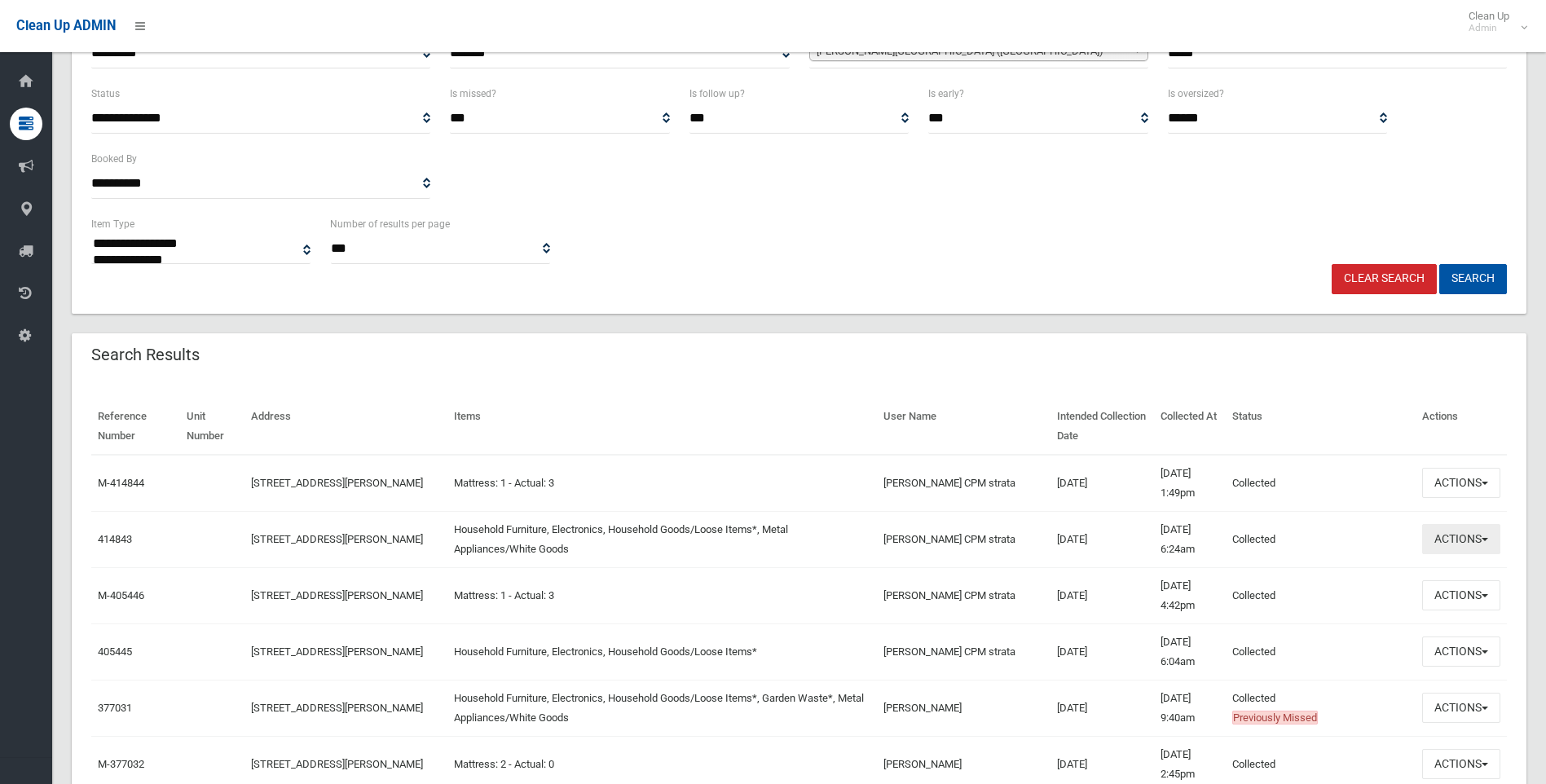
click at [1444, 543] on button "Actions" at bounding box center [1461, 539] width 79 height 30
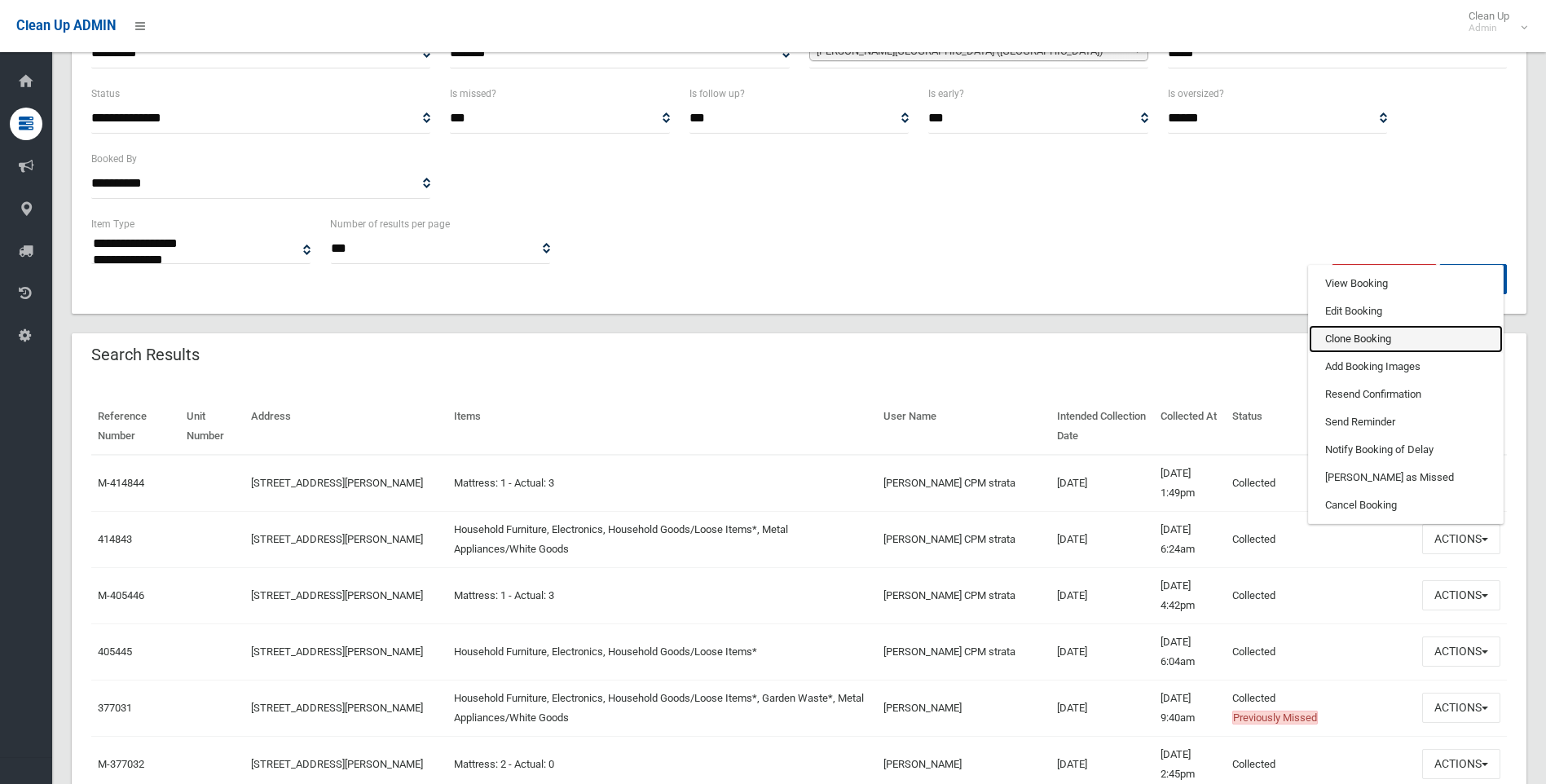
click at [1375, 343] on link "Clone Booking" at bounding box center [1406, 338] width 194 height 27
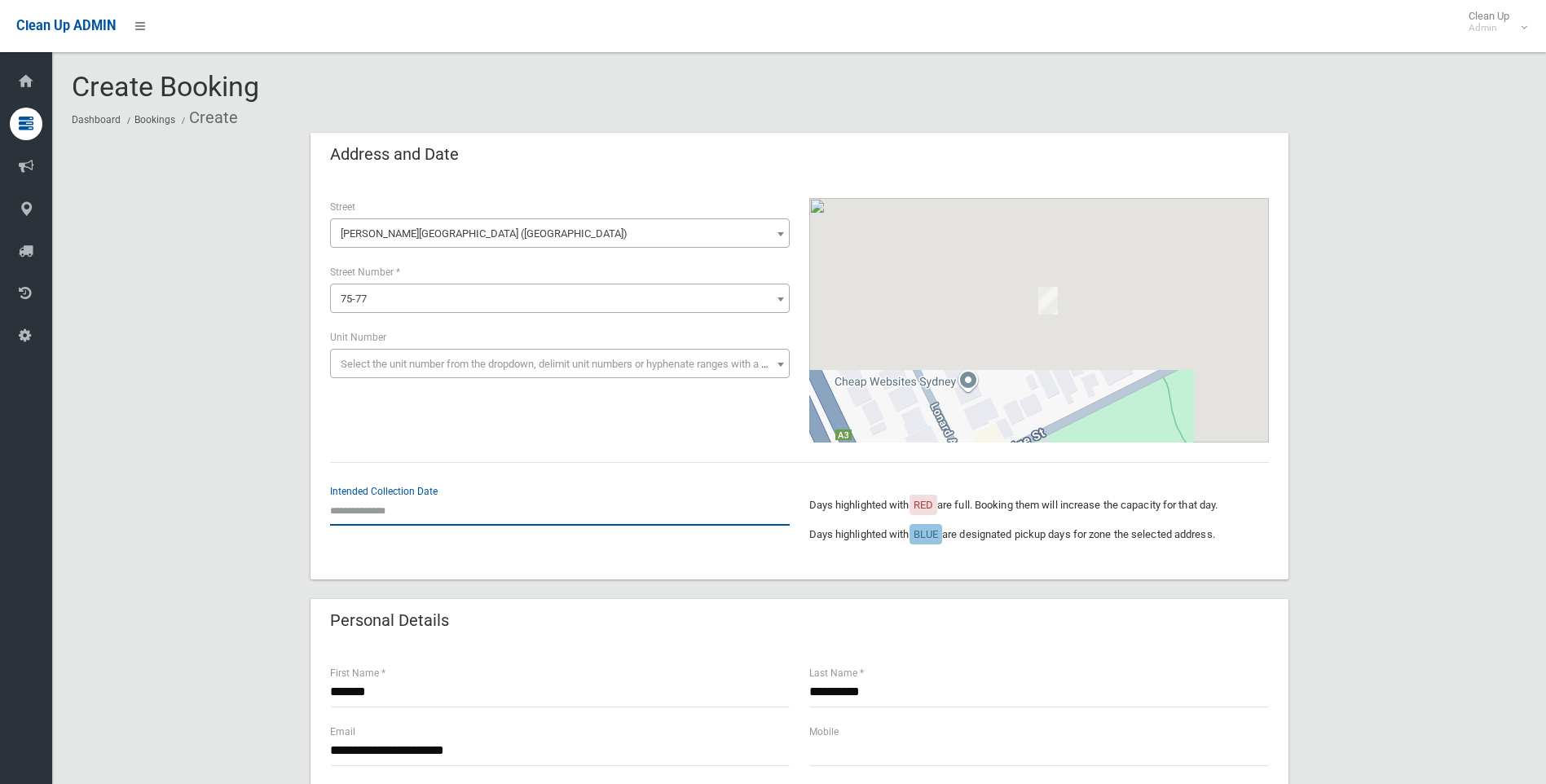
click at [378, 510] on input "text" at bounding box center [560, 510] width 460 height 30
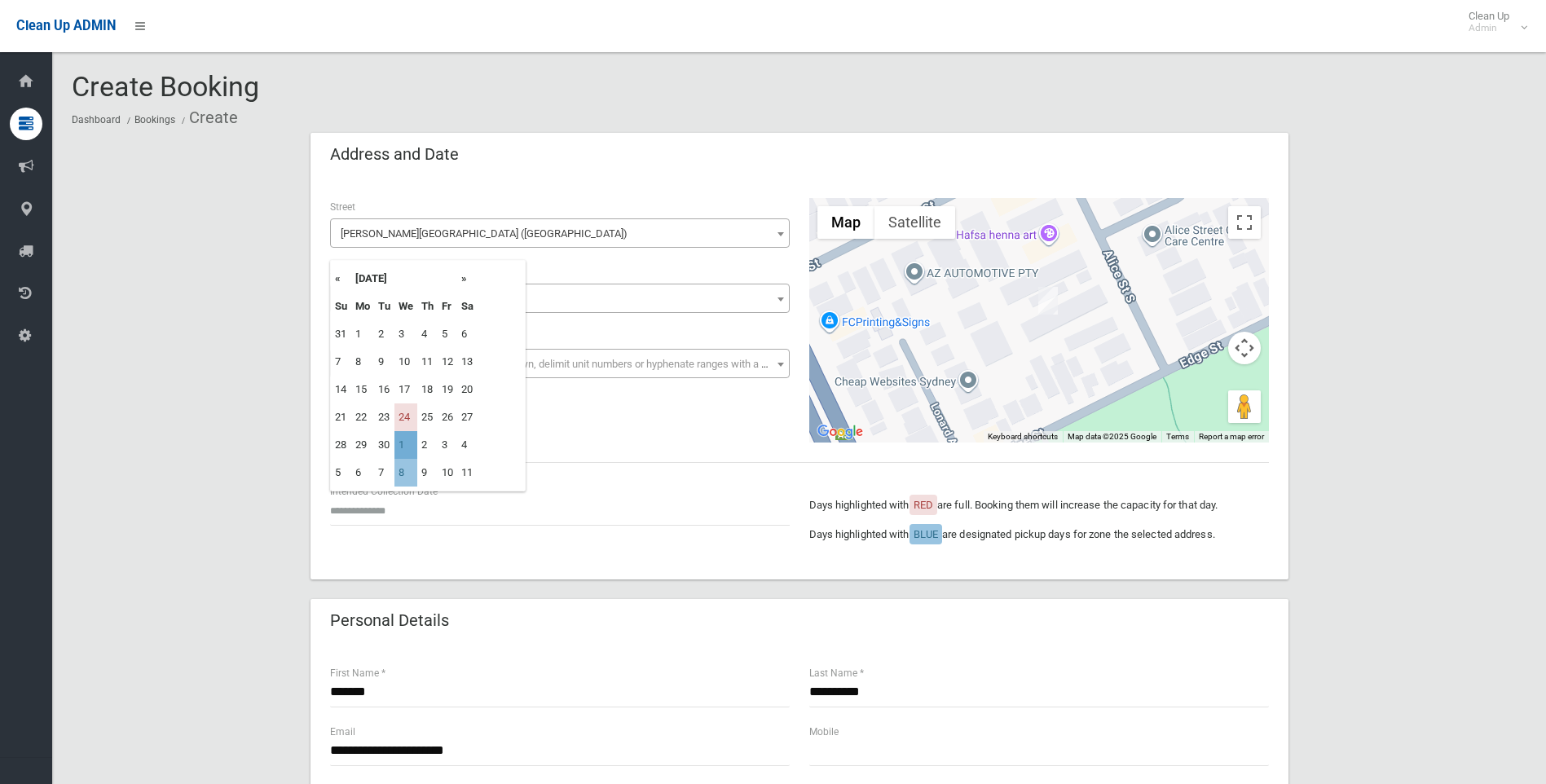
click at [398, 446] on td "1" at bounding box center [406, 444] width 23 height 27
type input "**********"
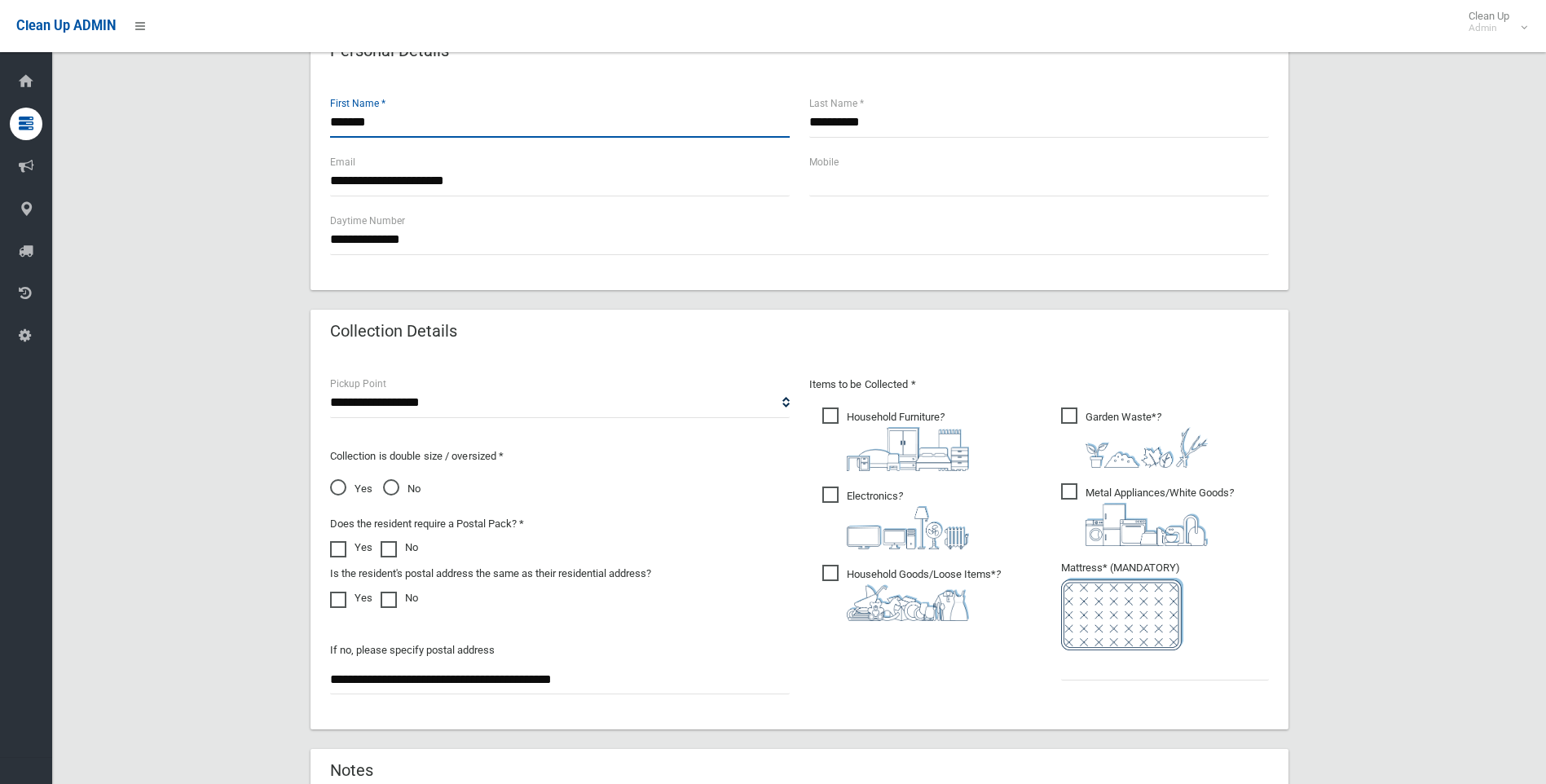
scroll to position [570, 0]
type input "*******"
drag, startPoint x: 655, startPoint y: 667, endPoint x: 177, endPoint y: 668, distance: 478.0
click at [194, 675] on div "**********" at bounding box center [799, 273] width 1455 height 1421
click at [1105, 669] on input "text" at bounding box center [1165, 665] width 207 height 30
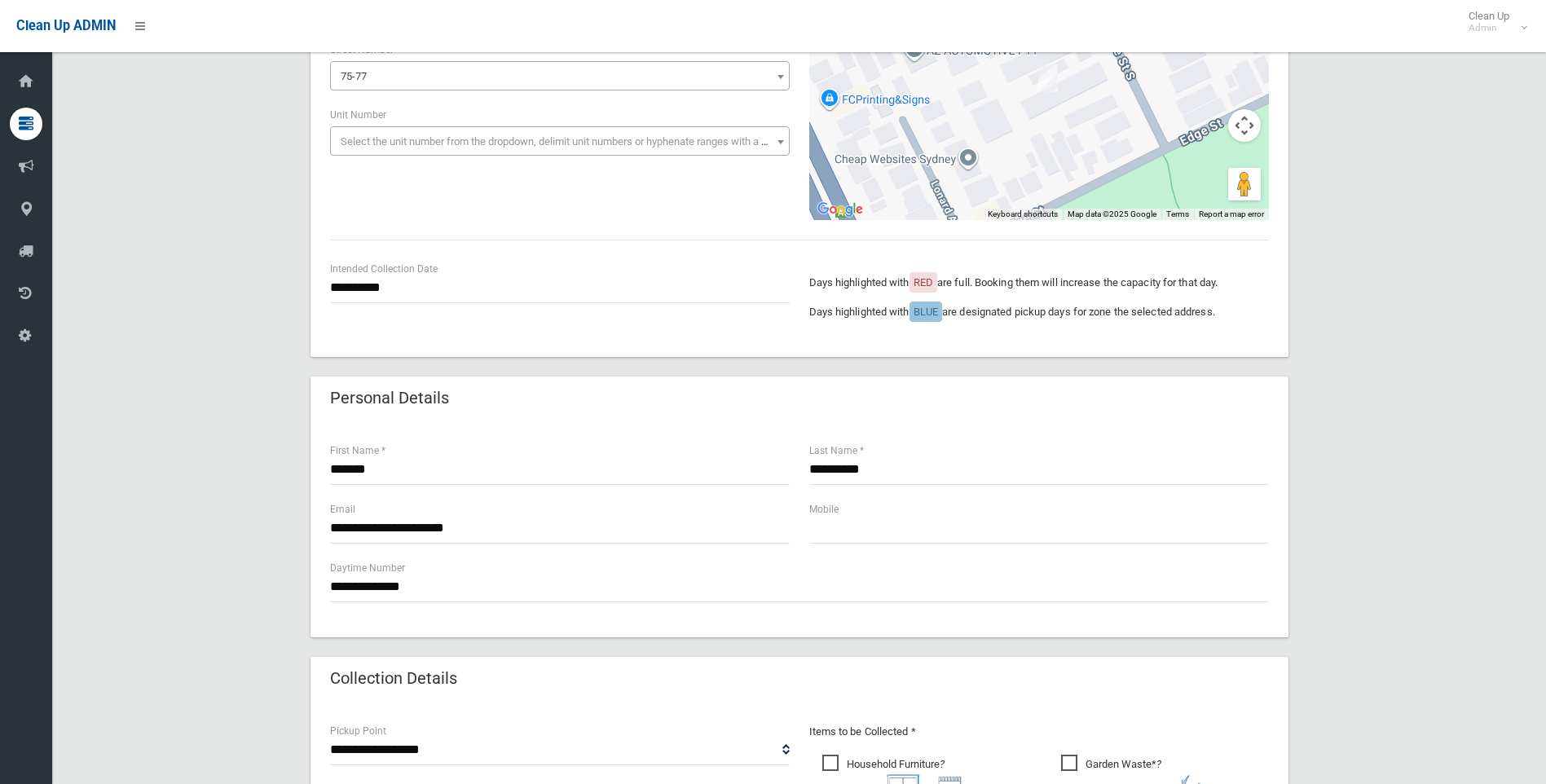
scroll to position [0, 0]
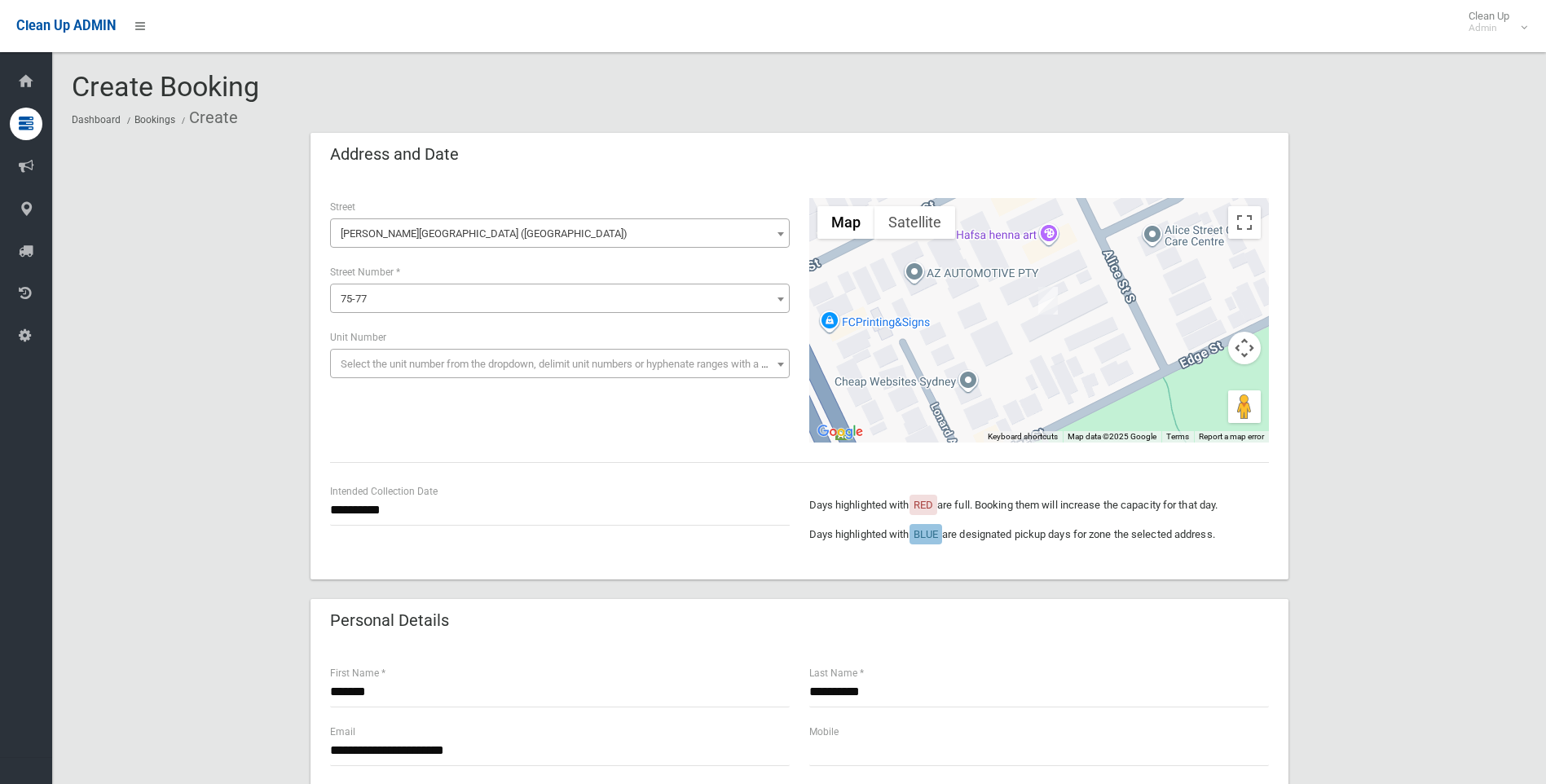
type input "*"
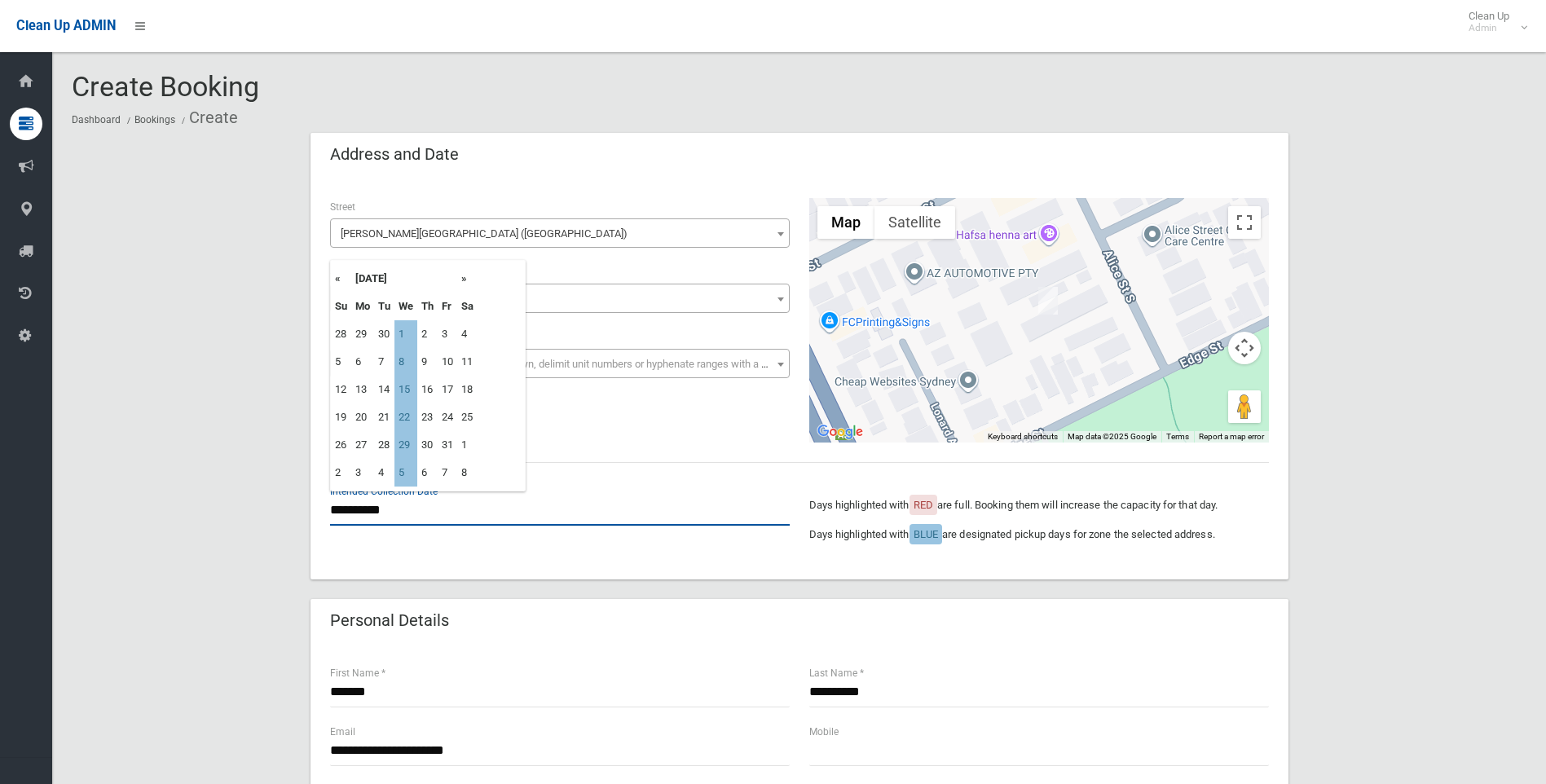
click at [407, 513] on input "**********" at bounding box center [560, 510] width 460 height 30
click at [459, 516] on input "**********" at bounding box center [560, 510] width 460 height 30
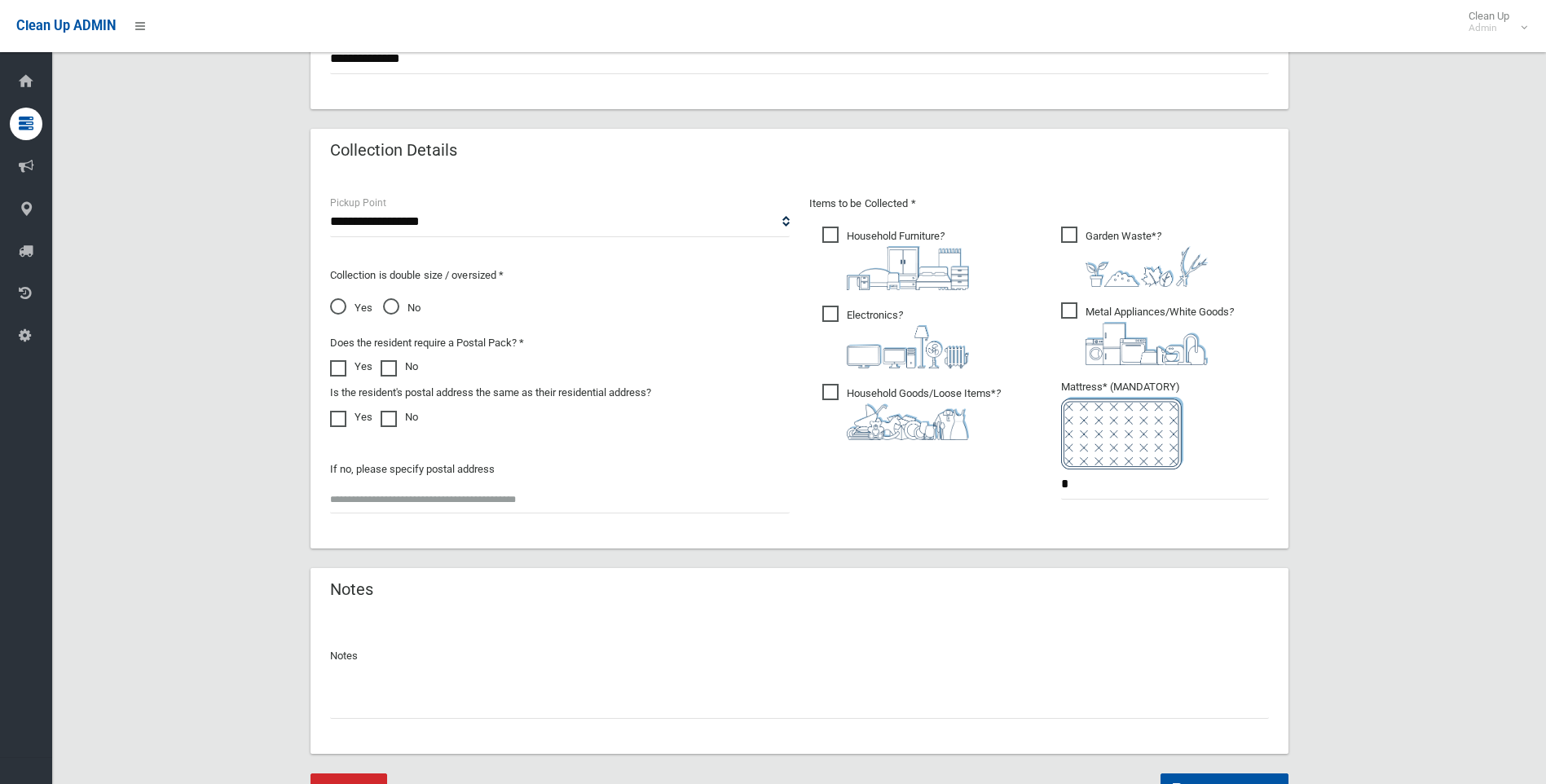
scroll to position [829, 0]
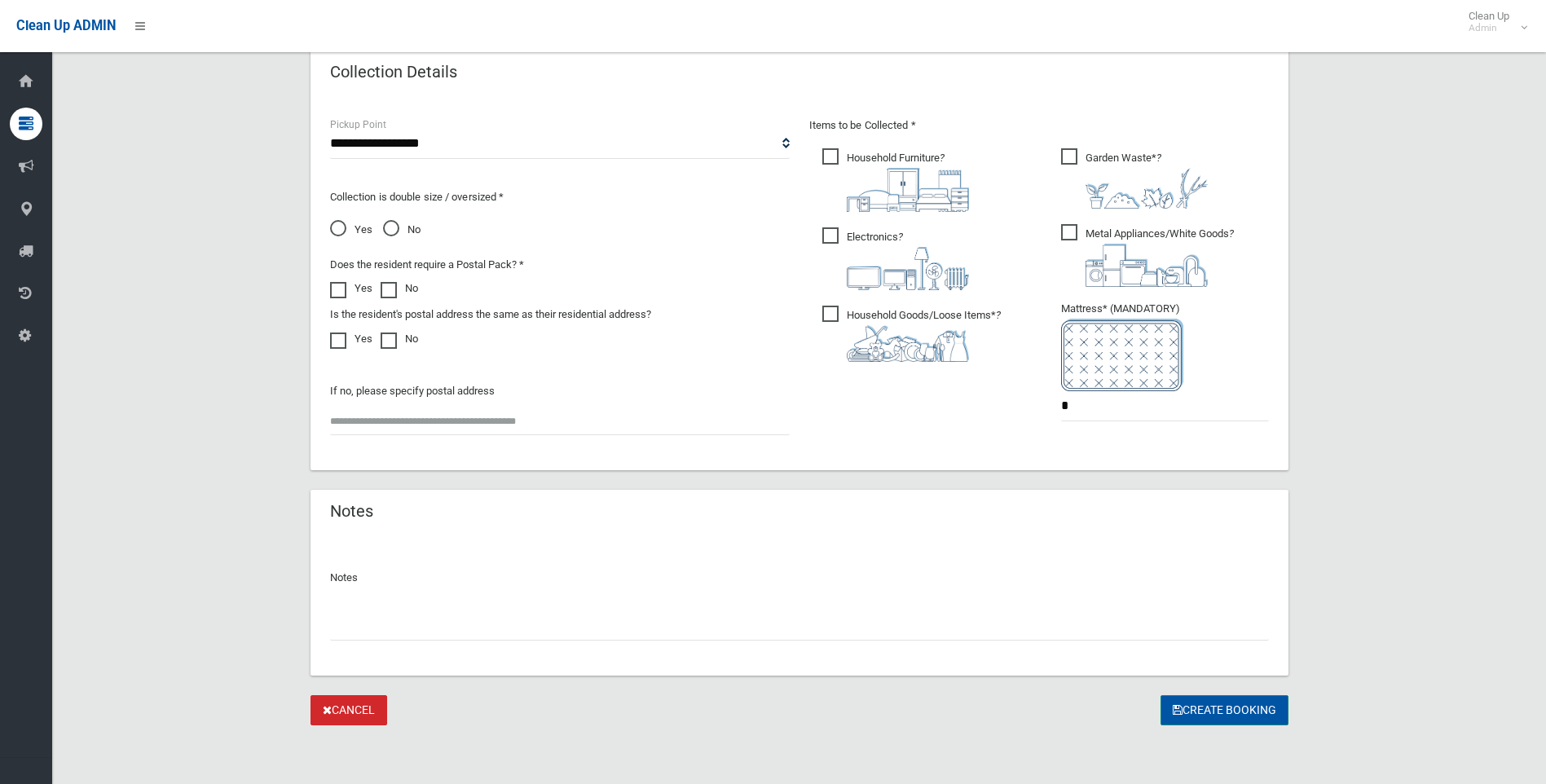
click at [1214, 702] on button "Create Booking" at bounding box center [1224, 710] width 128 height 30
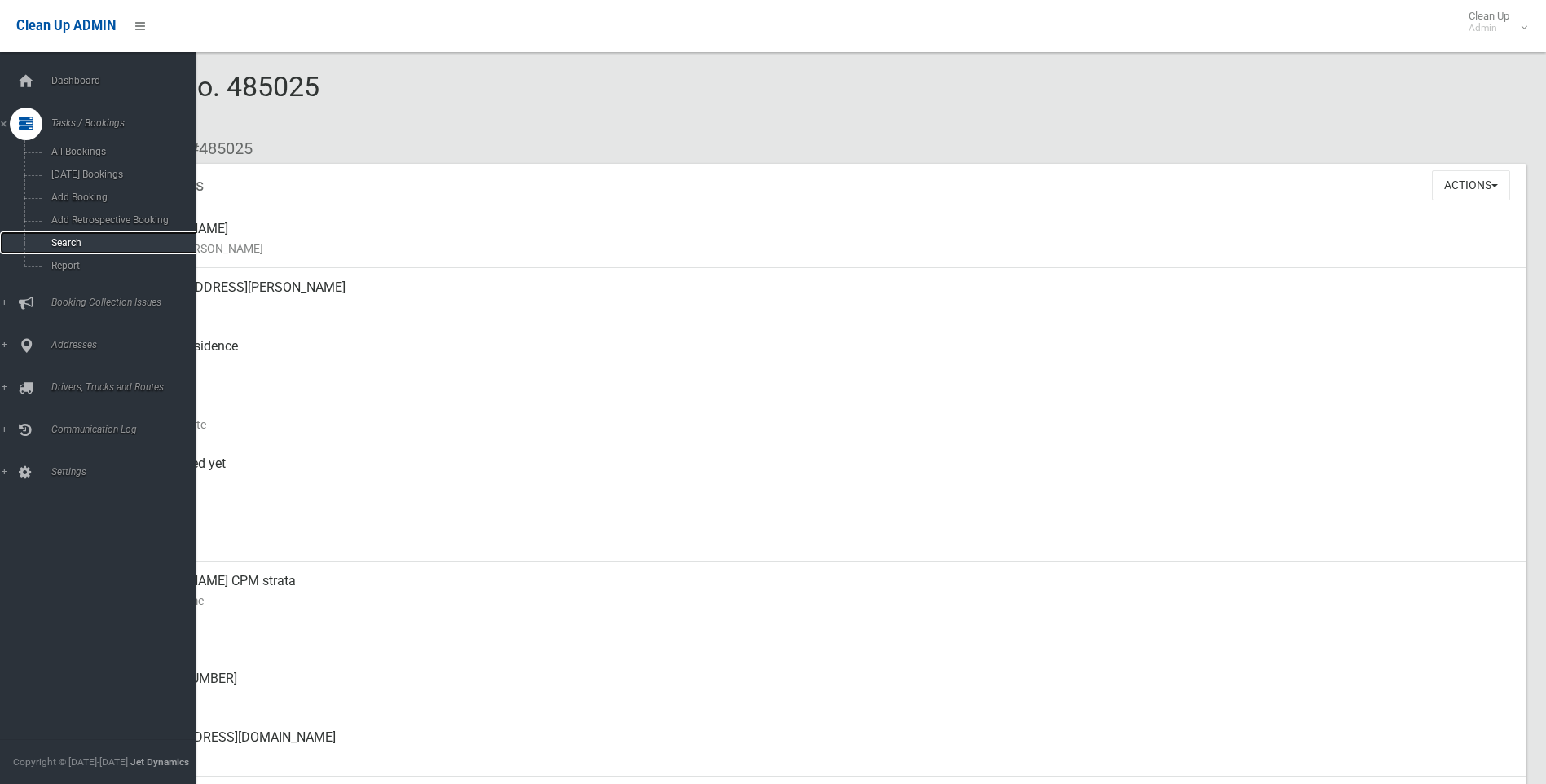
drag, startPoint x: 94, startPoint y: 241, endPoint x: 93, endPoint y: 231, distance: 10.0
click at [94, 241] on span "Search" at bounding box center [120, 243] width 147 height 11
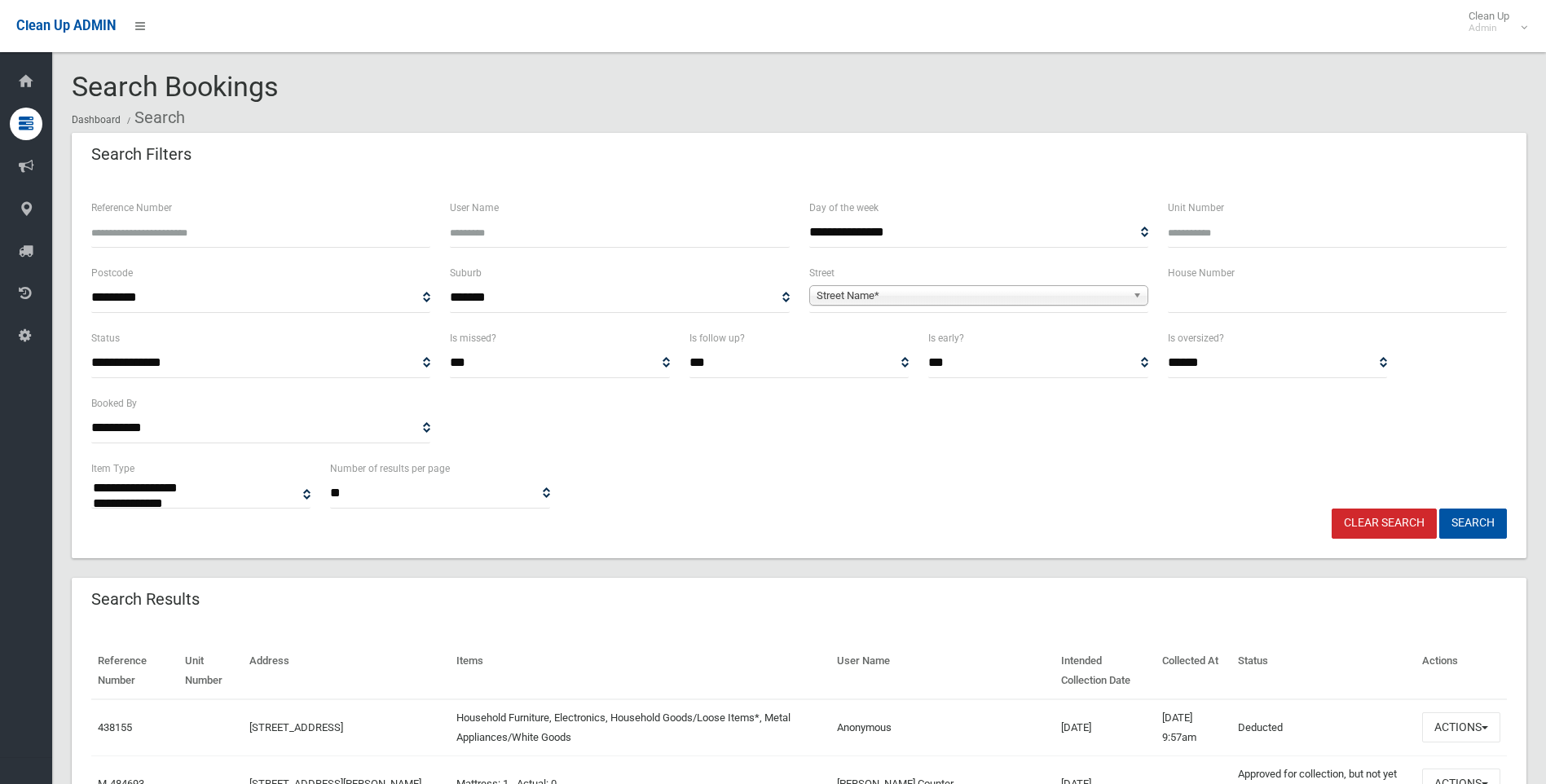
select select
click at [1210, 303] on input "text" at bounding box center [1338, 298] width 339 height 30
type input "**"
click at [863, 299] on span "Street Name*" at bounding box center [971, 296] width 310 height 19
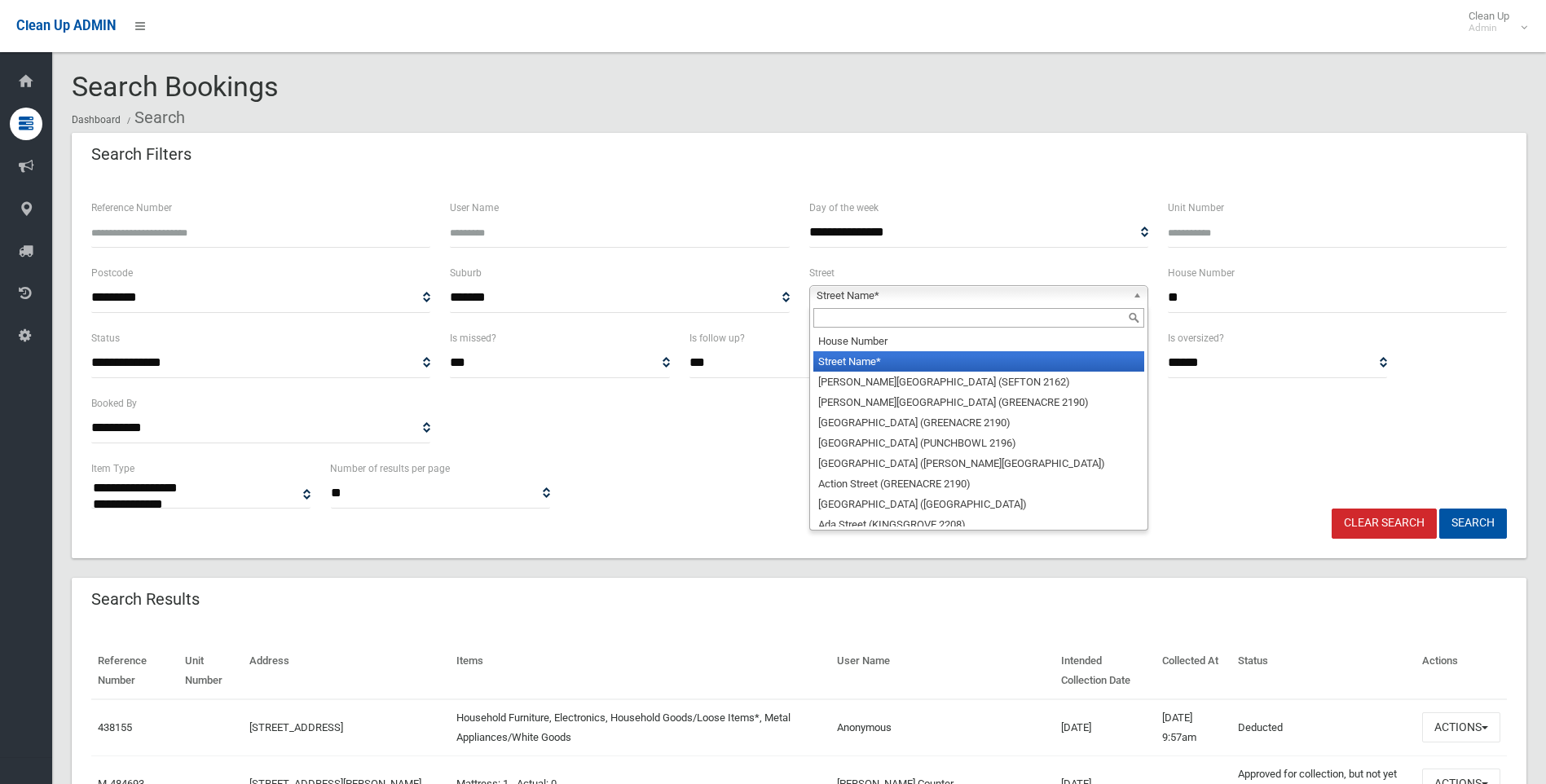
click at [868, 317] on input "text" at bounding box center [978, 318] width 331 height 19
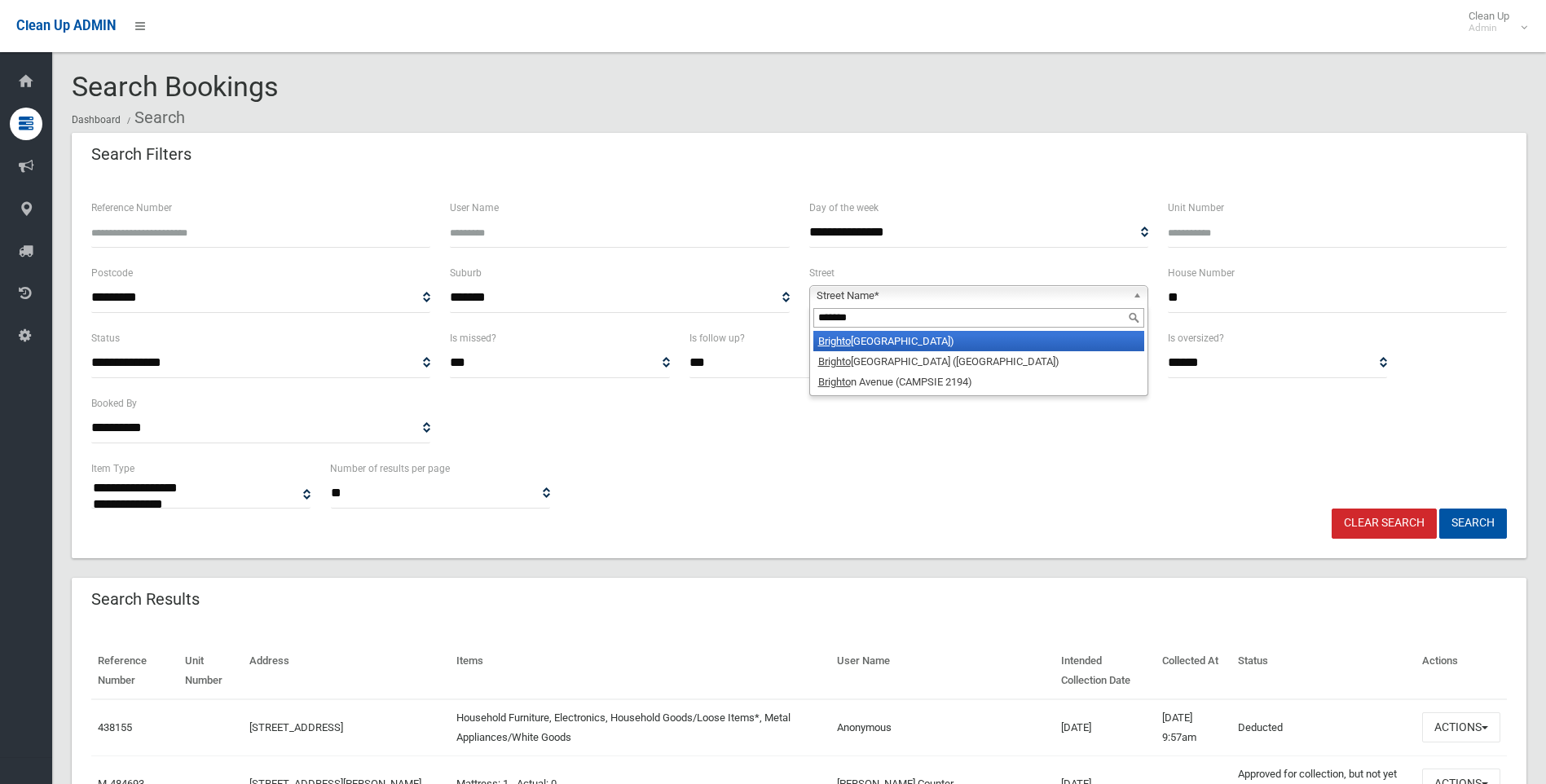
type input "*******"
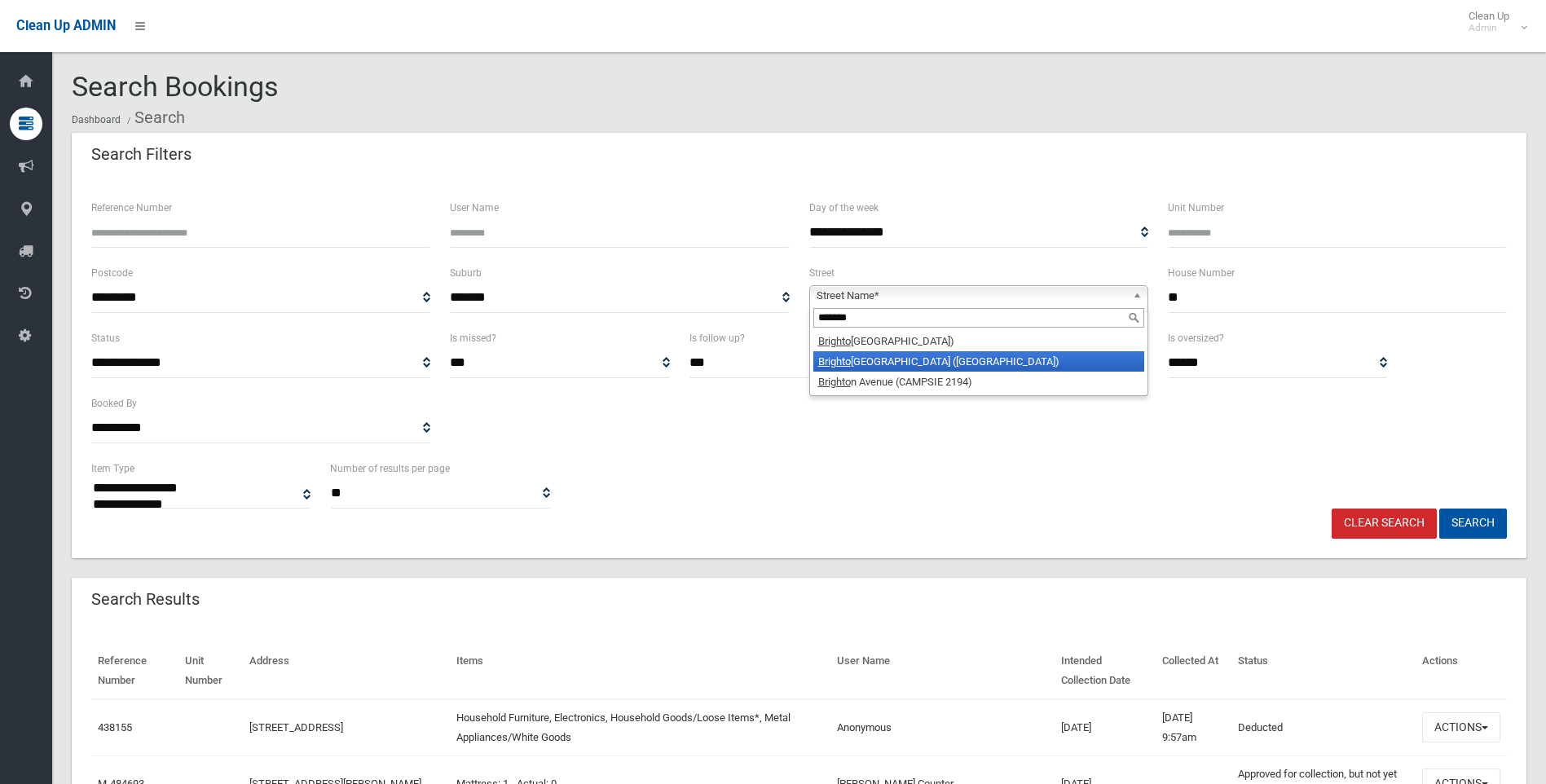
click at [931, 362] on li "Brighto n Avenue (CROYDON PARK 2133)" at bounding box center [978, 361] width 331 height 20
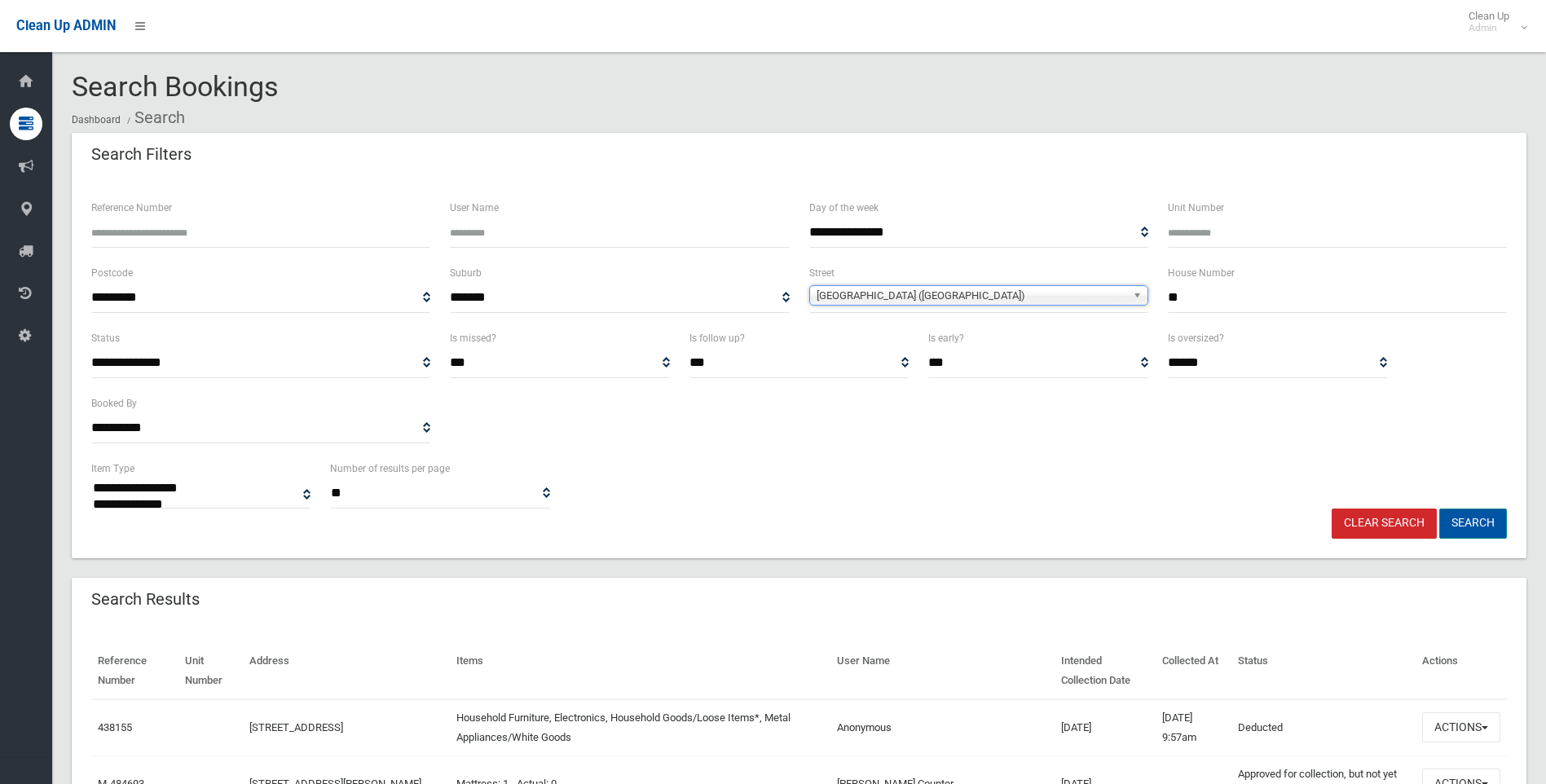
click at [1476, 519] on button "Search" at bounding box center [1473, 524] width 68 height 30
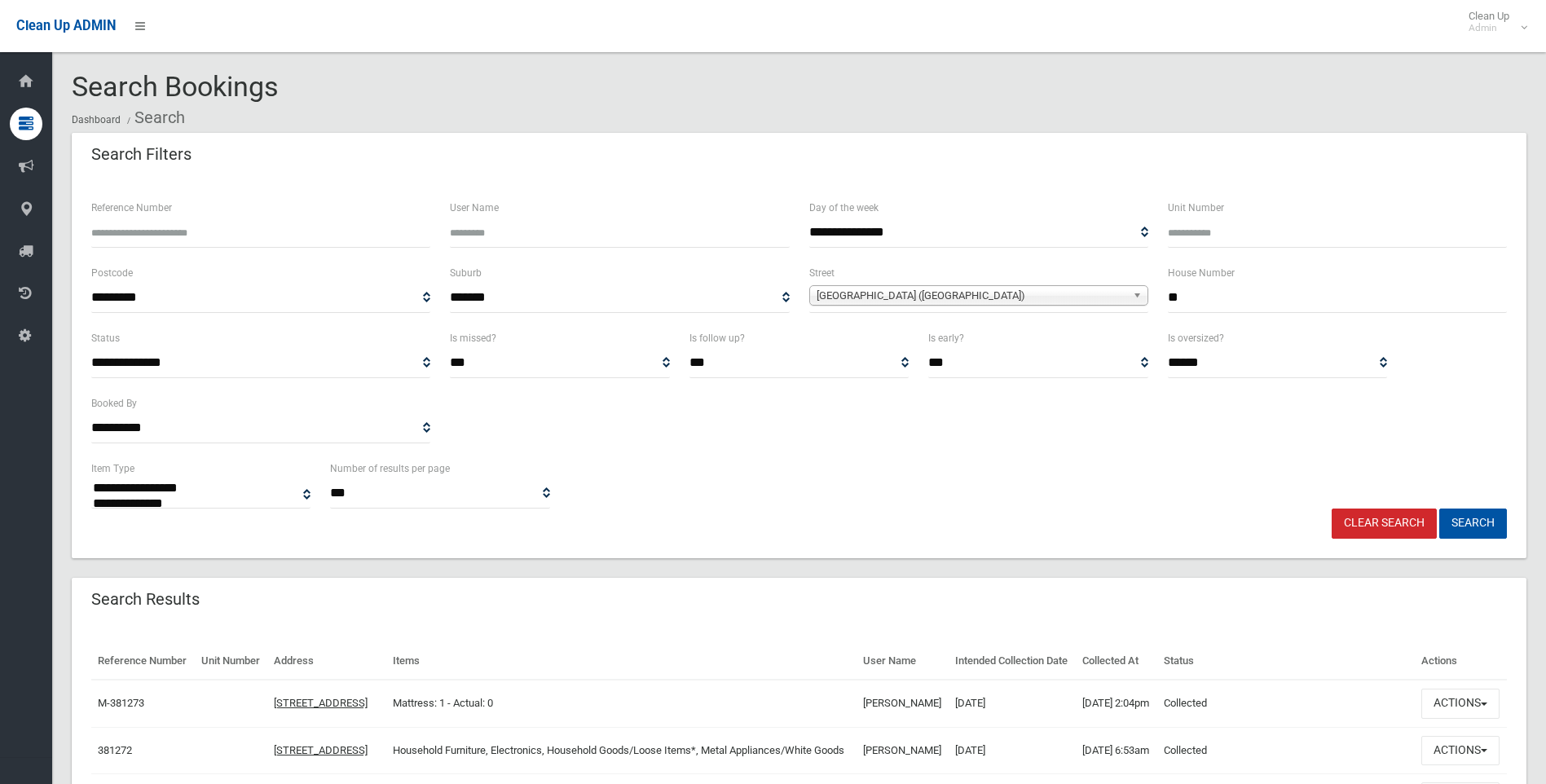
select select
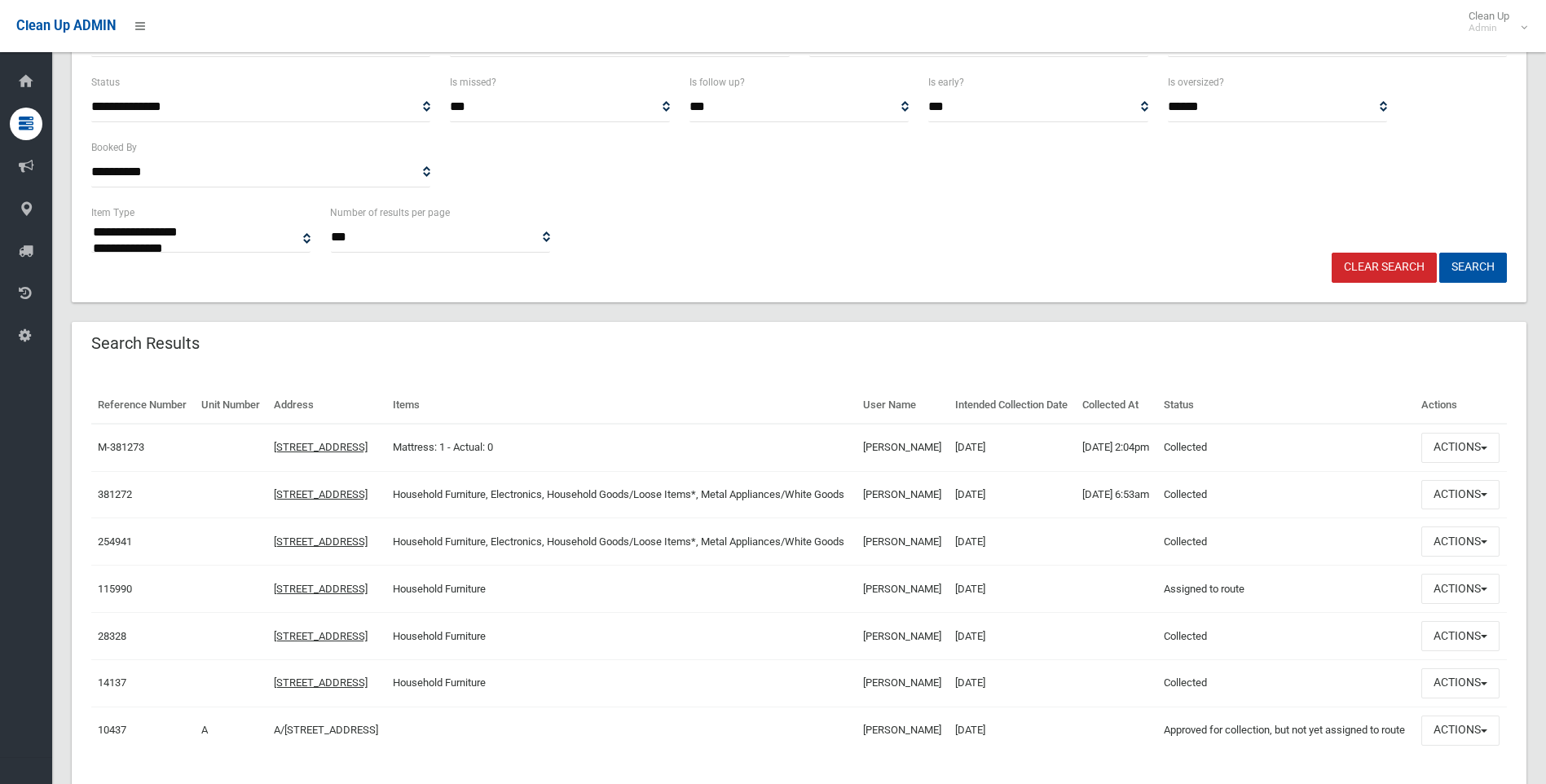
scroll to position [387, 0]
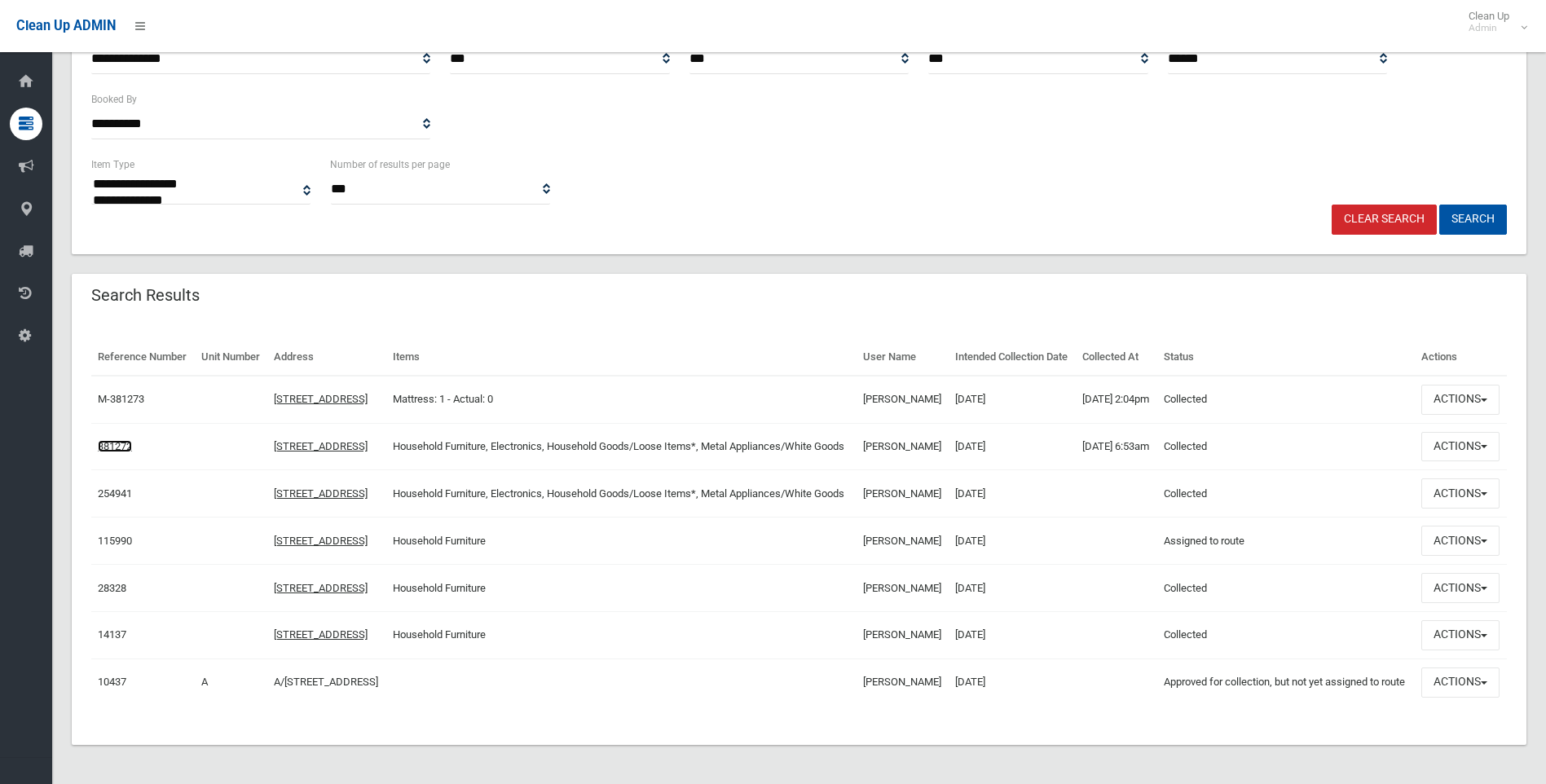
click at [118, 440] on link "381272" at bounding box center [115, 446] width 34 height 12
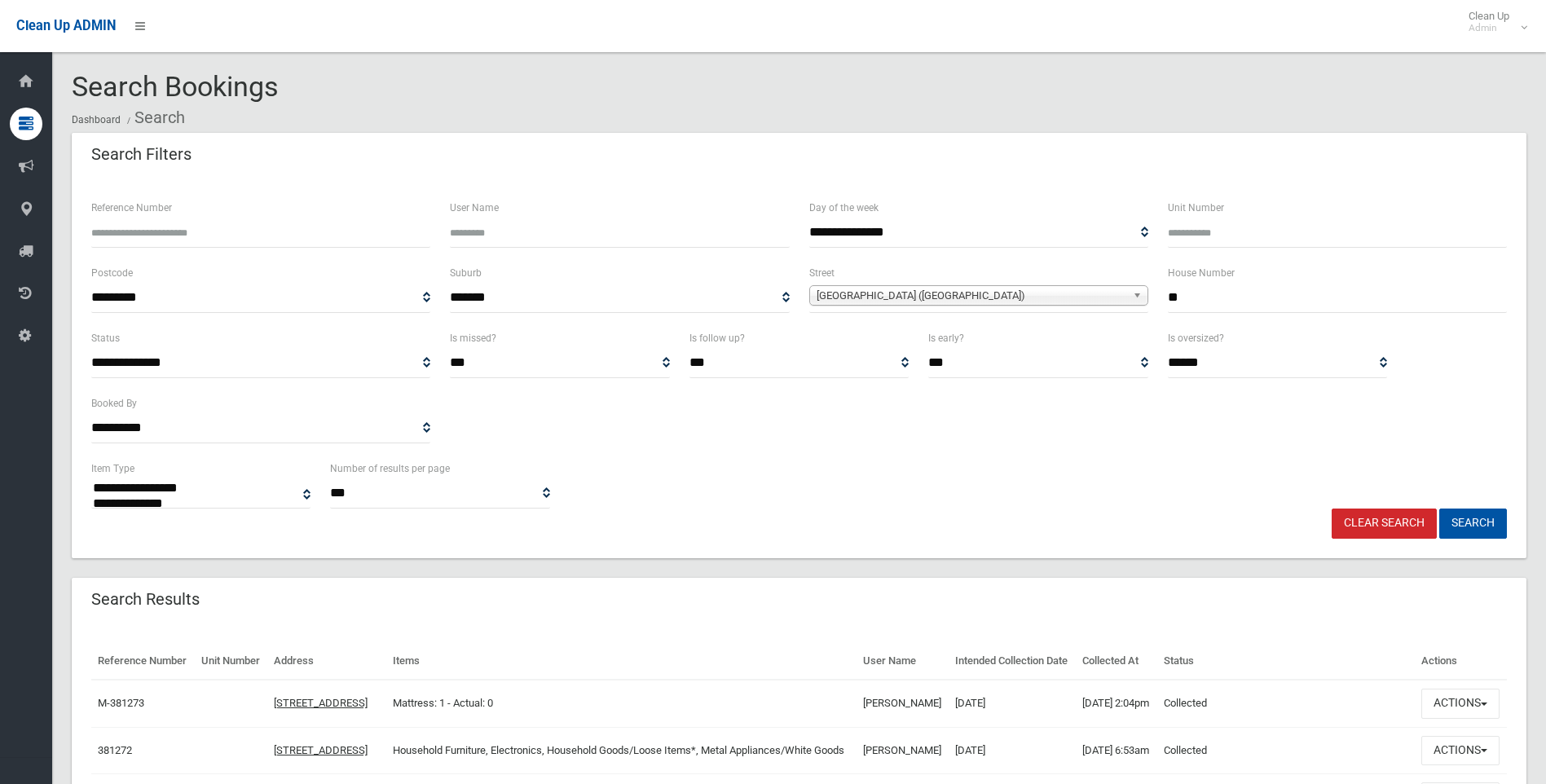
select select
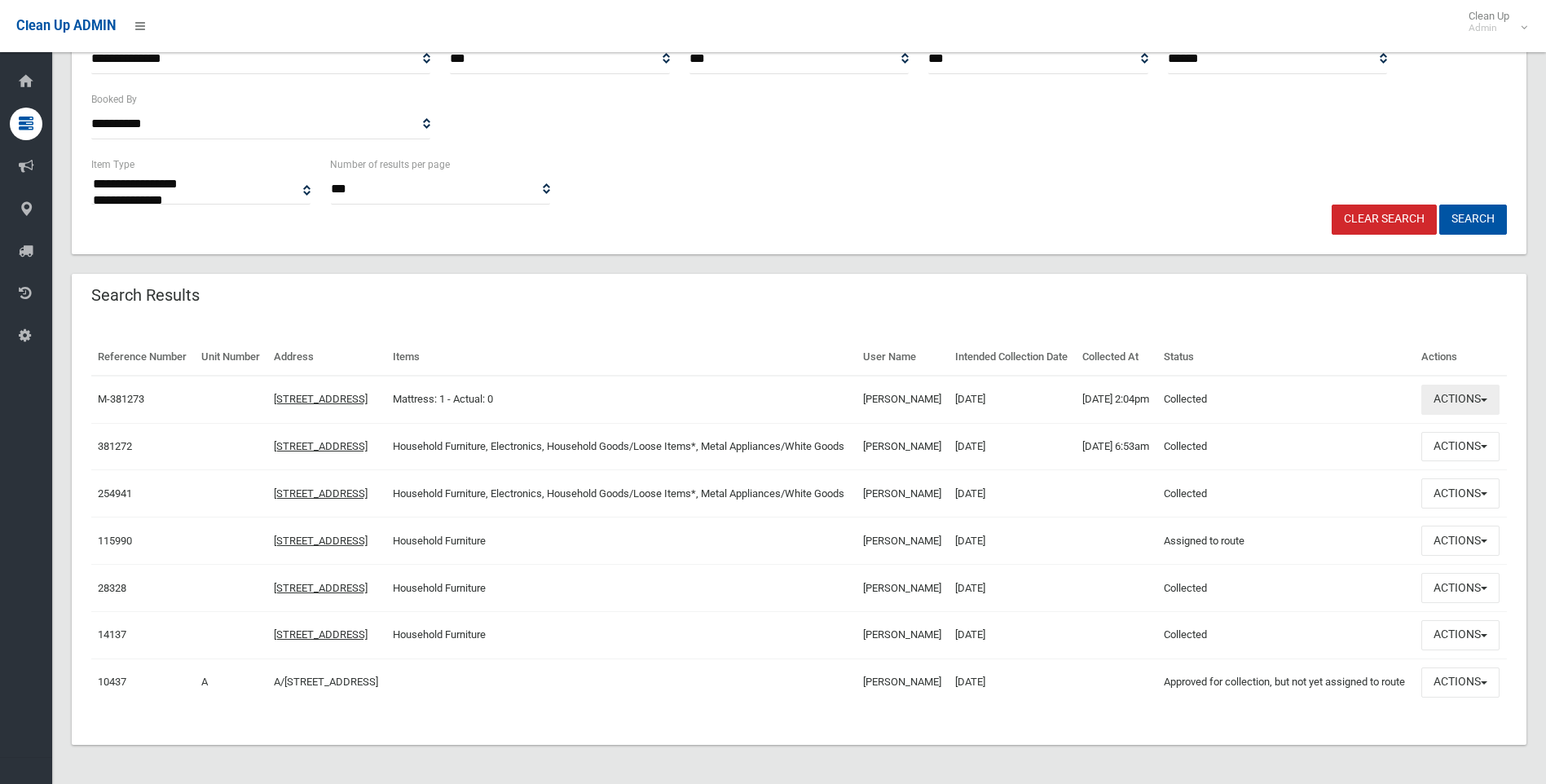
click at [1459, 385] on button "Actions" at bounding box center [1460, 400] width 79 height 30
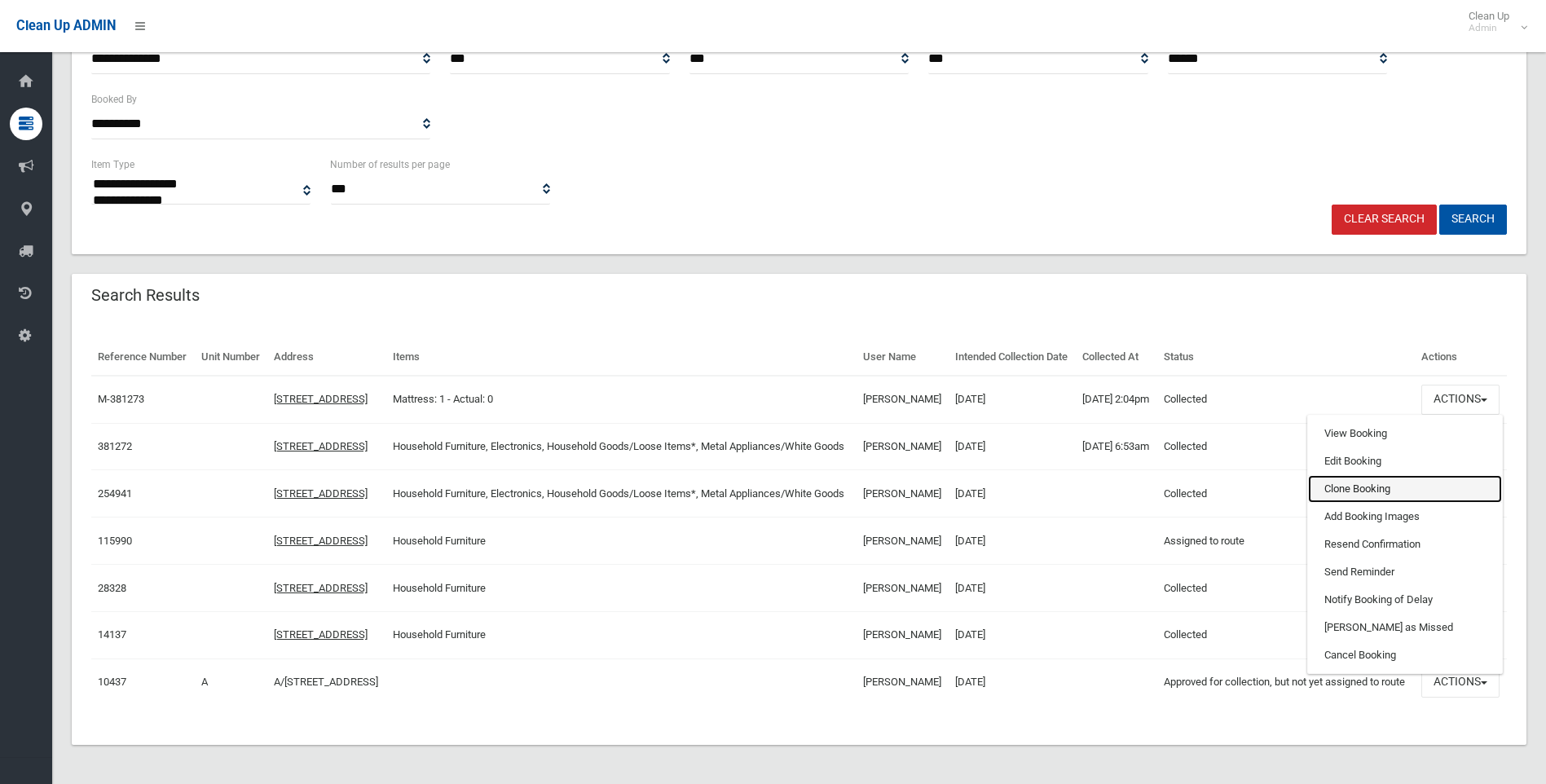
click at [1354, 475] on link "Clone Booking" at bounding box center [1405, 488] width 194 height 27
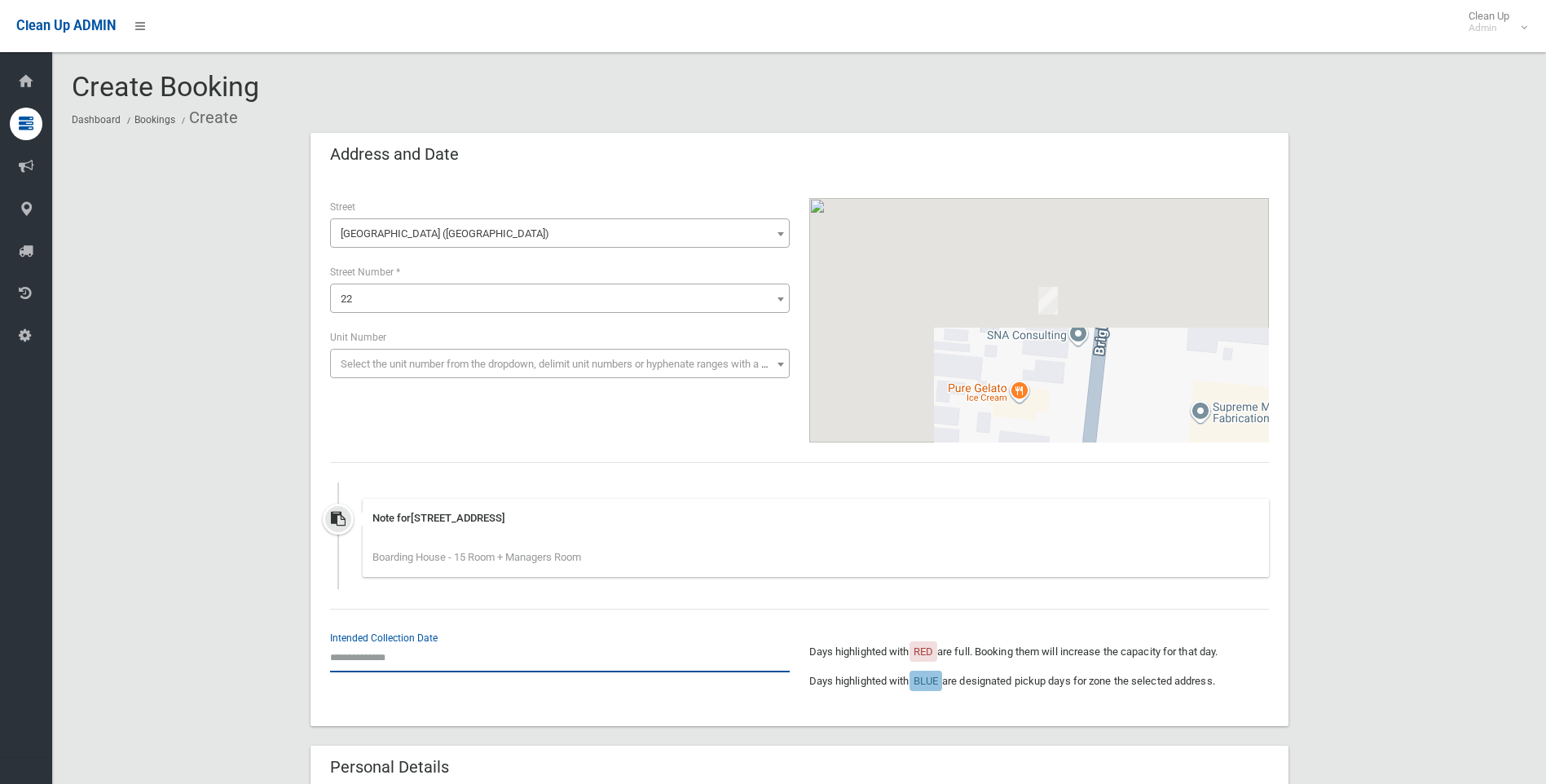
click at [362, 667] on input "text" at bounding box center [560, 657] width 460 height 30
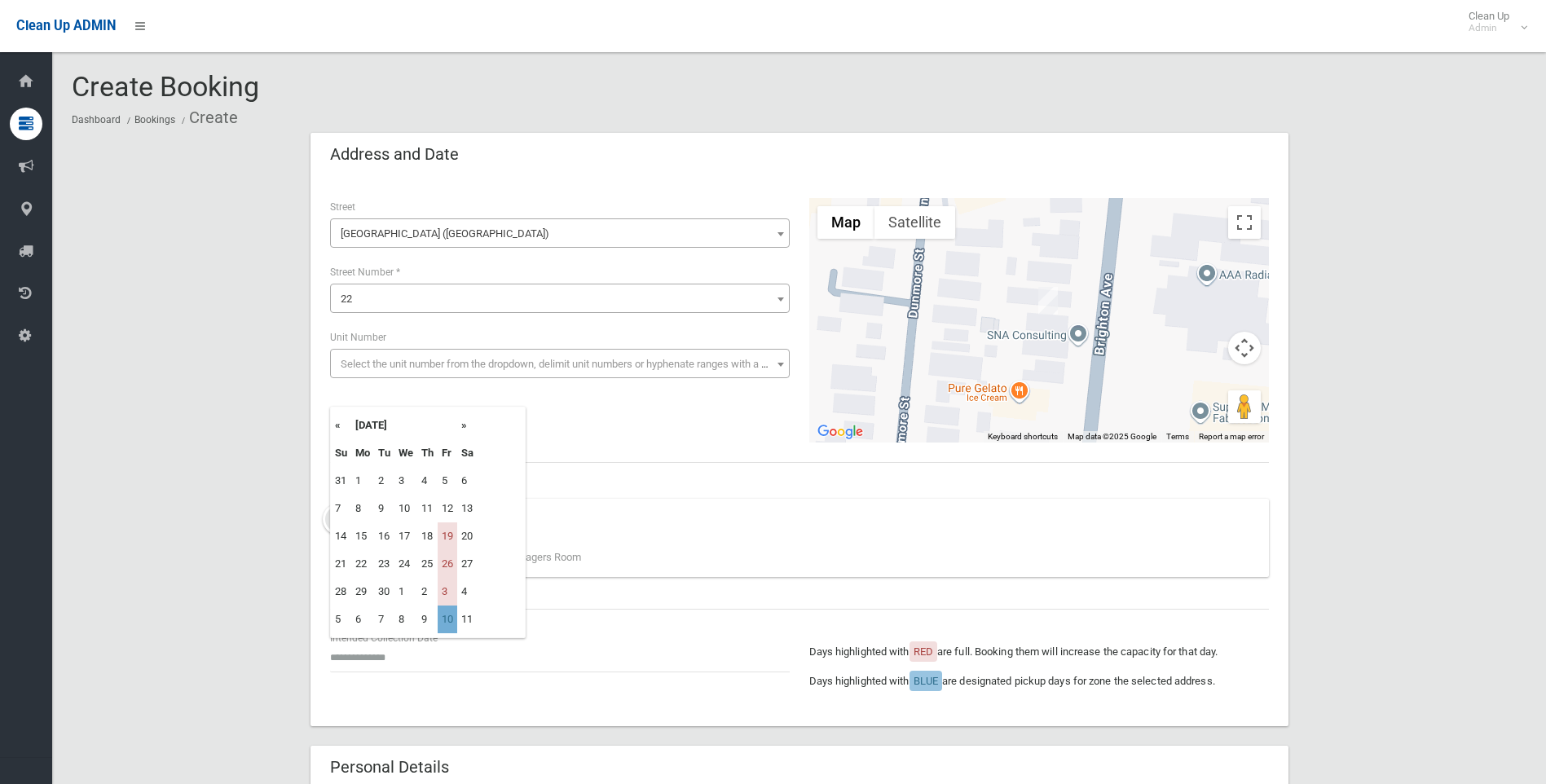
click at [457, 618] on td "10" at bounding box center [448, 619] width 19 height 27
type input "**********"
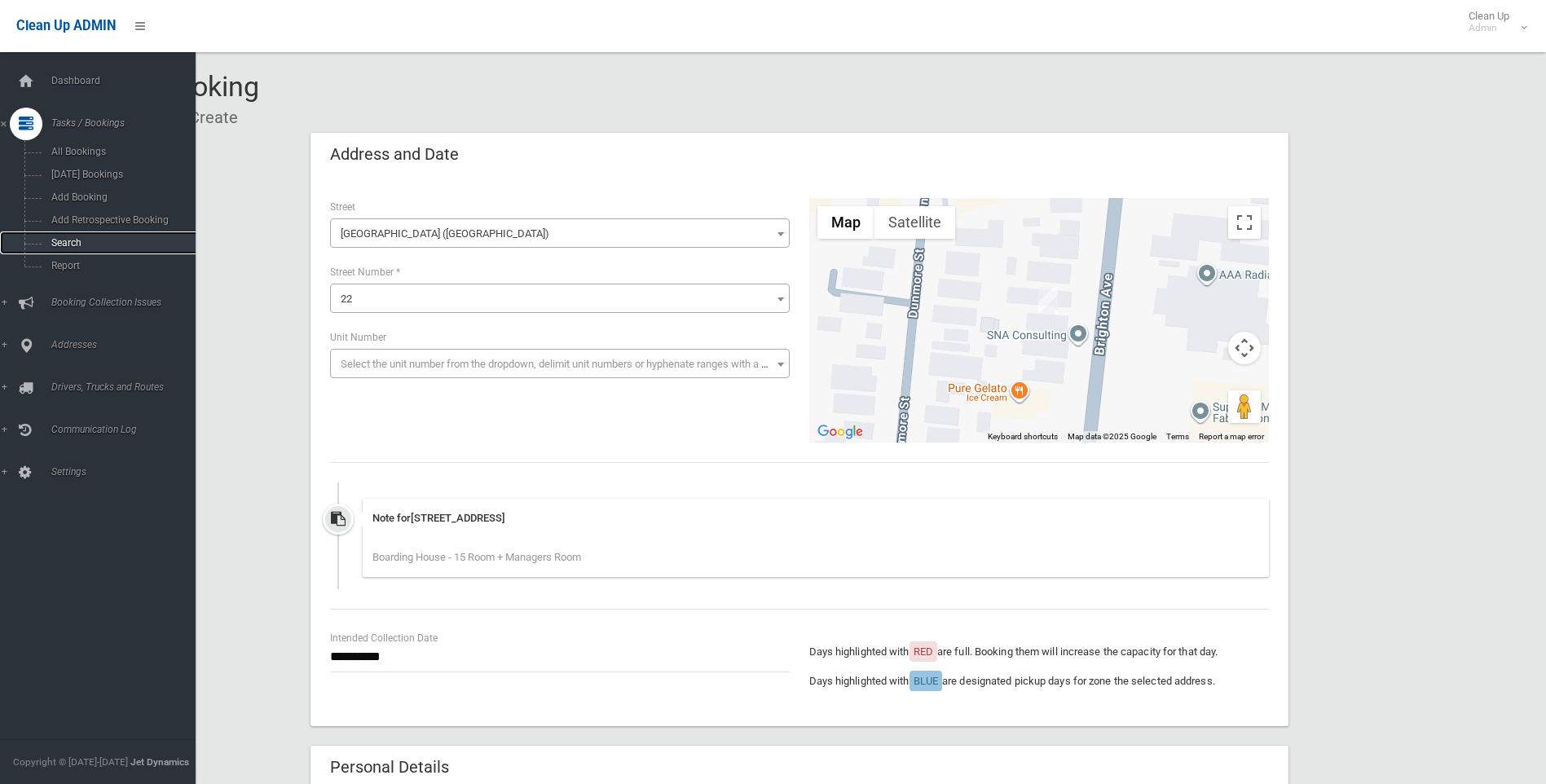
click at [80, 245] on span "Search" at bounding box center [120, 243] width 147 height 11
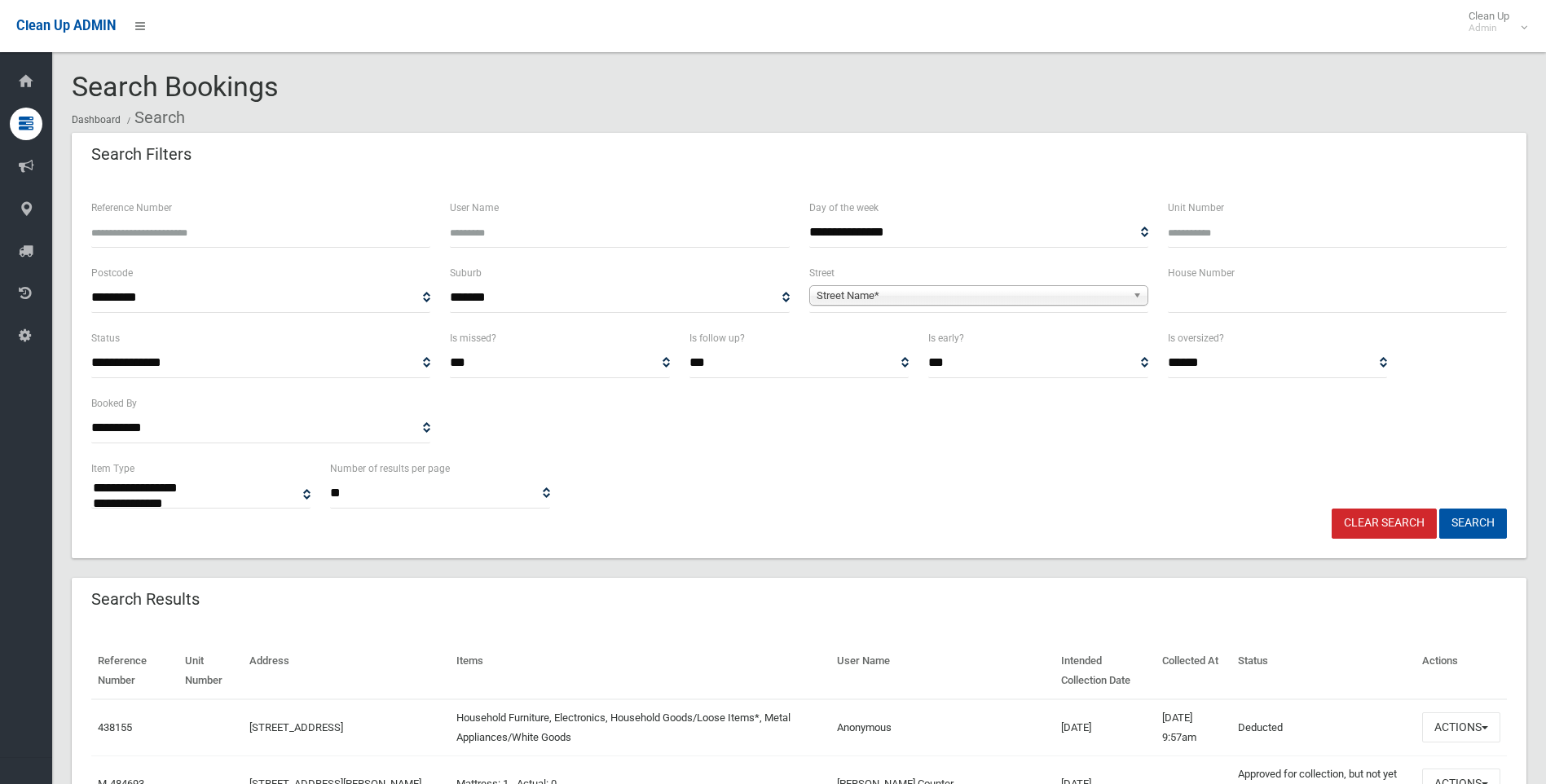
select select
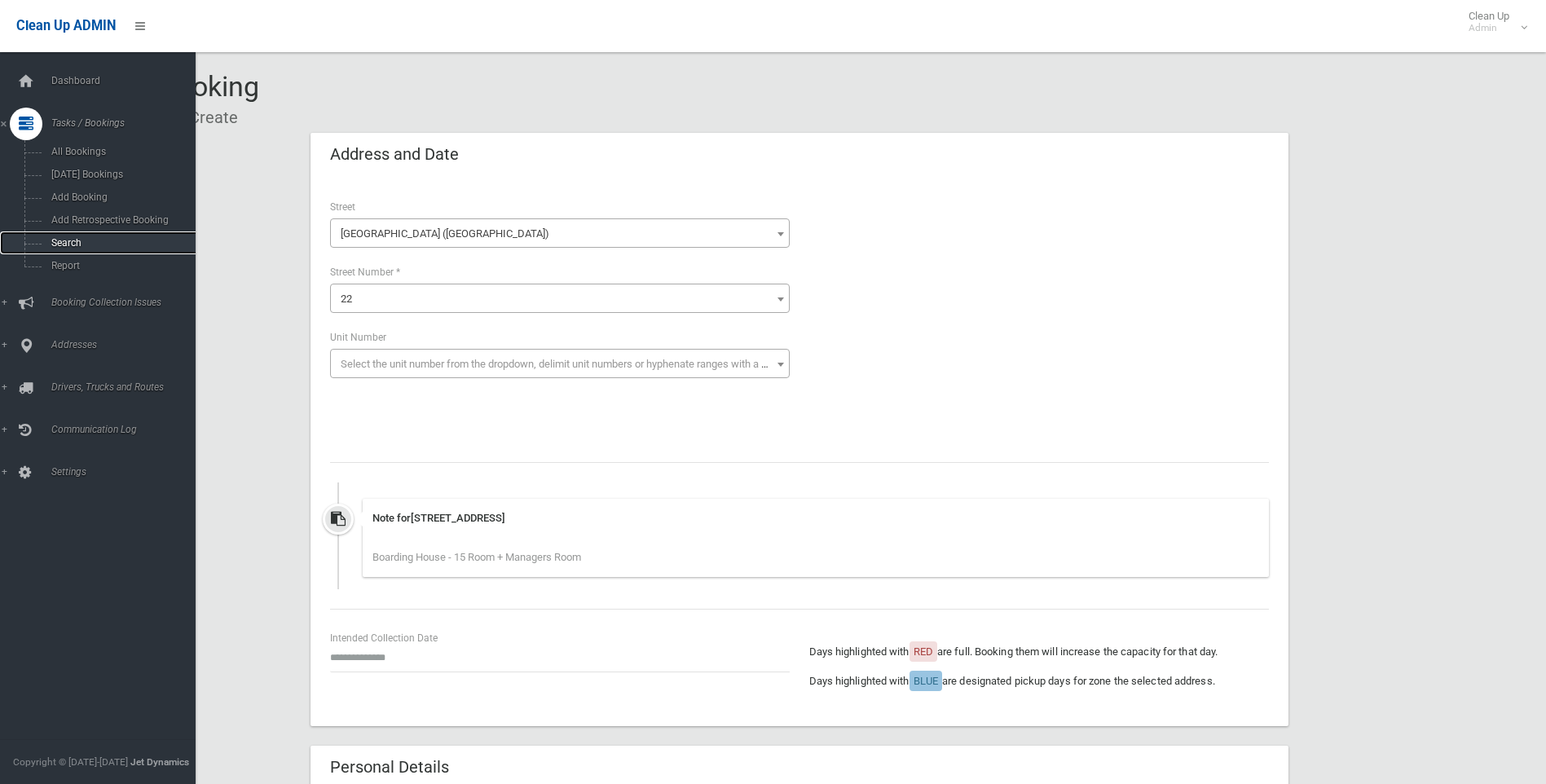
click at [72, 242] on span "Search" at bounding box center [120, 243] width 147 height 11
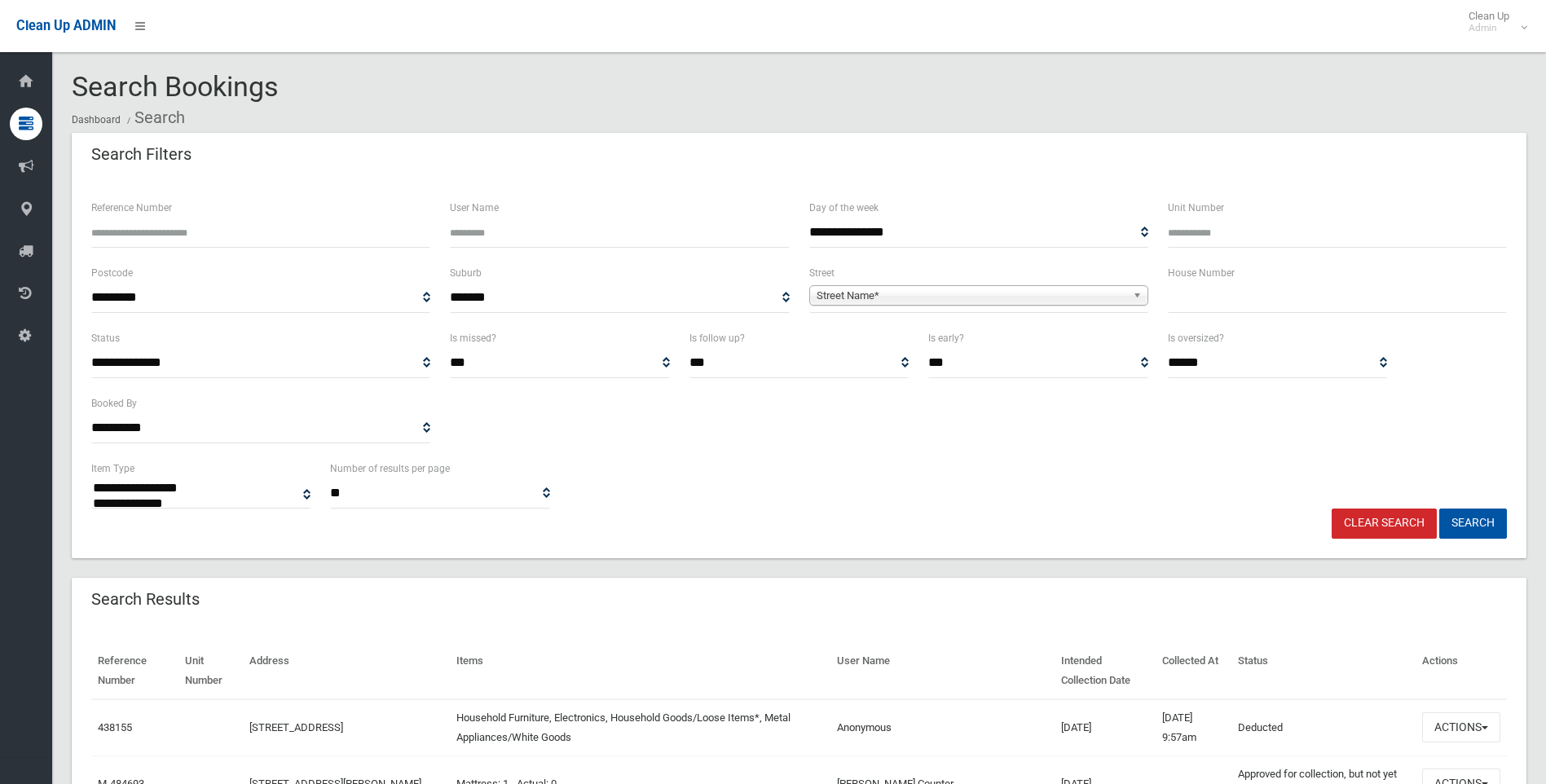
select select
click at [1239, 302] on input "text" at bounding box center [1338, 298] width 339 height 30
type input "*"
click at [989, 298] on span "Street Name*" at bounding box center [971, 296] width 310 height 19
type input "******"
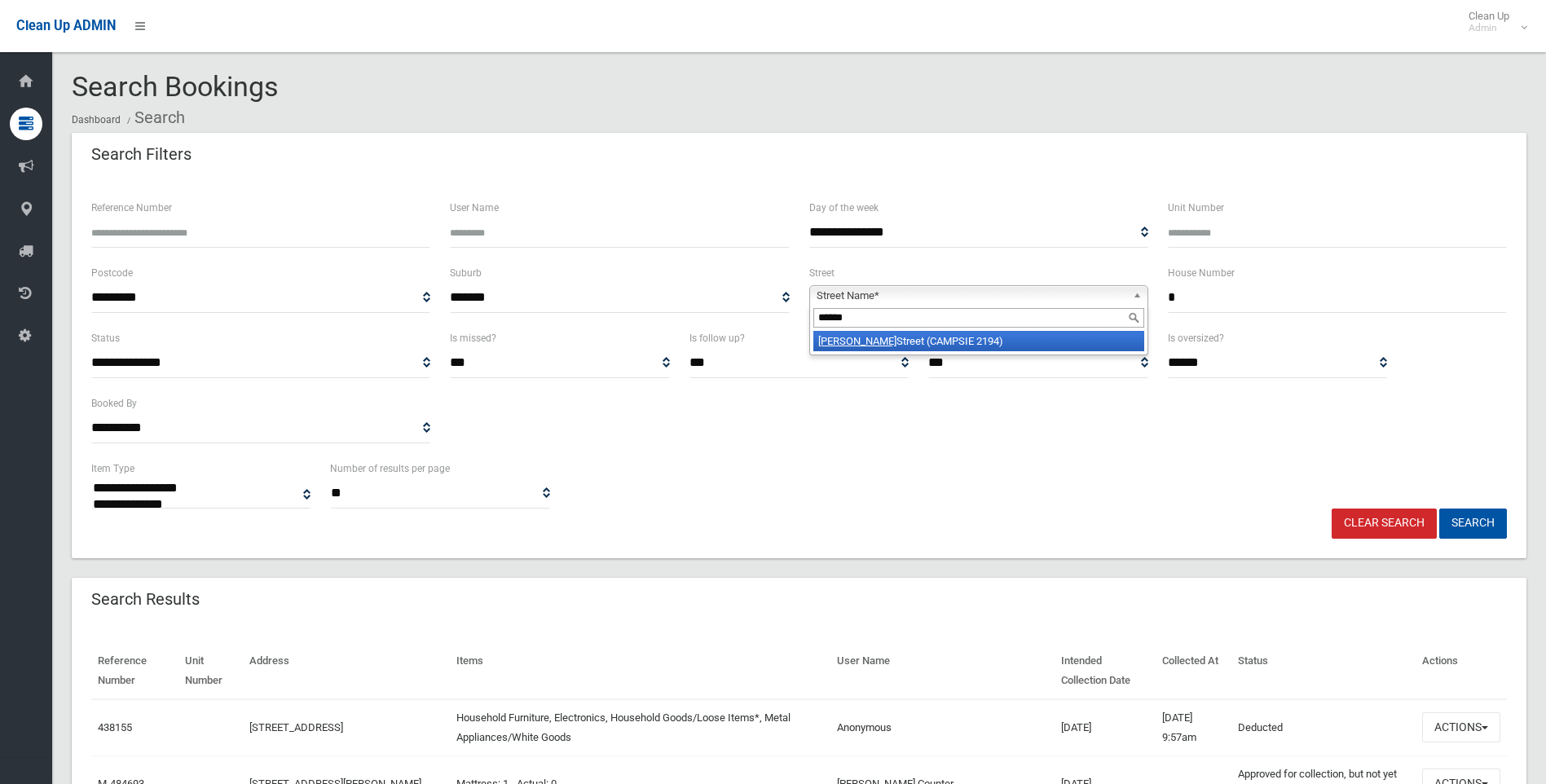
click at [992, 345] on li "Oswald Street (CAMPSIE 2194)" at bounding box center [978, 341] width 331 height 20
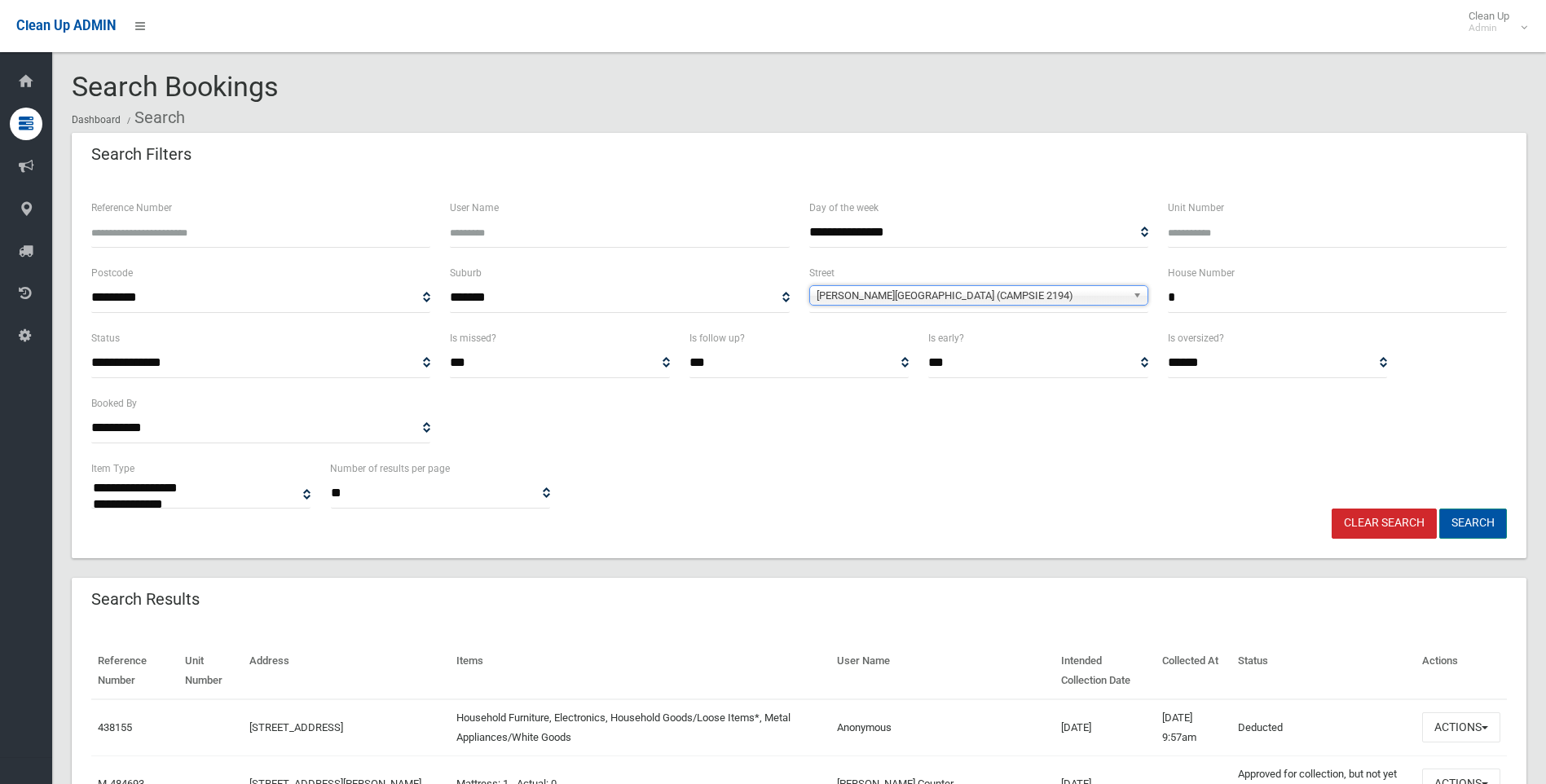
click at [1468, 518] on button "Search" at bounding box center [1473, 524] width 68 height 30
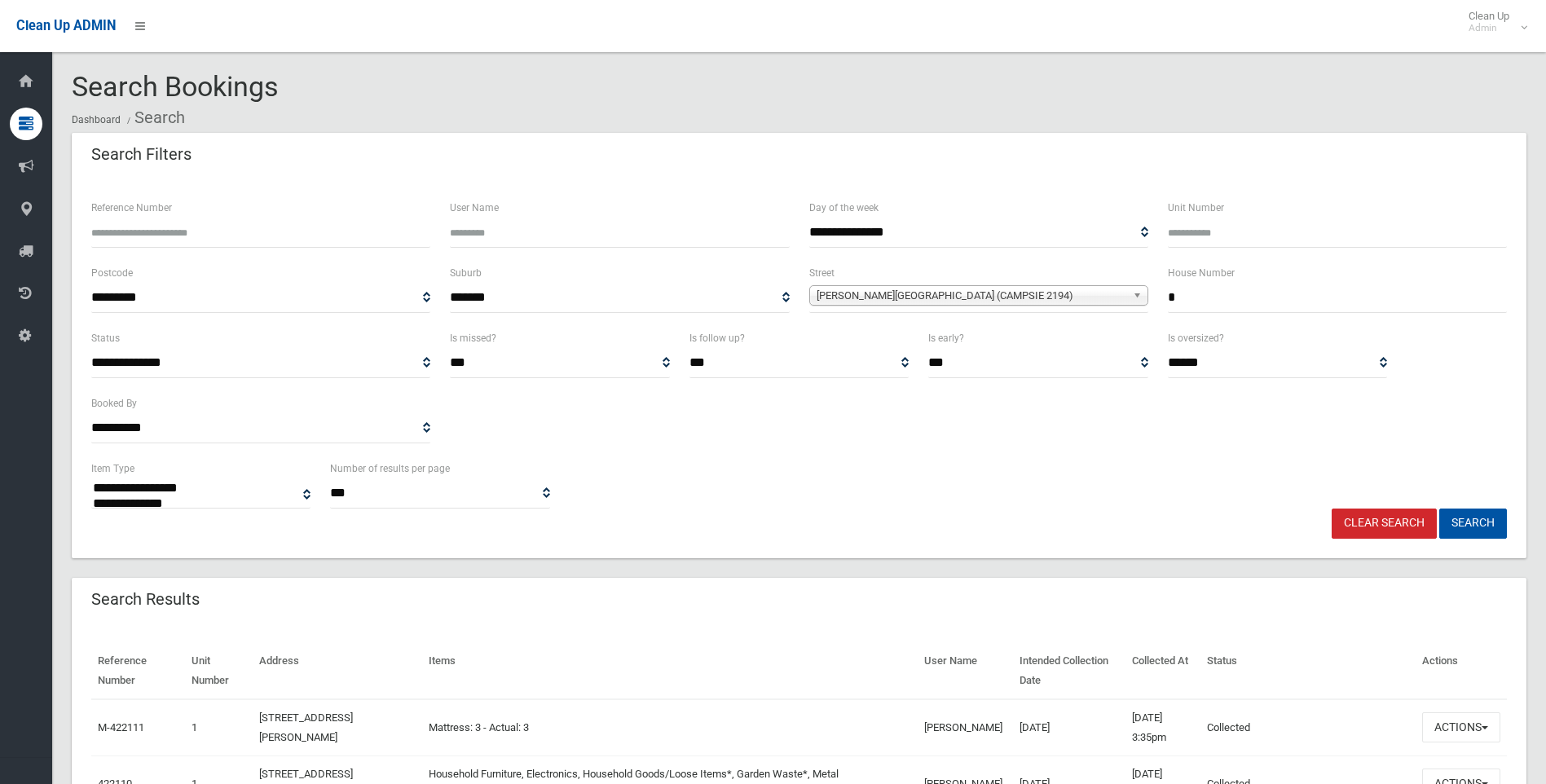
select select
click at [1398, 532] on link "Clear Search" at bounding box center [1384, 524] width 105 height 30
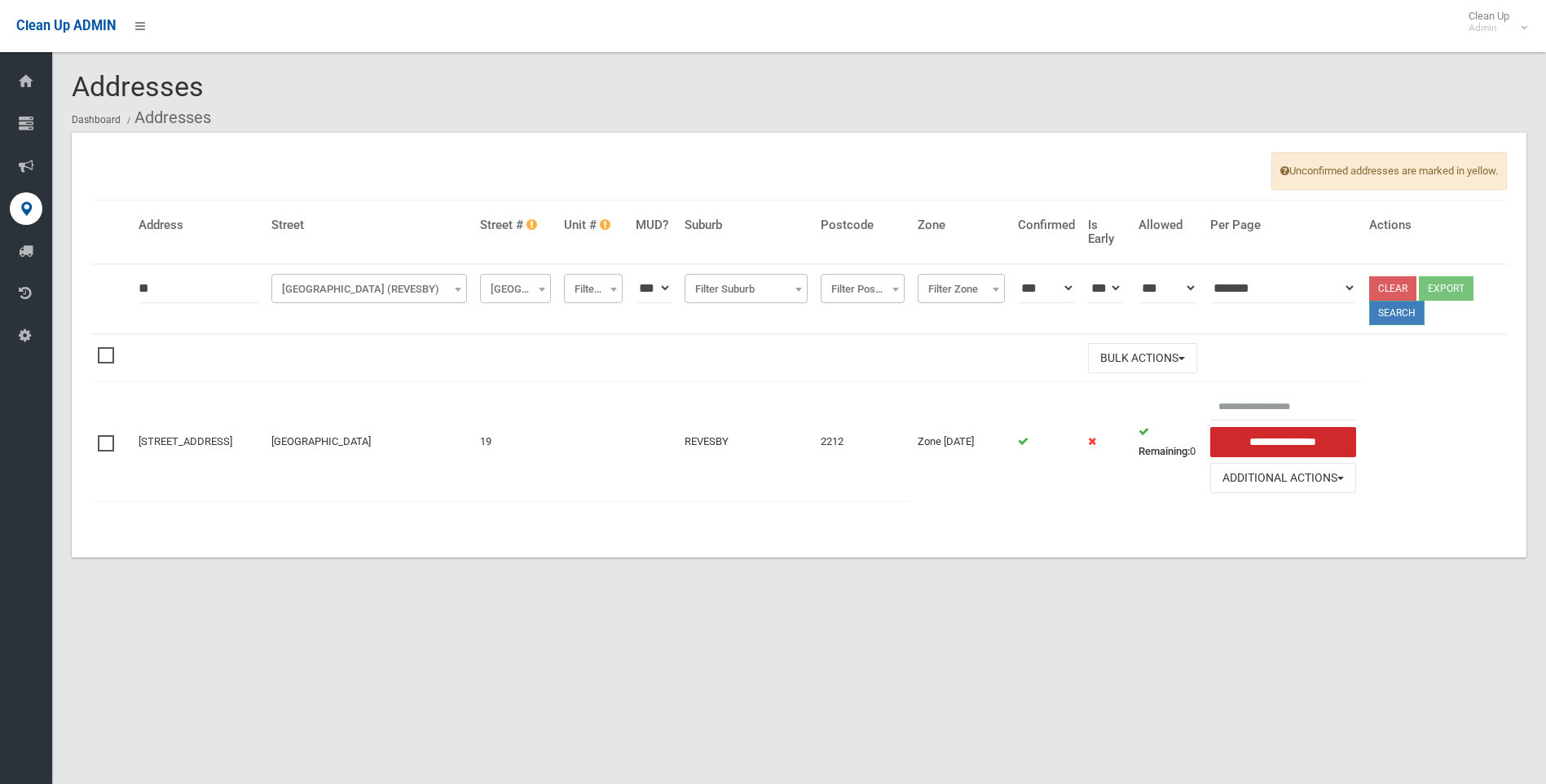
click at [1394, 317] on button "Search" at bounding box center [1397, 313] width 56 height 25
click at [1416, 284] on link "Clear" at bounding box center [1393, 289] width 48 height 25
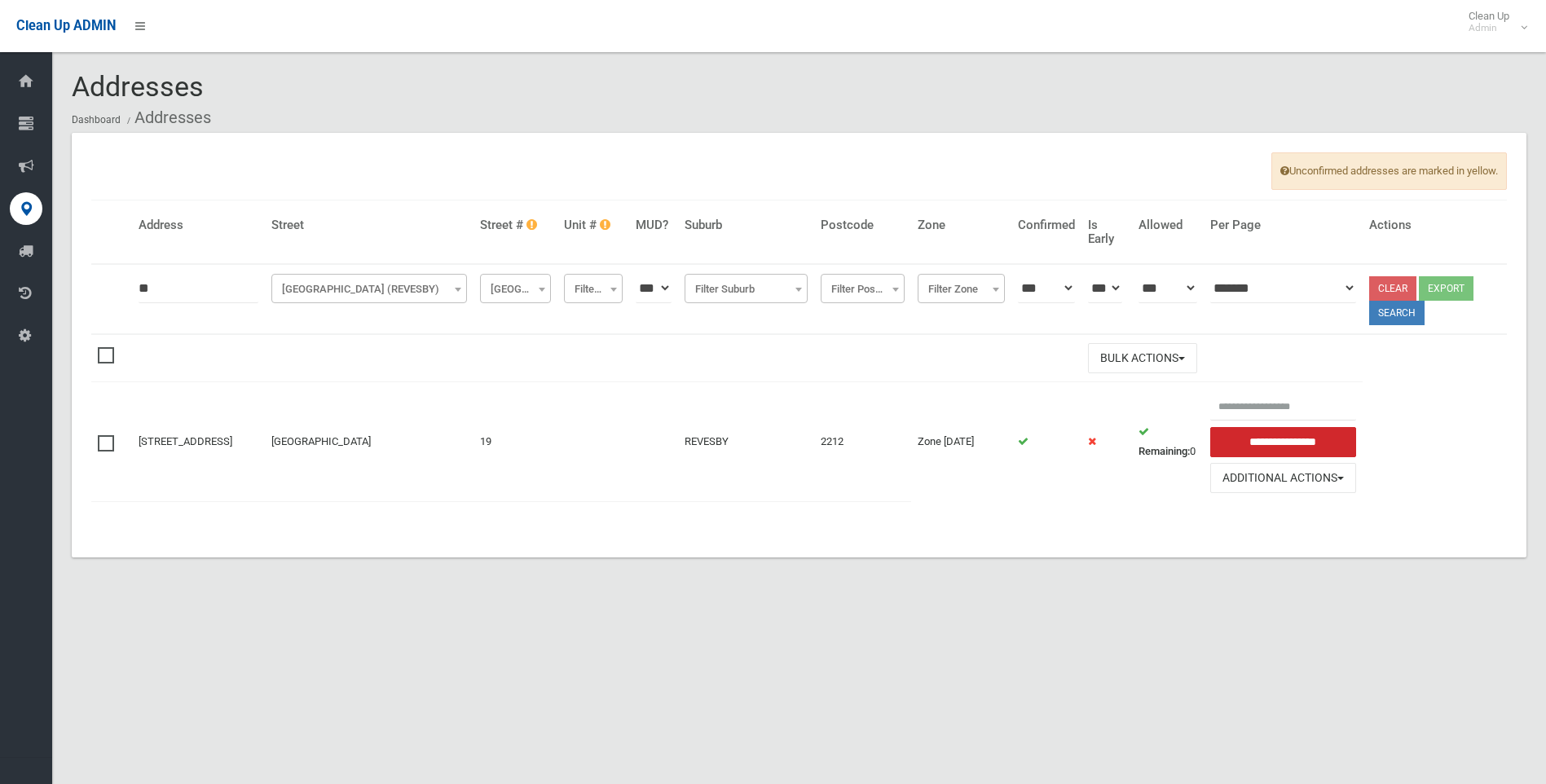
click at [1416, 284] on link "Clear" at bounding box center [1393, 289] width 48 height 25
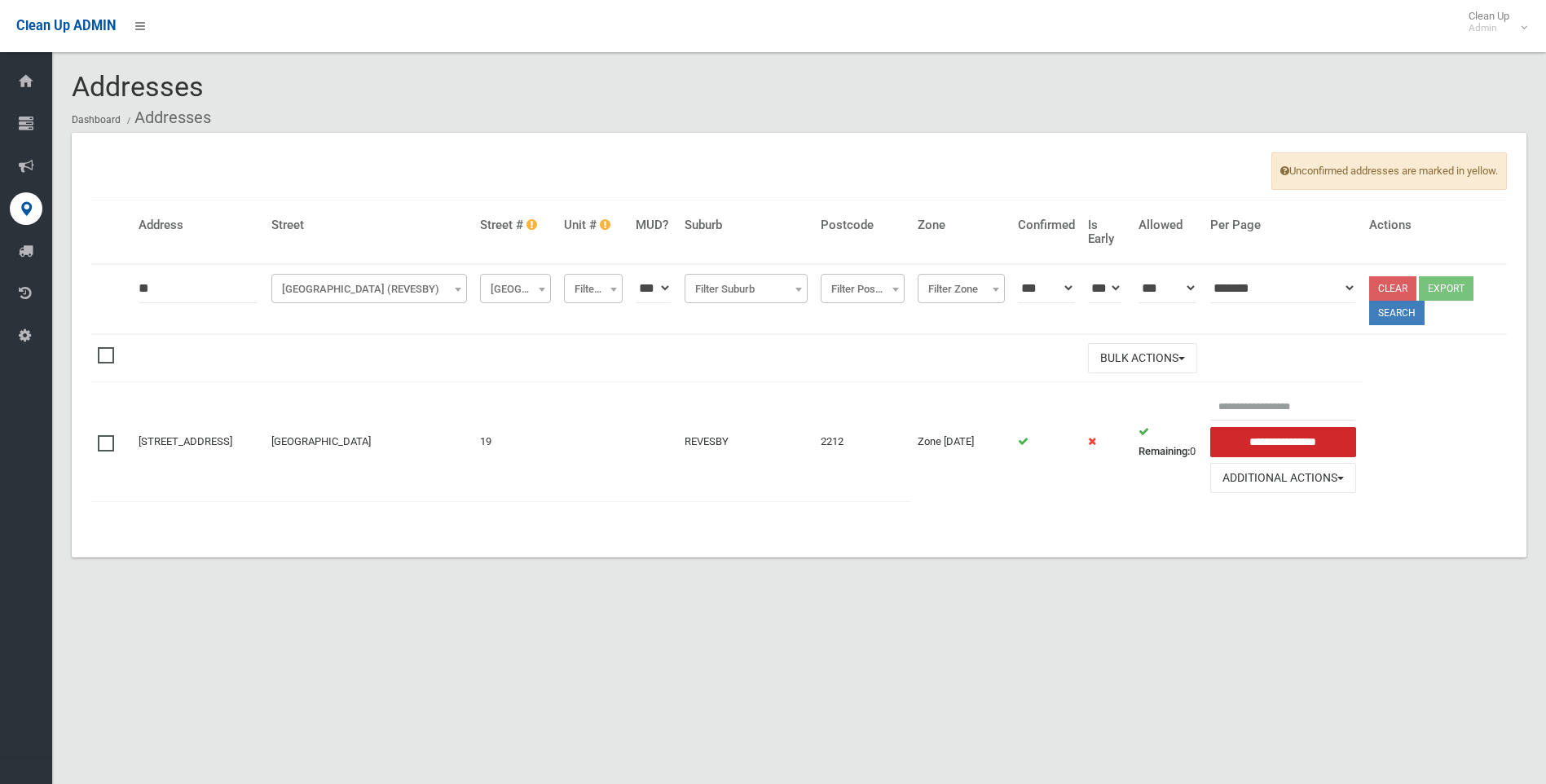
click at [1403, 290] on link "Clear" at bounding box center [1393, 289] width 48 height 25
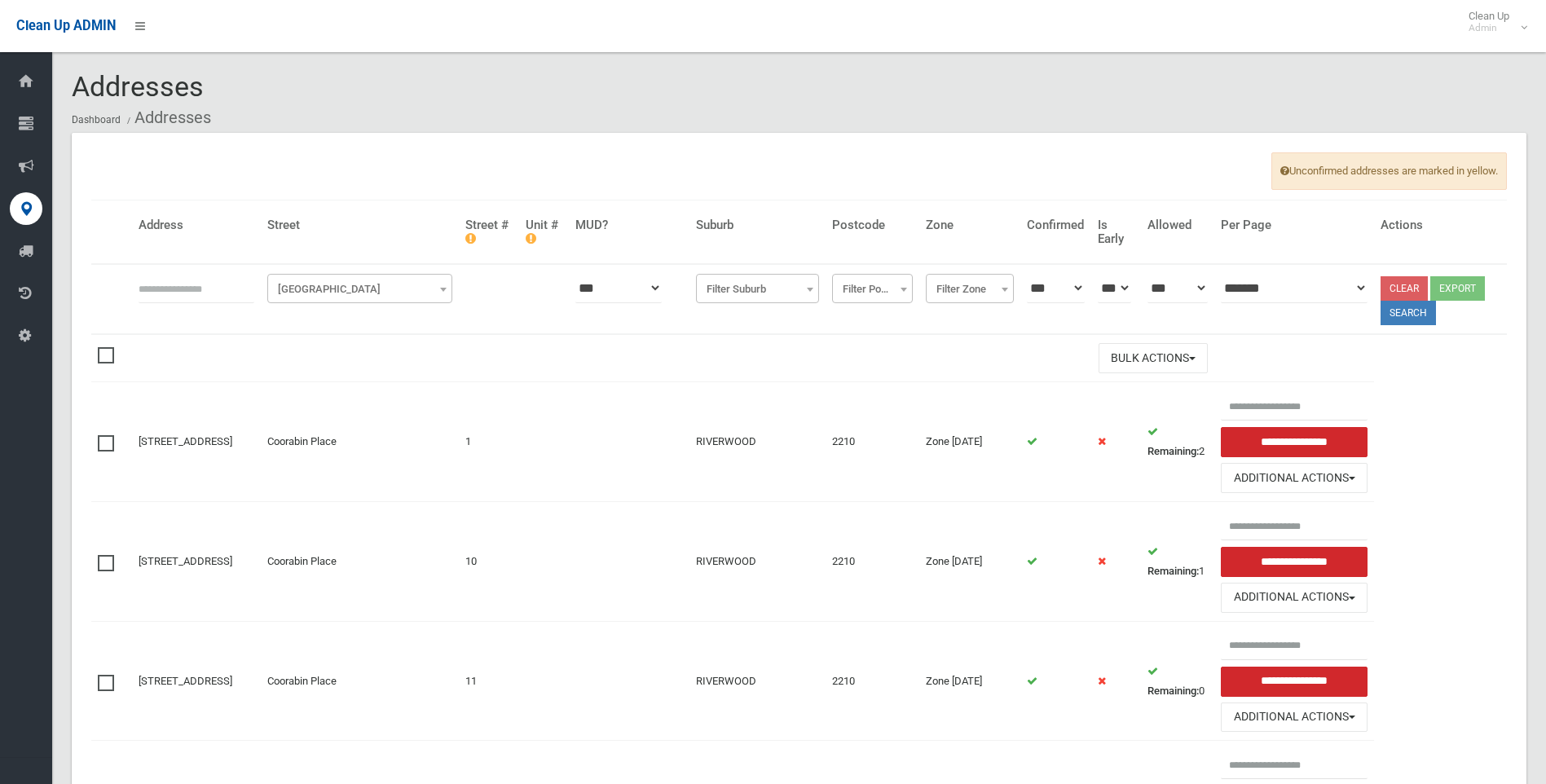
click at [225, 293] on input "text" at bounding box center [196, 288] width 116 height 30
type input "*"
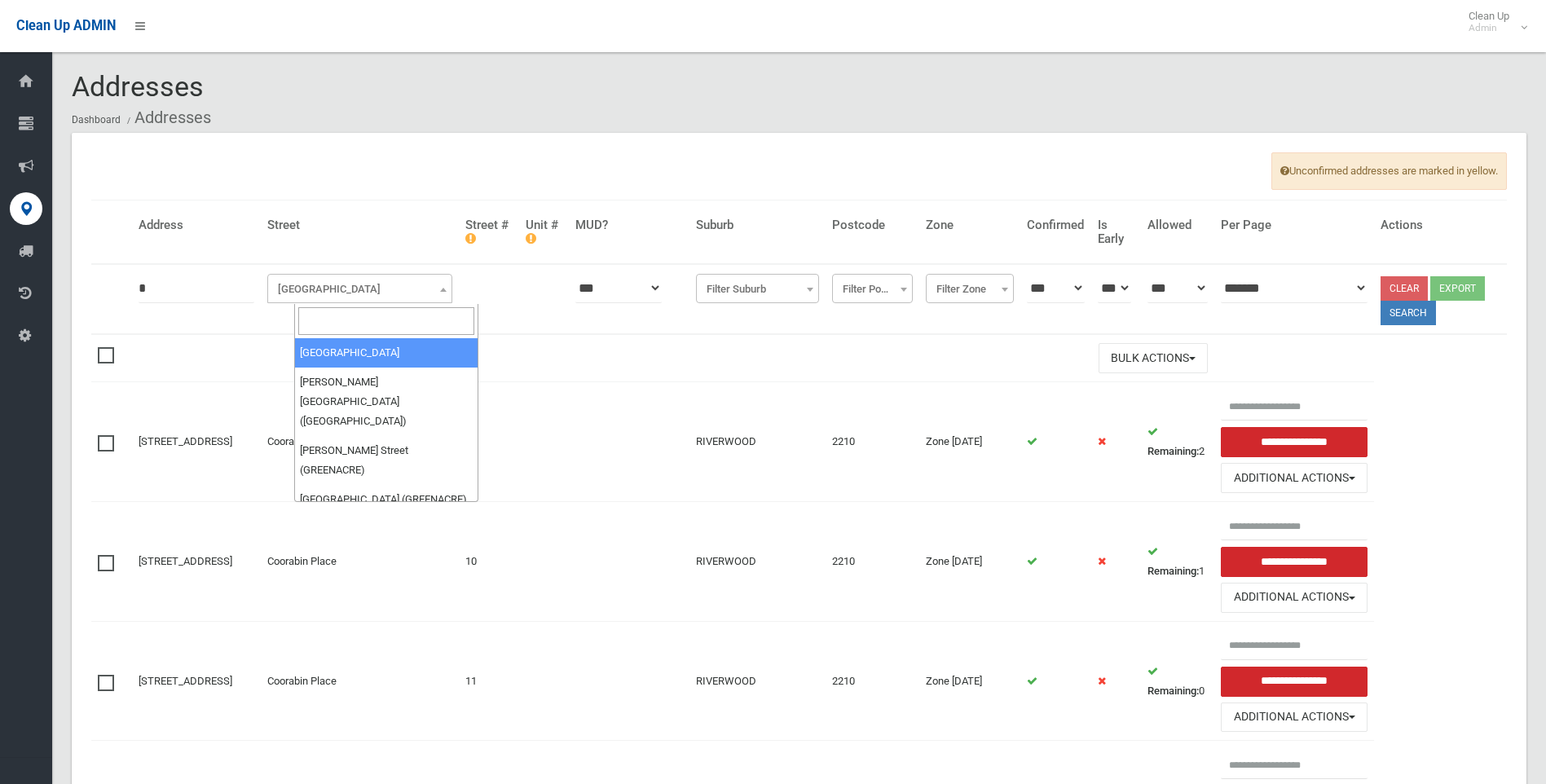
click at [348, 288] on span "[GEOGRAPHIC_DATA]" at bounding box center [359, 290] width 177 height 23
click at [348, 311] on input "search" at bounding box center [387, 320] width 177 height 27
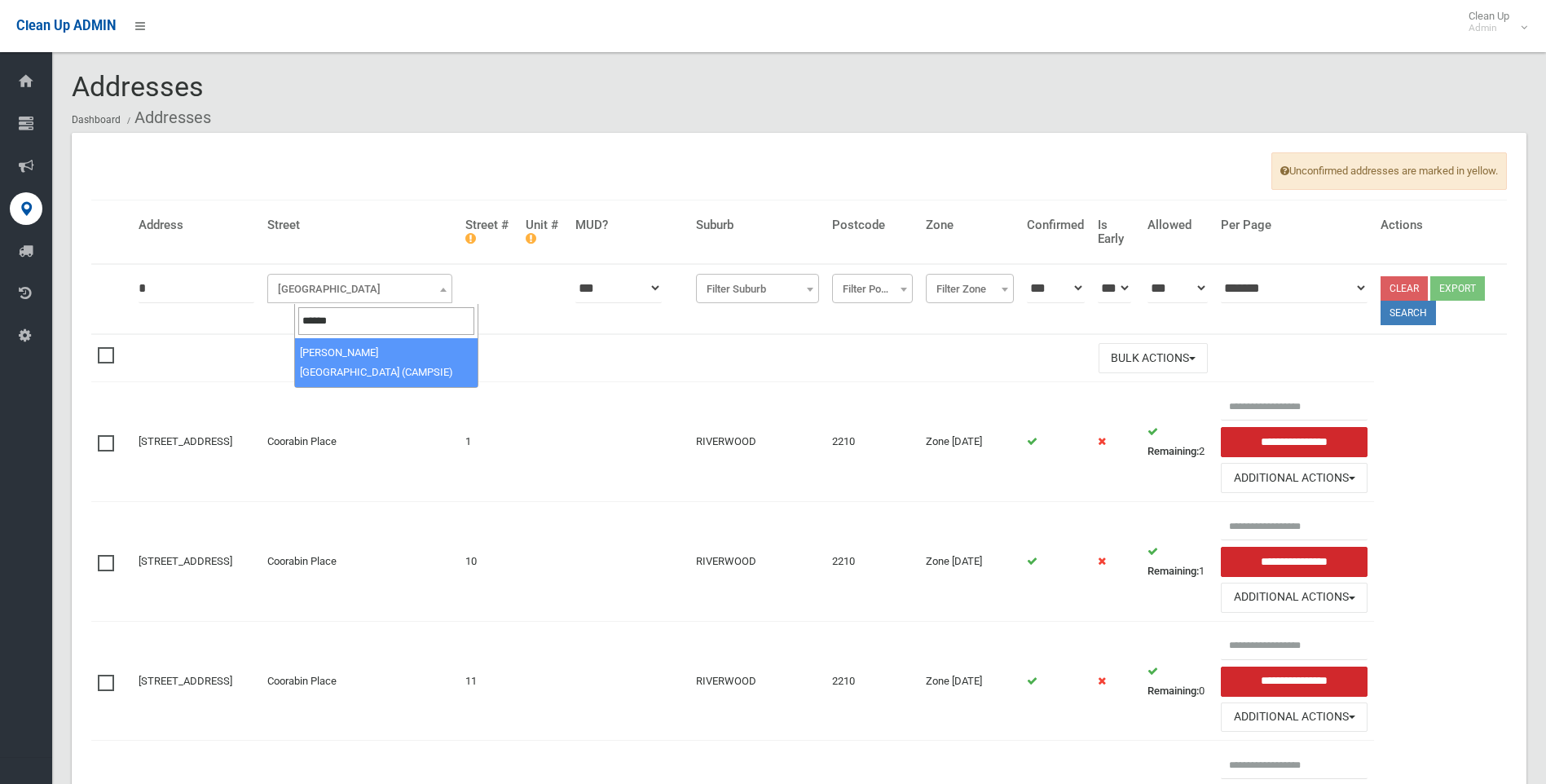
type input "******"
select select "***"
click at [1420, 313] on button "Search" at bounding box center [1408, 313] width 56 height 25
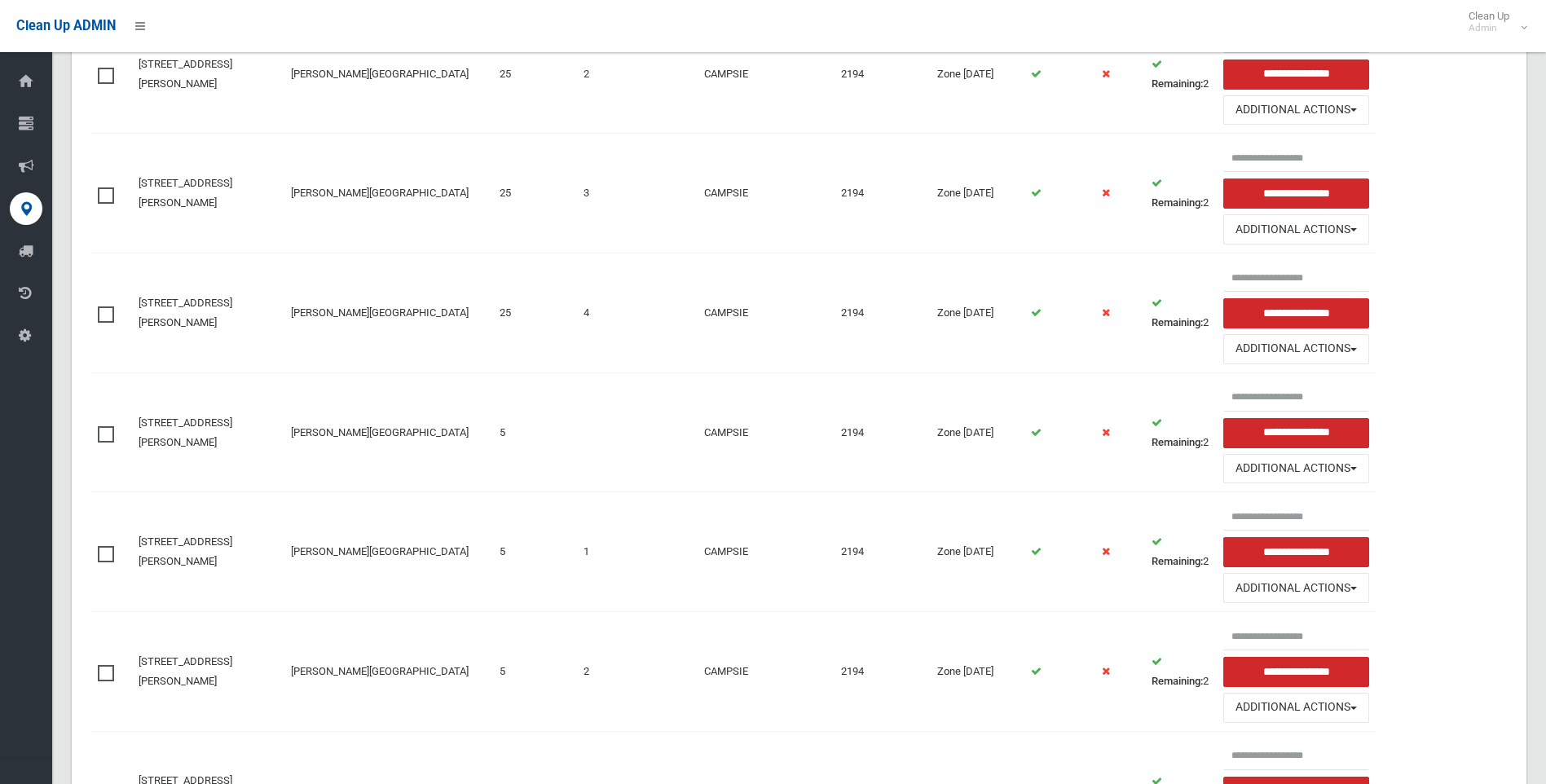
scroll to position [607, 0]
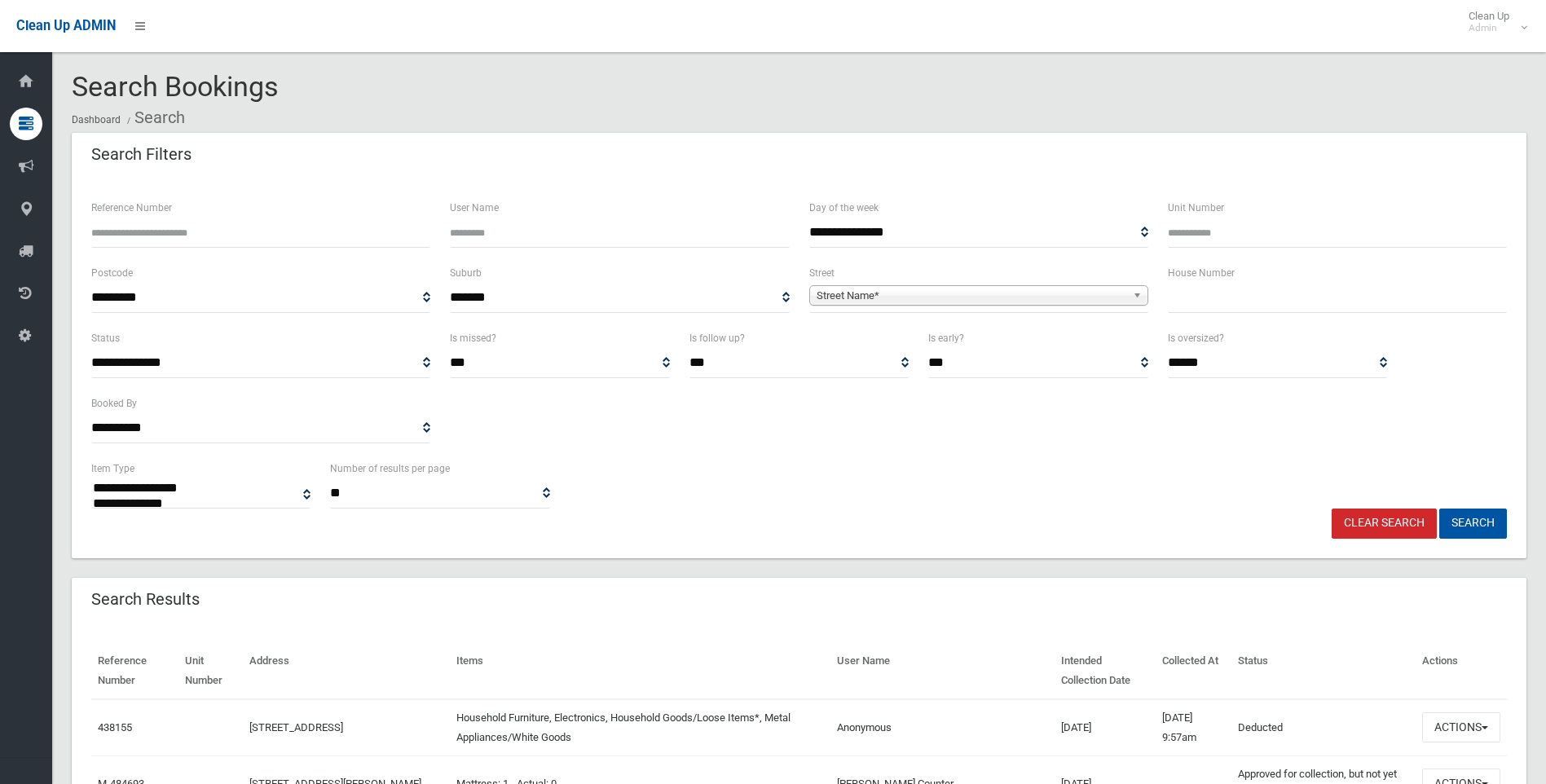
select select
